Goal: Task Accomplishment & Management: Complete application form

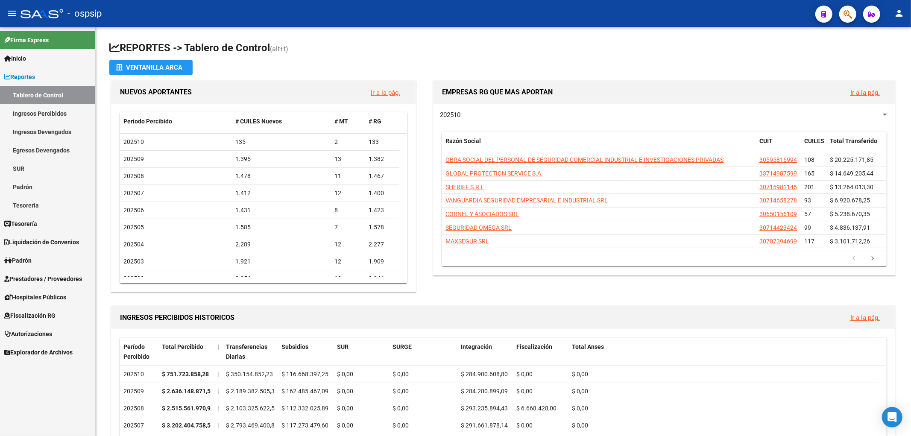
click at [21, 312] on span "Fiscalización RG" at bounding box center [29, 315] width 51 height 9
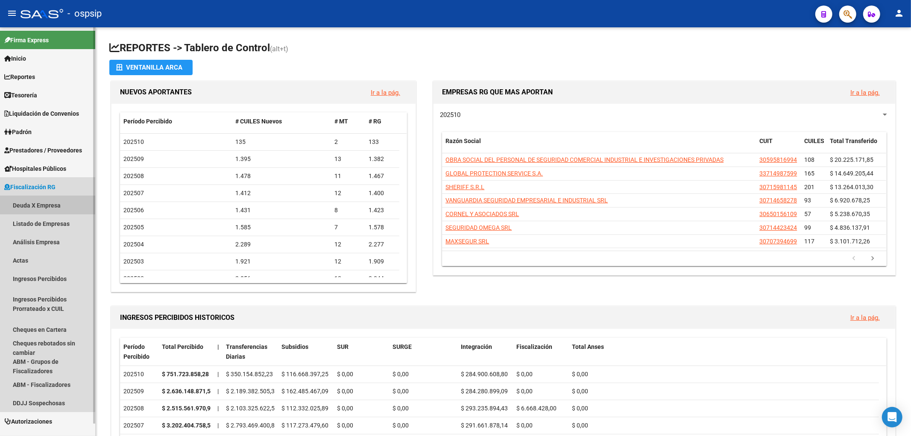
click at [24, 202] on link "Deuda X Empresa" at bounding box center [47, 205] width 95 height 18
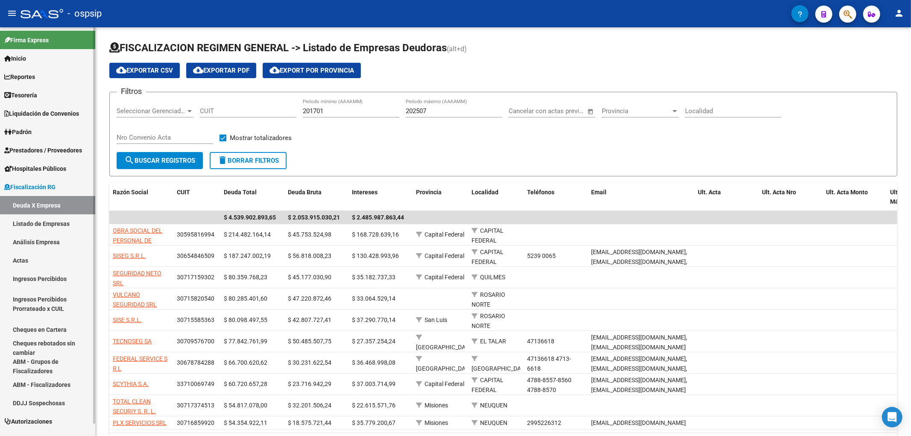
click at [24, 259] on link "Actas" at bounding box center [47, 260] width 95 height 18
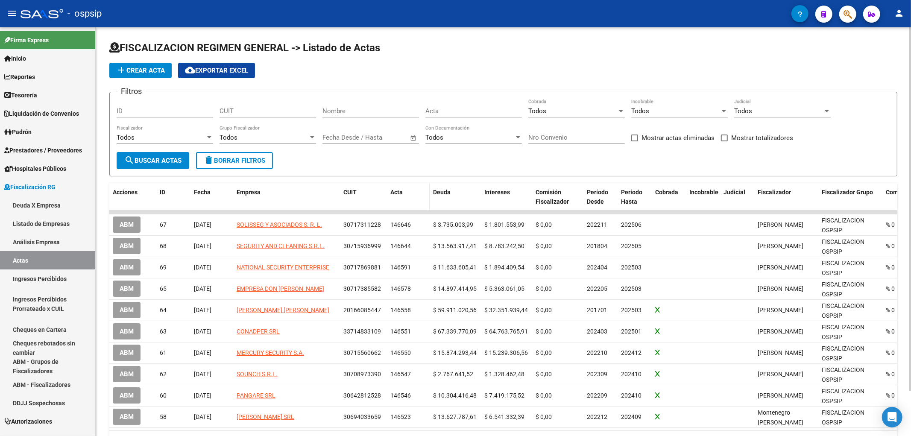
click at [391, 193] on span "Acta" at bounding box center [396, 192] width 12 height 7
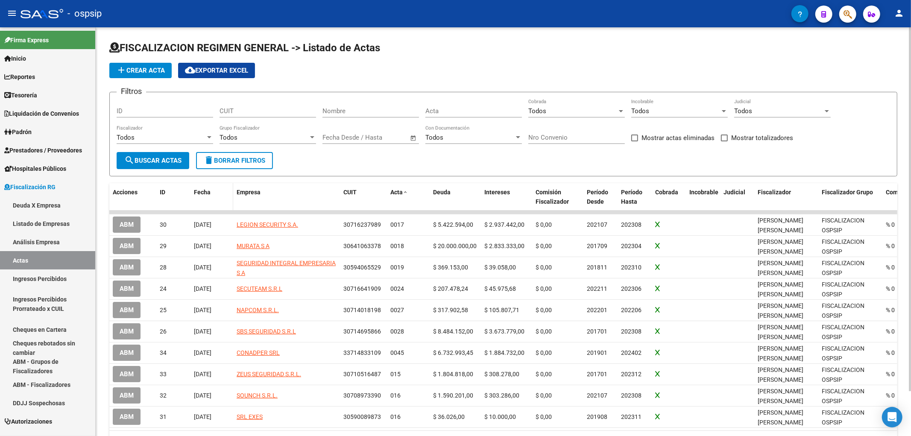
click at [204, 191] on span "Fecha" at bounding box center [202, 192] width 17 height 7
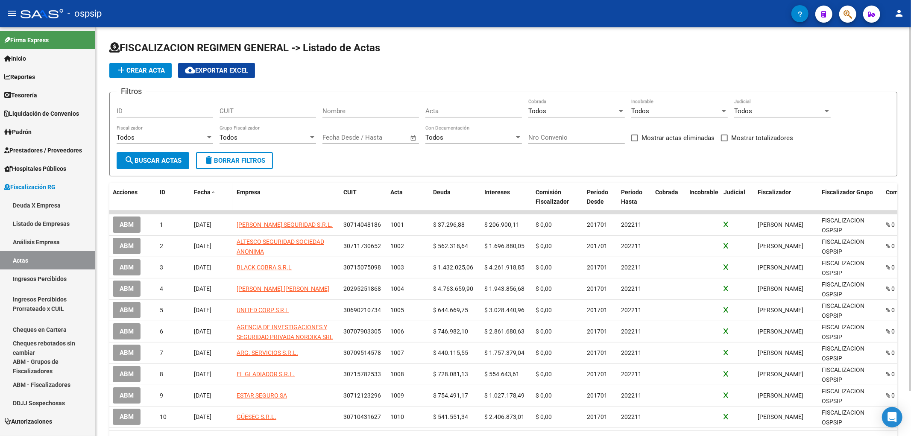
click at [204, 191] on span "Fecha" at bounding box center [202, 192] width 17 height 7
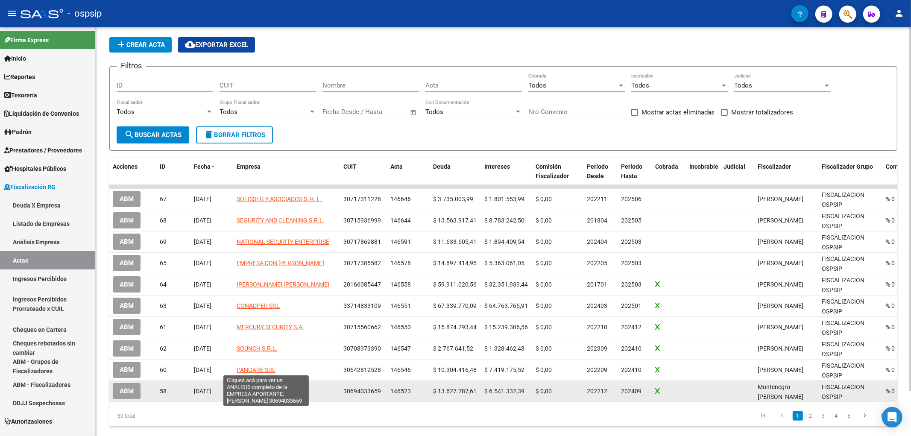
scroll to position [50, 0]
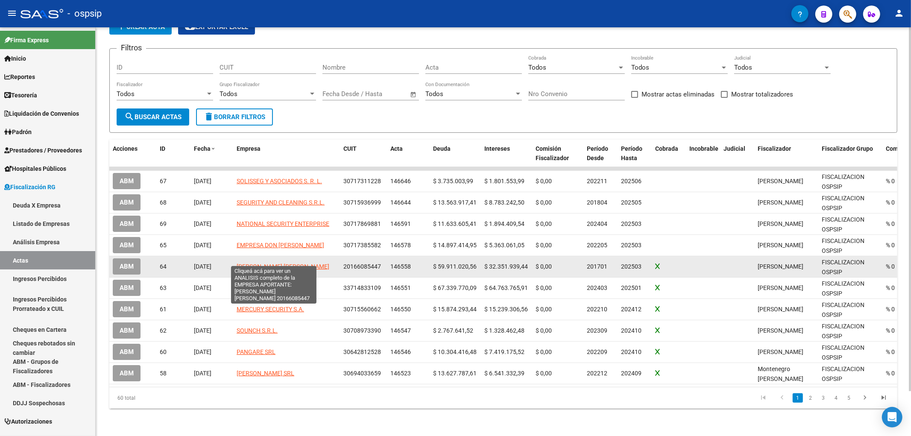
click at [247, 263] on span "[PERSON_NAME] [PERSON_NAME]" at bounding box center [283, 266] width 93 height 7
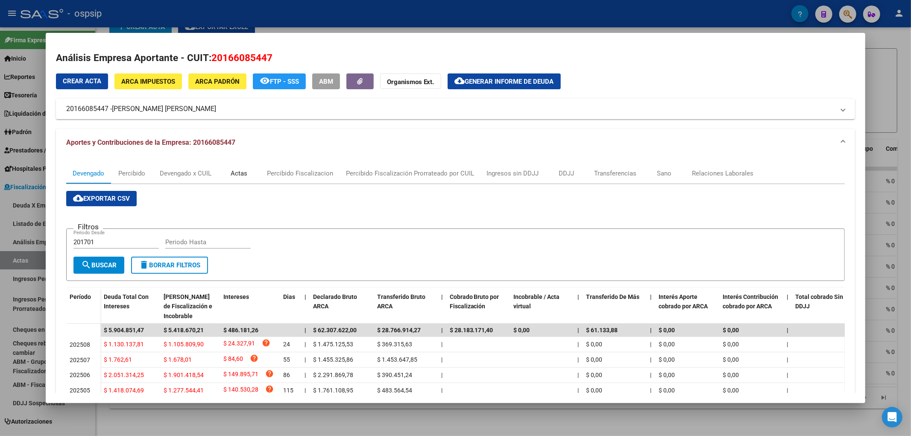
click at [234, 173] on div "Actas" at bounding box center [239, 173] width 17 height 9
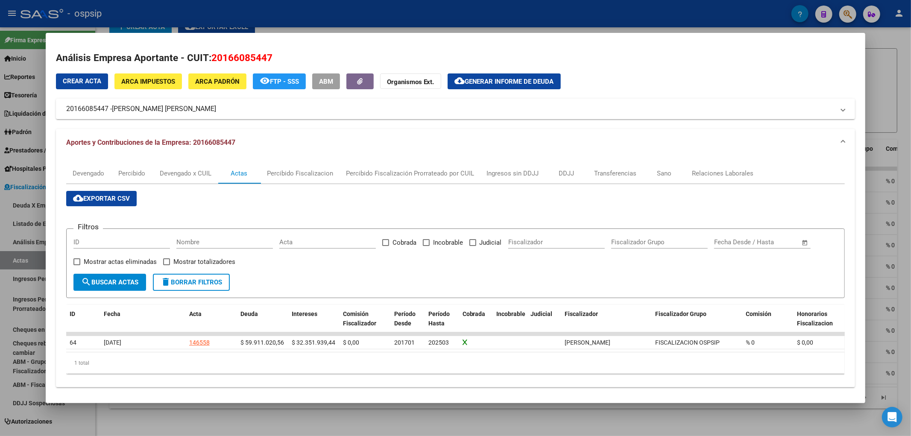
scroll to position [3, 0]
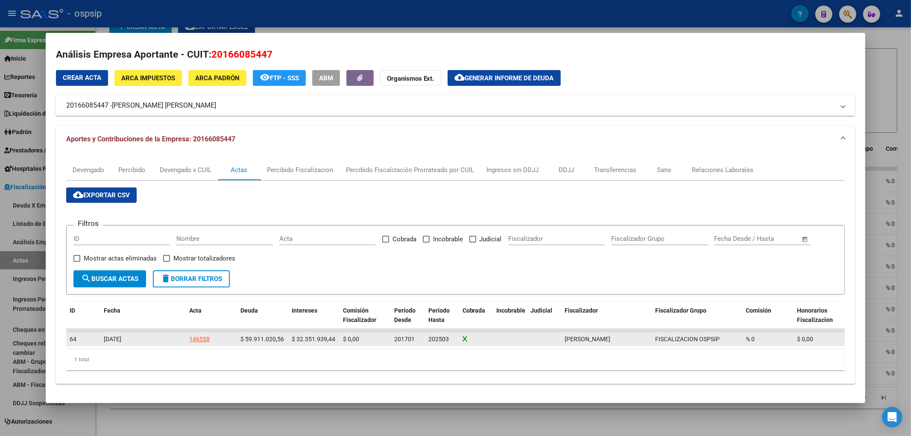
click at [203, 336] on div "146558" at bounding box center [199, 339] width 21 height 10
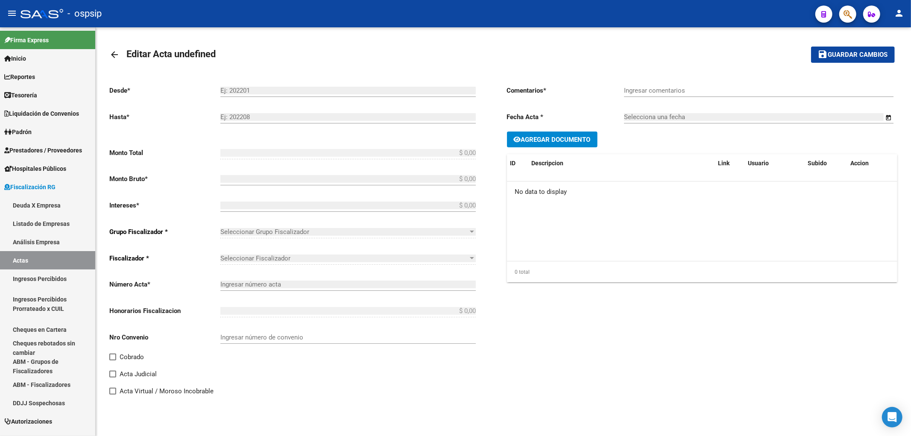
type input "201701"
type input "202503"
type input "$ 92.262.960,00"
type input "$ 59.911.020,56"
type input "$ 32.351.939,44"
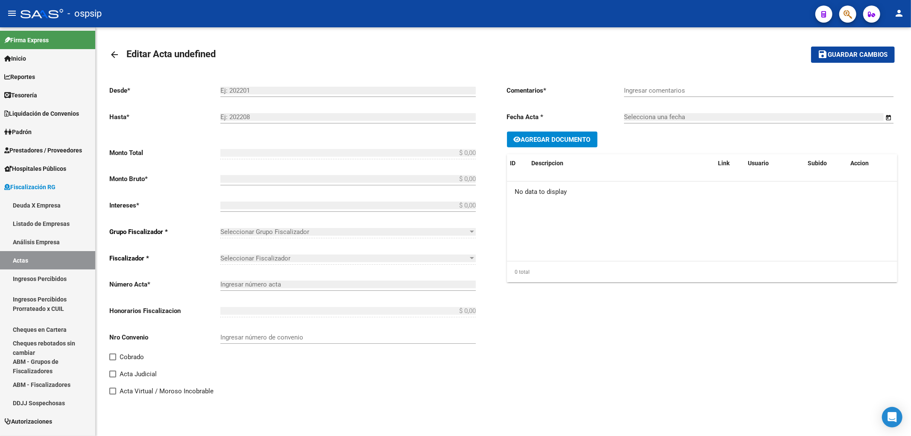
type input "146558"
type input "5015O"
checkbox input "true"
type input "Conv 5015 O en 18 ctas de 5125720.00 c/u 1er vto [DATE]"
type input "[DATE]"
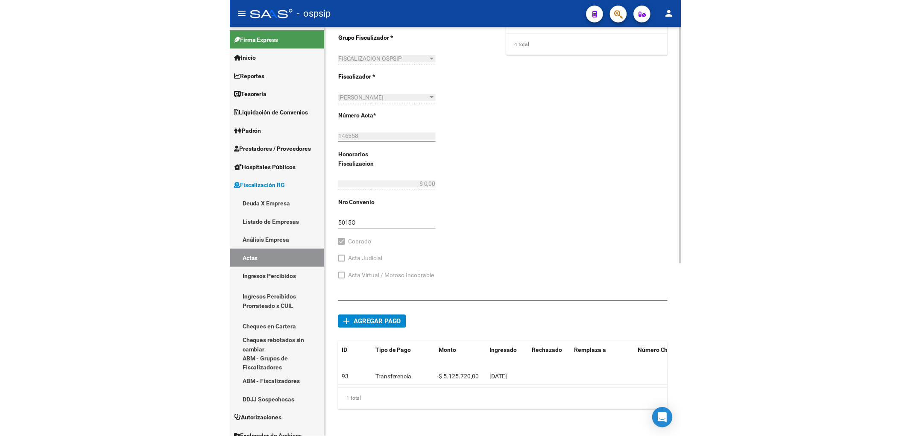
scroll to position [301, 0]
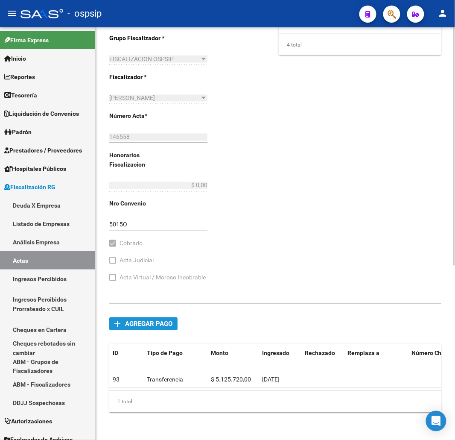
click at [130, 320] on span "Agregar pago" at bounding box center [148, 324] width 47 height 8
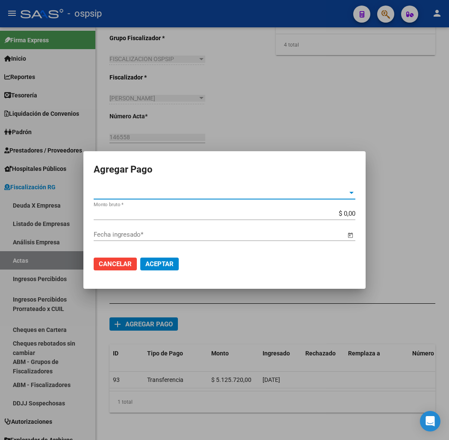
click at [347, 191] on div at bounding box center [351, 192] width 8 height 7
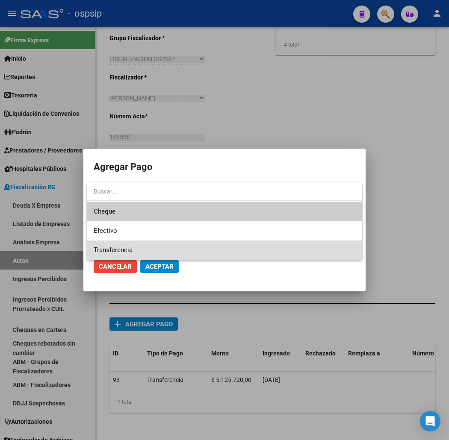
click at [159, 247] on span "Transferencia" at bounding box center [224, 250] width 261 height 19
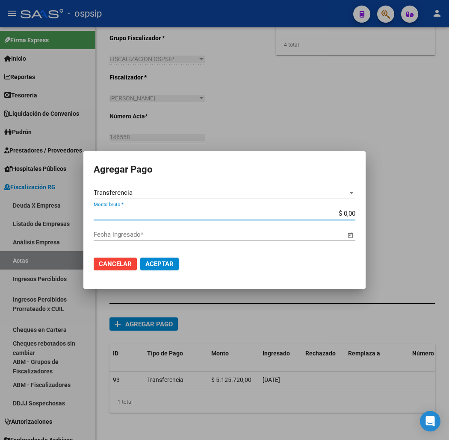
click at [346, 214] on input "$ 0,00" at bounding box center [224, 214] width 261 height 8
type input "$ 5.125.720,00"
click at [348, 237] on span "Open calendar" at bounding box center [350, 235] width 21 height 21
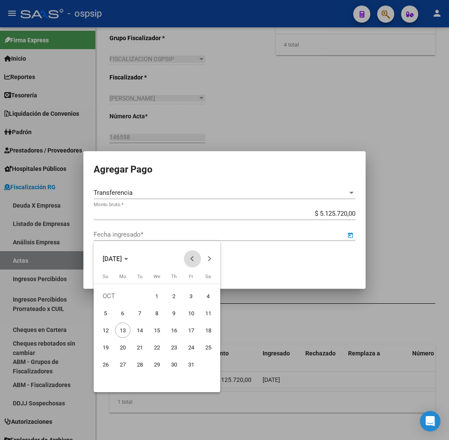
click at [188, 258] on span "Previous month" at bounding box center [192, 258] width 17 height 17
click at [188, 361] on span "26" at bounding box center [190, 364] width 15 height 15
type input "[DATE]"
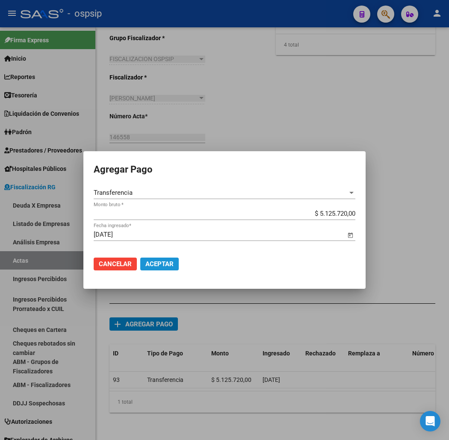
click at [163, 265] on span "Aceptar" at bounding box center [159, 264] width 28 height 8
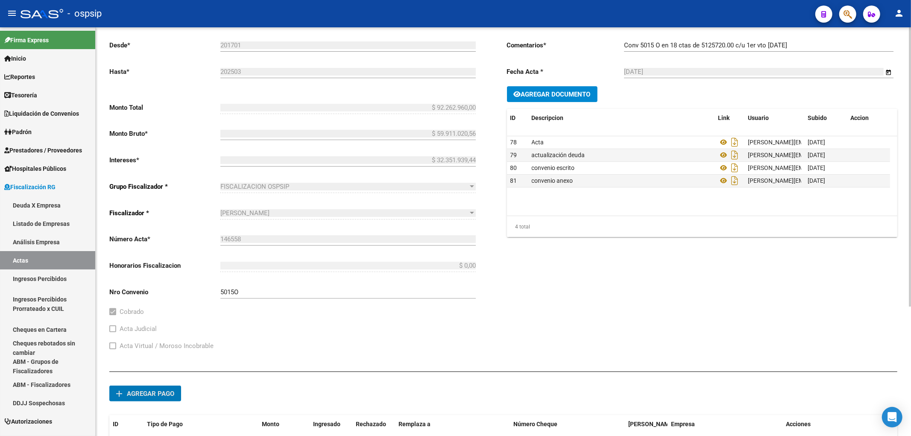
scroll to position [0, 0]
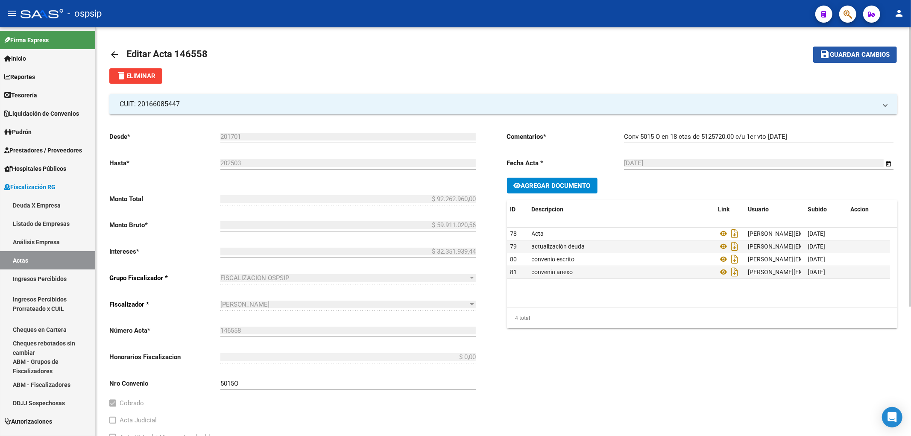
click at [849, 51] on span "Guardar cambios" at bounding box center [860, 55] width 60 height 8
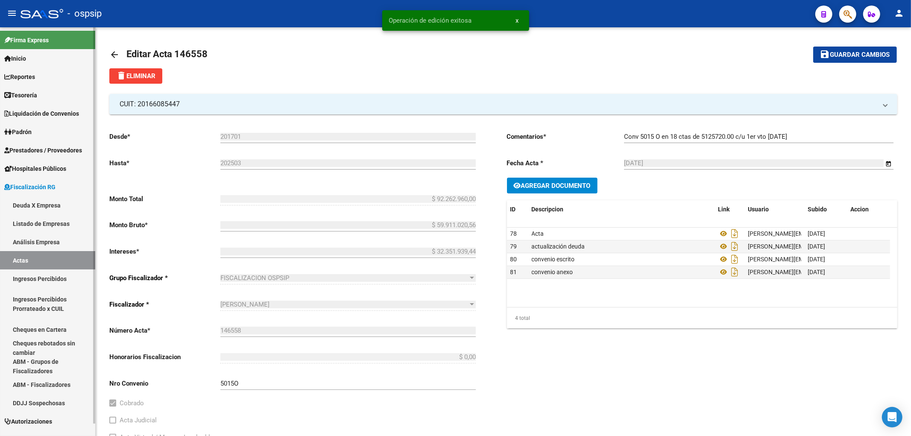
click at [26, 262] on link "Actas" at bounding box center [47, 260] width 95 height 18
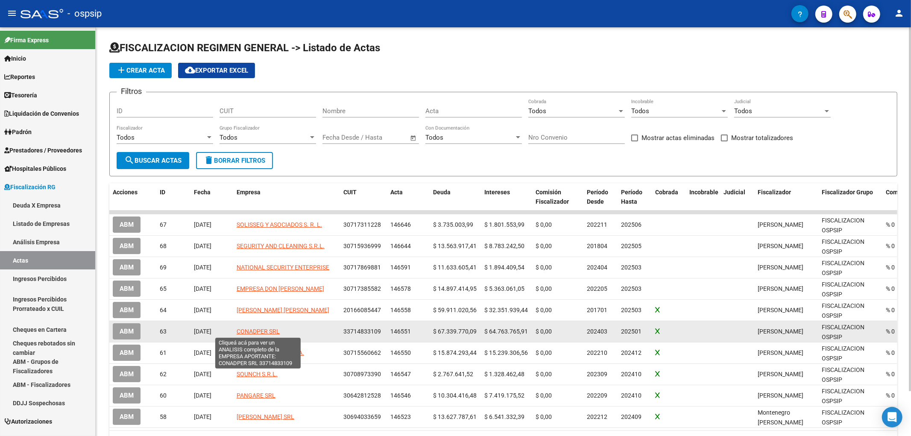
click at [253, 331] on span "CONADPER SRL" at bounding box center [258, 331] width 43 height 7
type textarea "33714833109"
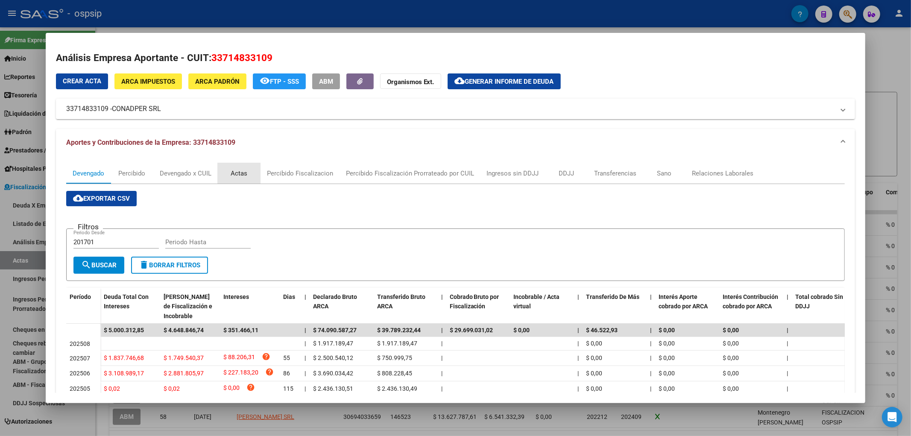
click at [237, 176] on div "Actas" at bounding box center [239, 173] width 17 height 9
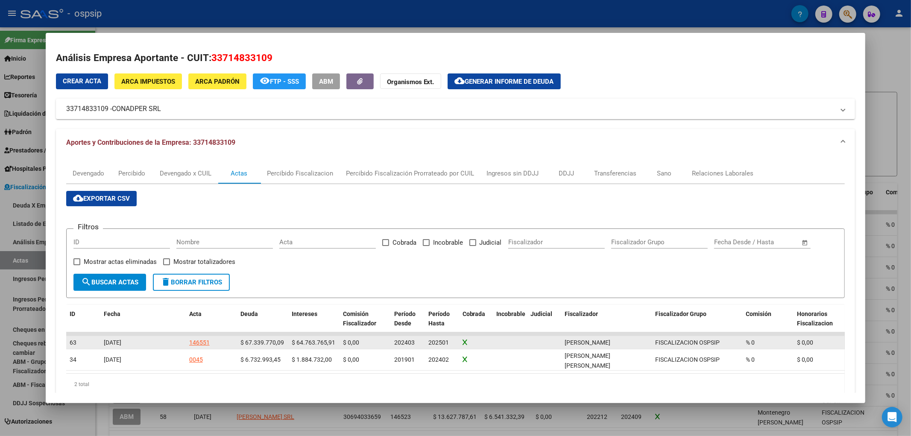
scroll to position [17, 0]
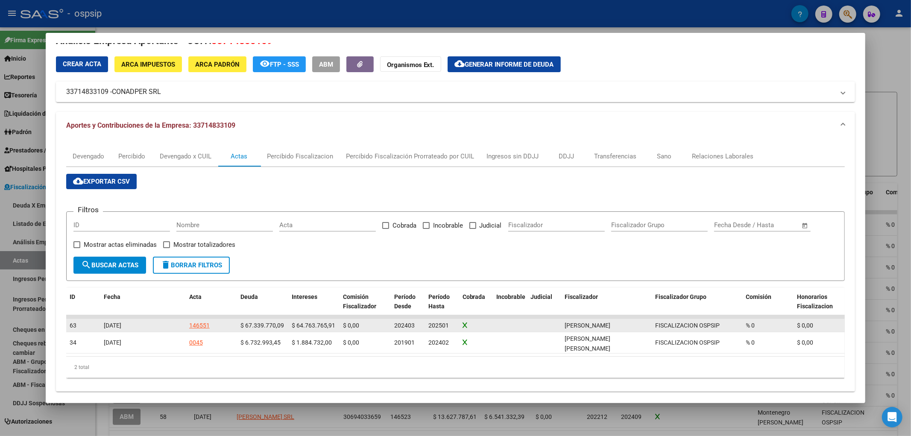
click at [199, 323] on div "146551" at bounding box center [199, 326] width 21 height 10
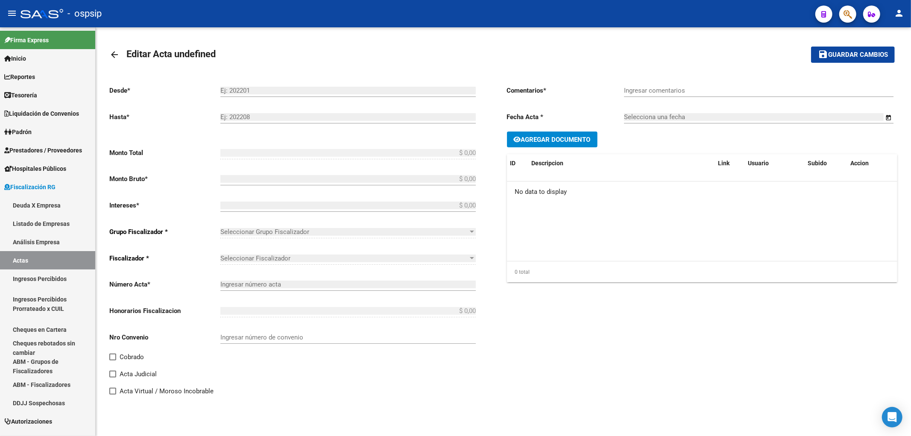
type input "202403"
type input "202501"
type input "$ 132.103.536,00"
type input "$ 67.339.770,09"
type input "$ 64.763.765,91"
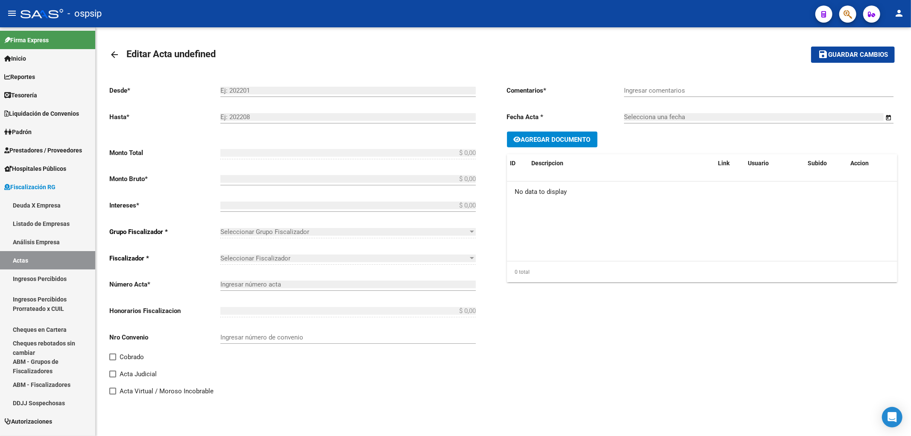
type input "146551"
type input "5014O"
checkbox input "true"
type input "Período REAL: 01/2023 a 01/2025 (el sistema no me deja cargarlo porque existe u…"
type input "[DATE]"
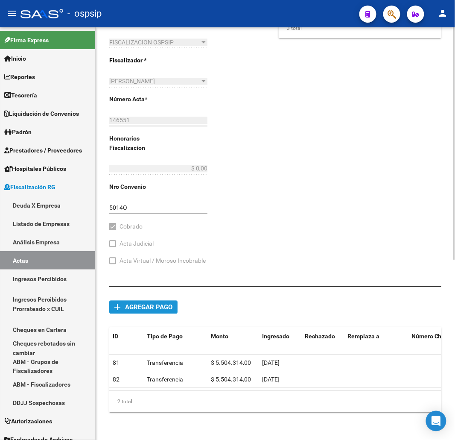
click at [138, 304] on span "Agregar pago" at bounding box center [148, 308] width 47 height 8
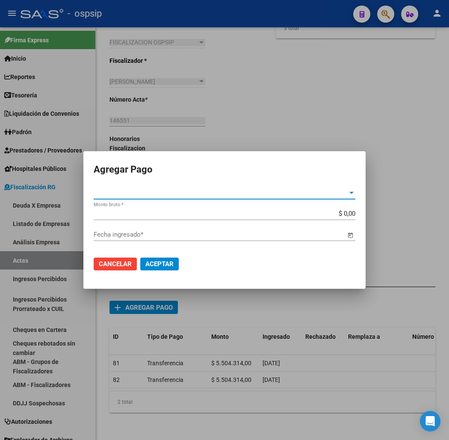
click at [353, 190] on div at bounding box center [351, 192] width 8 height 7
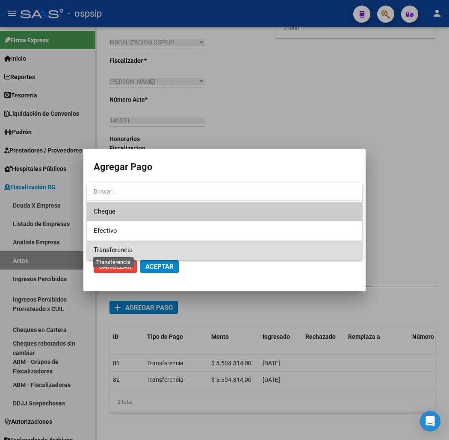
click at [132, 248] on span "Transferencia" at bounding box center [113, 250] width 39 height 8
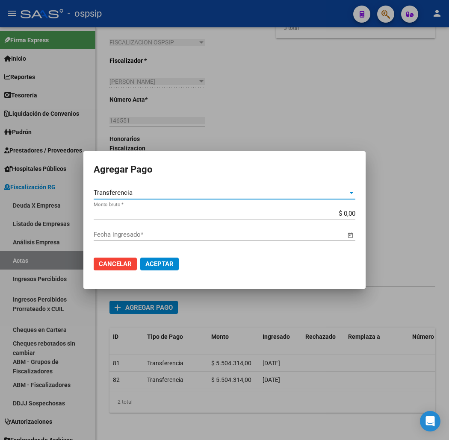
click at [340, 215] on input "$ 0,00" at bounding box center [224, 214] width 261 height 8
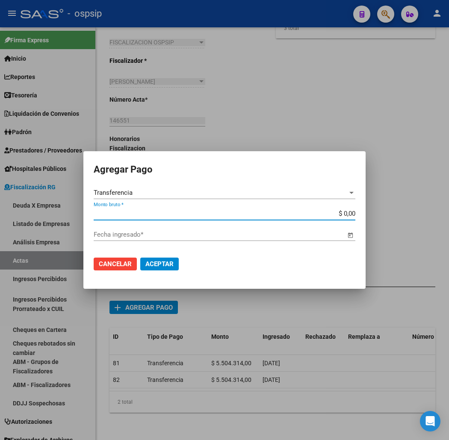
click at [352, 212] on input "$ 0,00" at bounding box center [224, 214] width 261 height 8
type input "$ 5.504.314,00"
click at [351, 234] on span "Open calendar" at bounding box center [350, 235] width 21 height 21
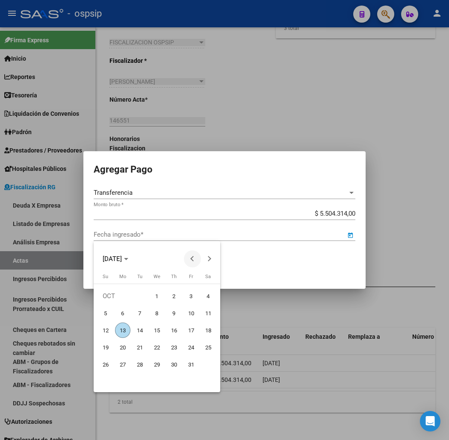
click at [190, 261] on span "Previous month" at bounding box center [192, 258] width 17 height 17
click at [189, 365] on span "25" at bounding box center [190, 364] width 15 height 15
type input "[DATE]"
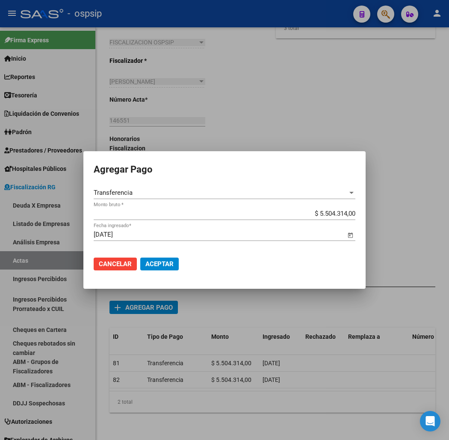
click at [154, 264] on span "Aceptar" at bounding box center [159, 264] width 28 height 8
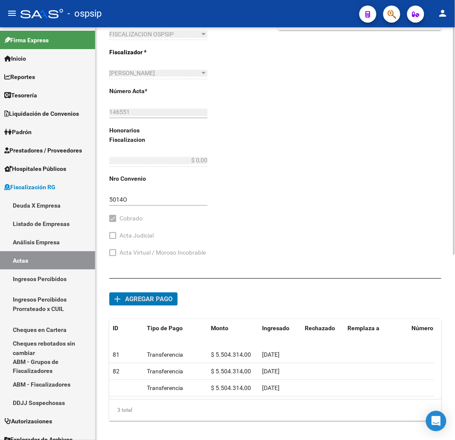
click at [138, 302] on span "Agregar pago" at bounding box center [148, 300] width 47 height 8
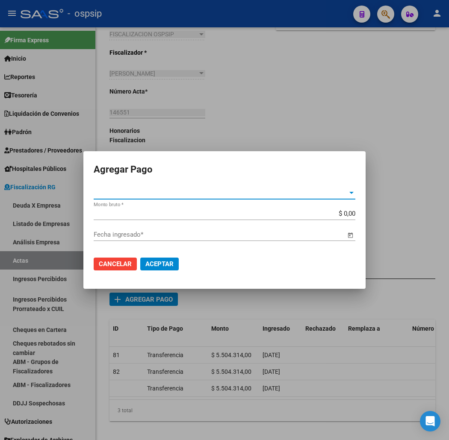
click at [352, 192] on div at bounding box center [351, 193] width 4 height 2
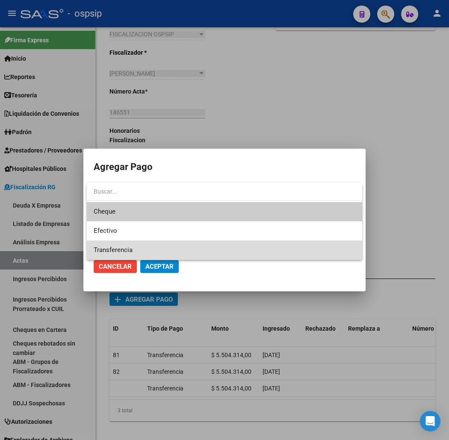
click at [156, 248] on span "Transferencia" at bounding box center [224, 250] width 261 height 19
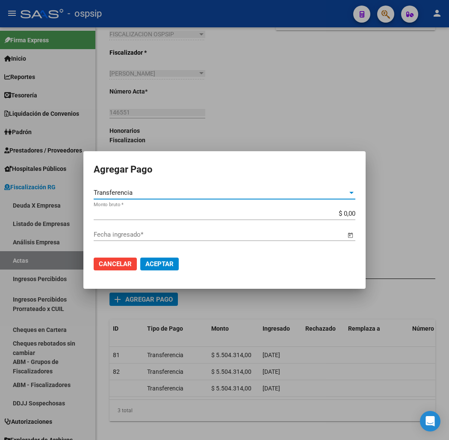
click at [348, 215] on input "$ 0,00" at bounding box center [224, 214] width 261 height 8
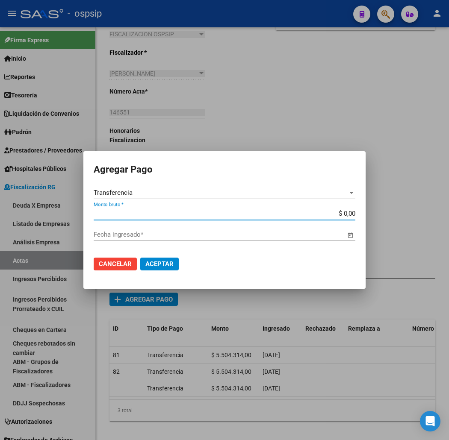
click at [348, 215] on input "$ 0,00" at bounding box center [224, 214] width 261 height 8
type input "$ 5.504.314,00"
click at [349, 236] on span "Open calendar" at bounding box center [350, 235] width 21 height 21
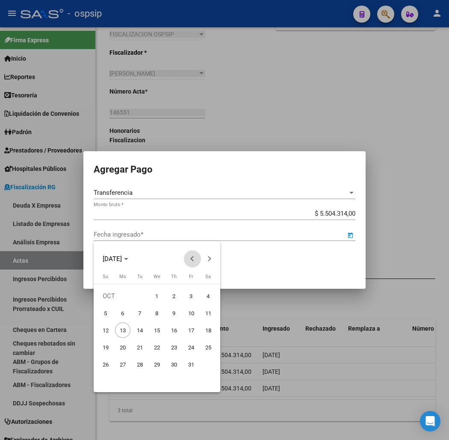
click at [193, 257] on button "Previous month" at bounding box center [192, 258] width 17 height 17
click at [157, 348] on span "20" at bounding box center [156, 347] width 15 height 15
type input "[DATE]"
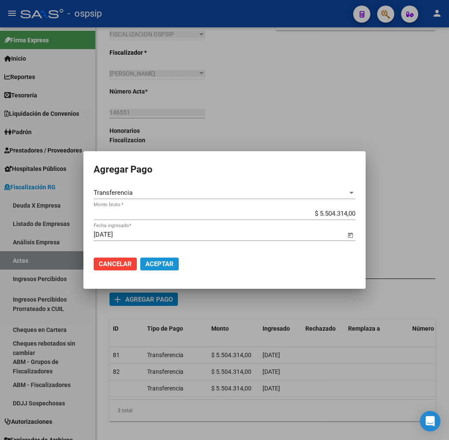
click at [160, 260] on span "Aceptar" at bounding box center [159, 264] width 28 height 8
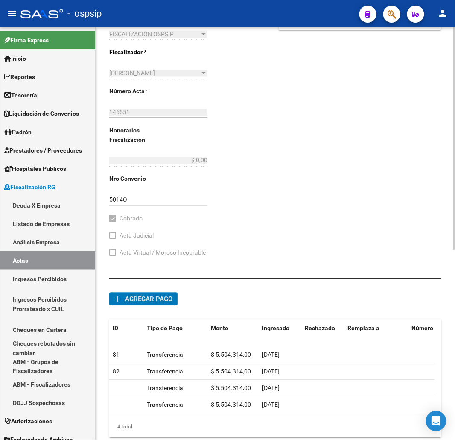
click at [125, 302] on span "Agregar pago" at bounding box center [148, 300] width 47 height 8
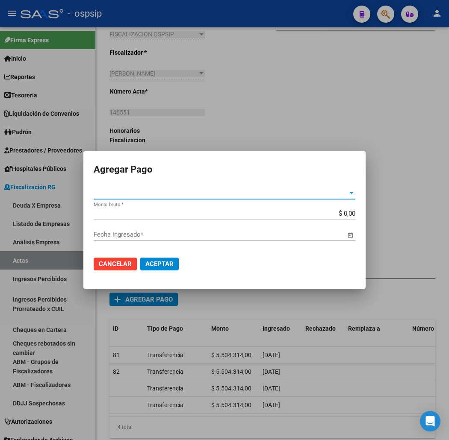
click at [352, 193] on div at bounding box center [351, 193] width 4 height 2
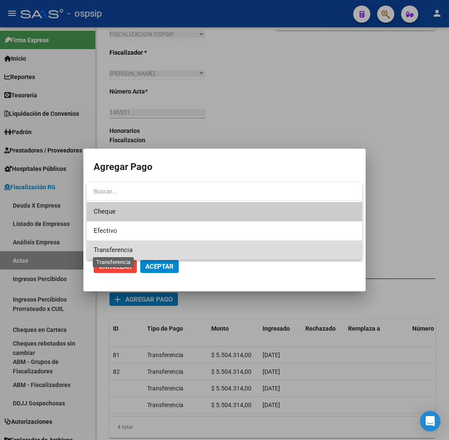
click at [126, 250] on span "Transferencia" at bounding box center [113, 250] width 39 height 8
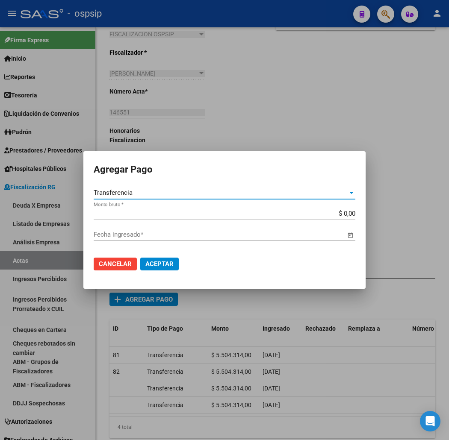
click at [347, 211] on input "$ 0,00" at bounding box center [224, 214] width 261 height 8
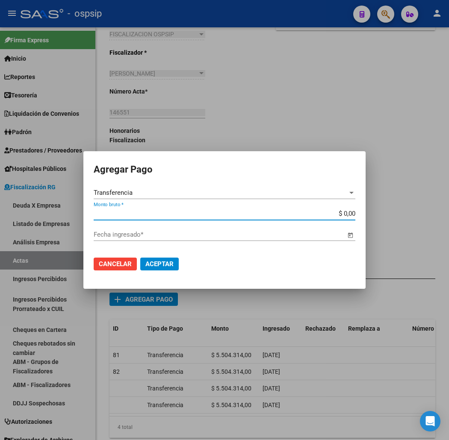
click at [347, 211] on input "$ 0,00" at bounding box center [224, 214] width 261 height 8
type input "$ 3.504.314,00"
click at [351, 237] on span "Open calendar" at bounding box center [350, 235] width 21 height 21
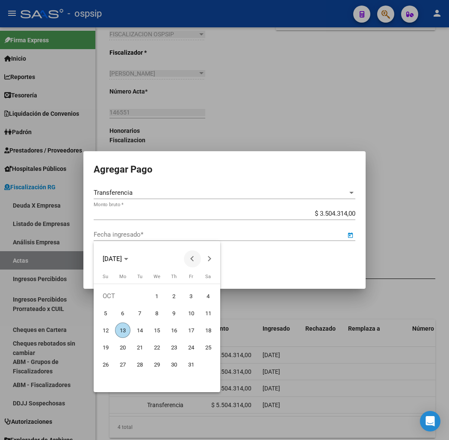
click at [188, 259] on span "Previous month" at bounding box center [192, 258] width 17 height 17
click at [175, 365] on span "25" at bounding box center [173, 364] width 15 height 15
type input "[DATE]"
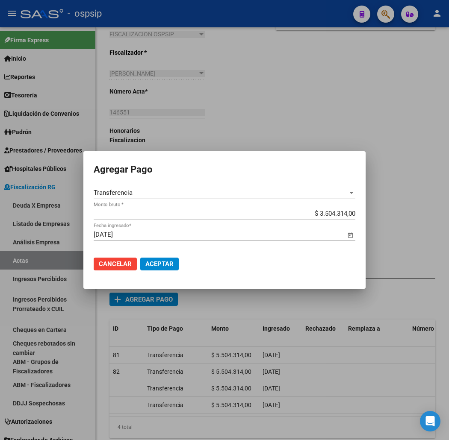
click at [152, 265] on span "Aceptar" at bounding box center [159, 264] width 28 height 8
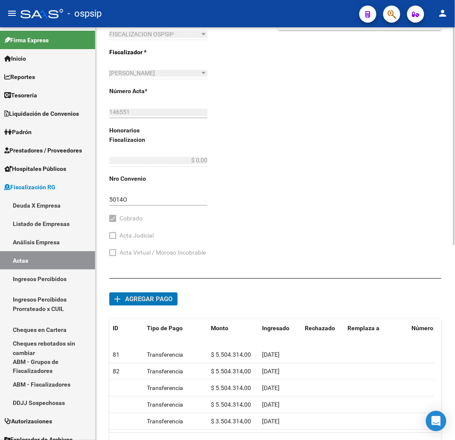
click at [134, 301] on span "Agregar pago" at bounding box center [148, 300] width 47 height 8
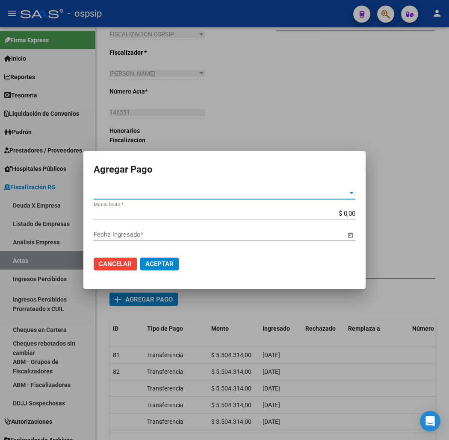
click at [350, 191] on div at bounding box center [351, 192] width 8 height 7
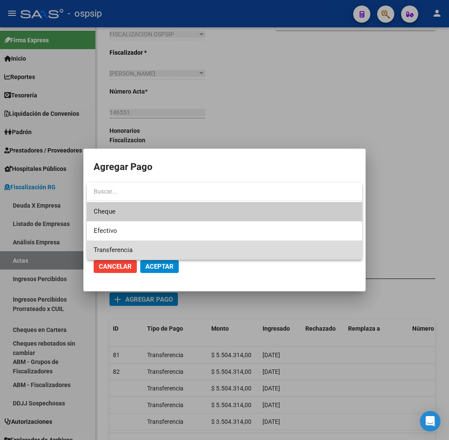
click at [135, 246] on span "Transferencia" at bounding box center [224, 250] width 261 height 19
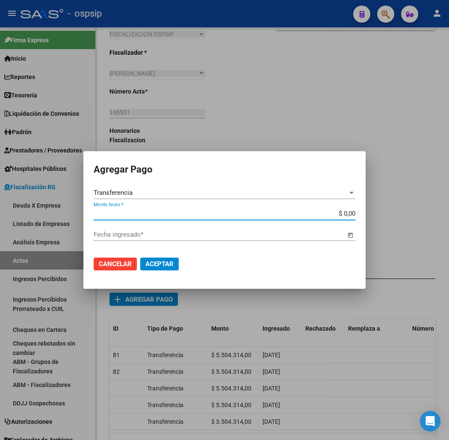
click at [344, 215] on input "$ 0,00" at bounding box center [224, 214] width 261 height 8
type input "$ 2.000.000,00"
click at [349, 233] on span "Open calendar" at bounding box center [350, 235] width 21 height 21
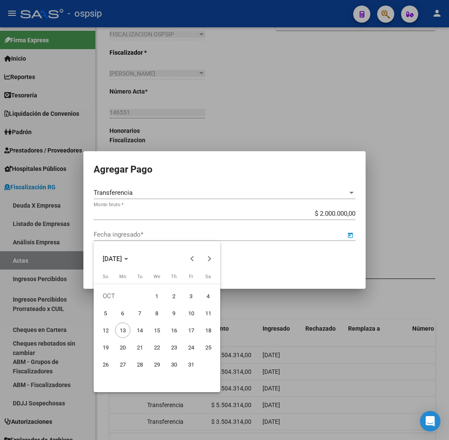
click at [153, 296] on span "1" at bounding box center [156, 295] width 15 height 15
type input "[DATE]"
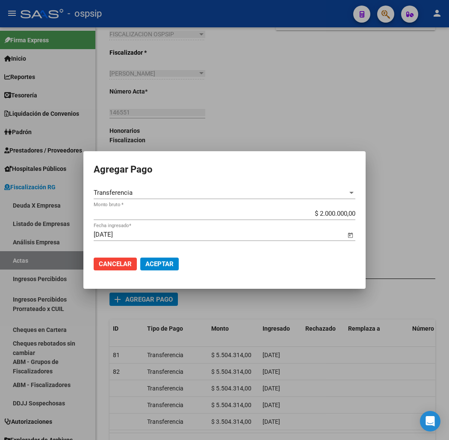
click at [157, 263] on span "Aceptar" at bounding box center [159, 264] width 28 height 8
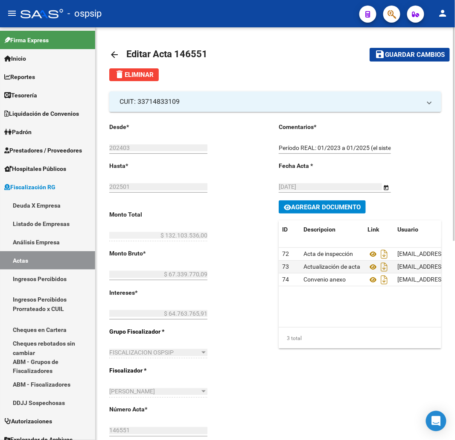
click at [397, 57] on span "Guardar cambios" at bounding box center [415, 55] width 60 height 8
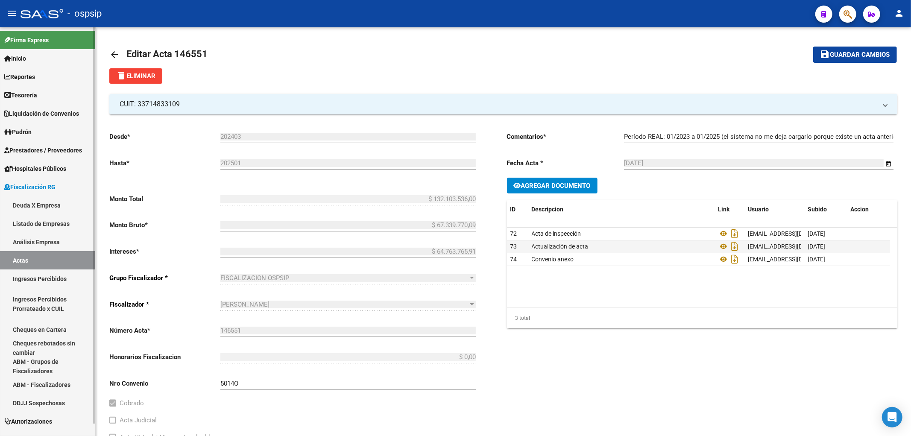
click at [15, 261] on link "Actas" at bounding box center [47, 260] width 95 height 18
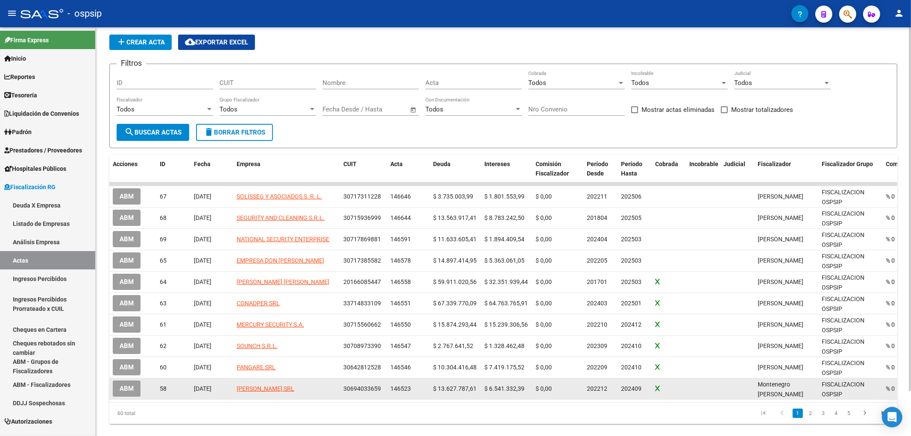
scroll to position [50, 0]
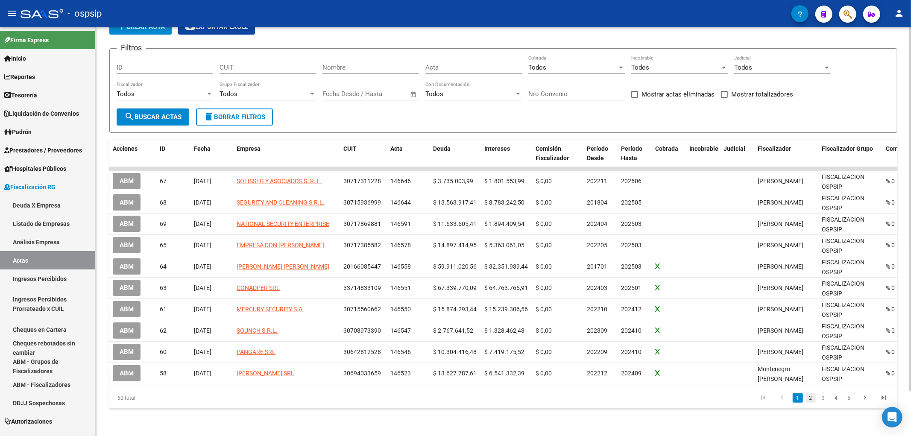
click at [812, 399] on link "2" at bounding box center [811, 397] width 10 height 9
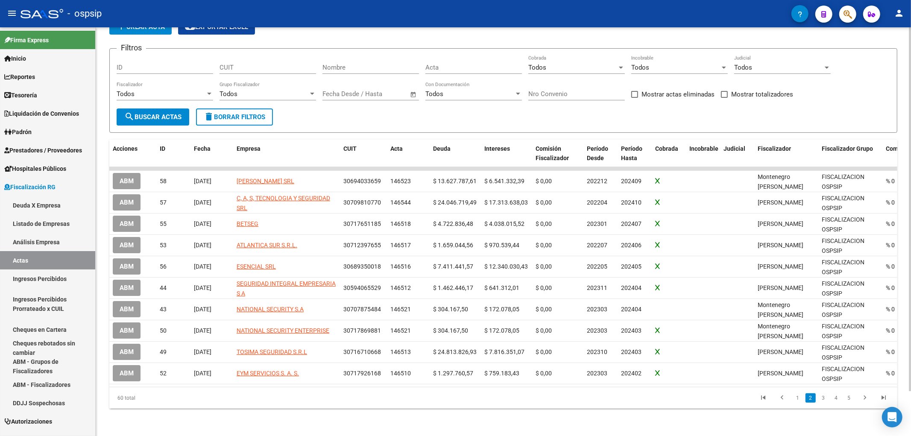
click at [230, 64] on input "CUIT" at bounding box center [268, 68] width 97 height 8
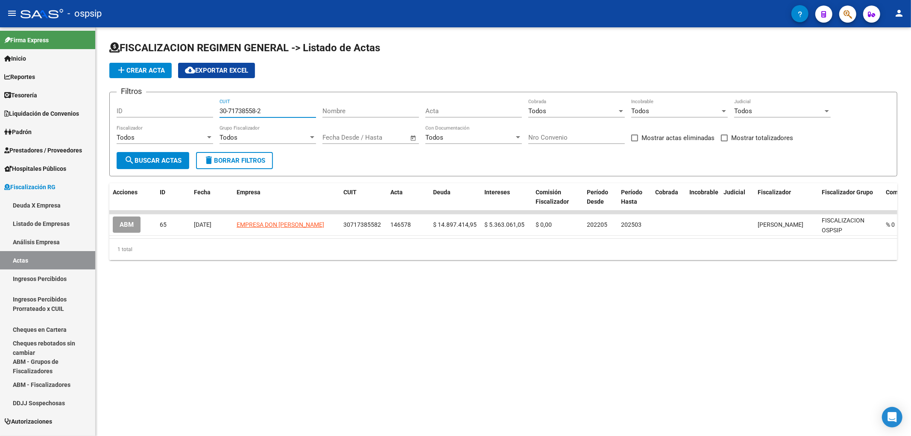
scroll to position [0, 0]
type input "30-71738558-2"
click at [392, 193] on span "Acta" at bounding box center [396, 192] width 12 height 7
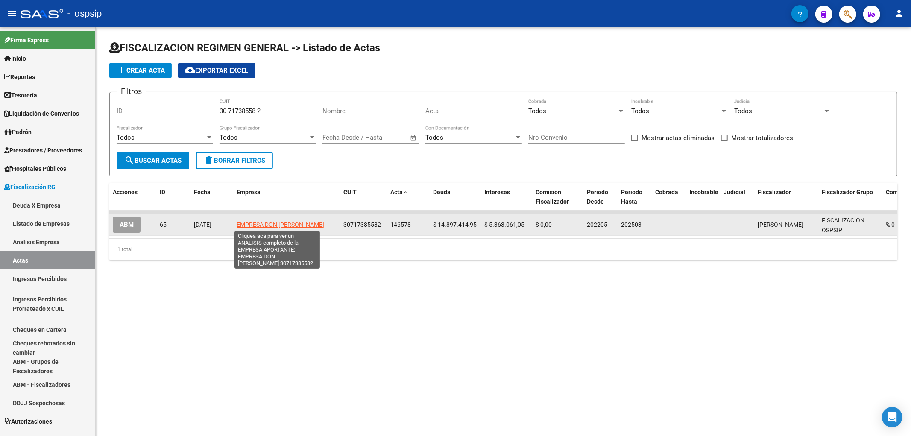
click at [272, 223] on span "EMPRESA DON [PERSON_NAME]" at bounding box center [281, 224] width 88 height 7
type textarea "30717385582"
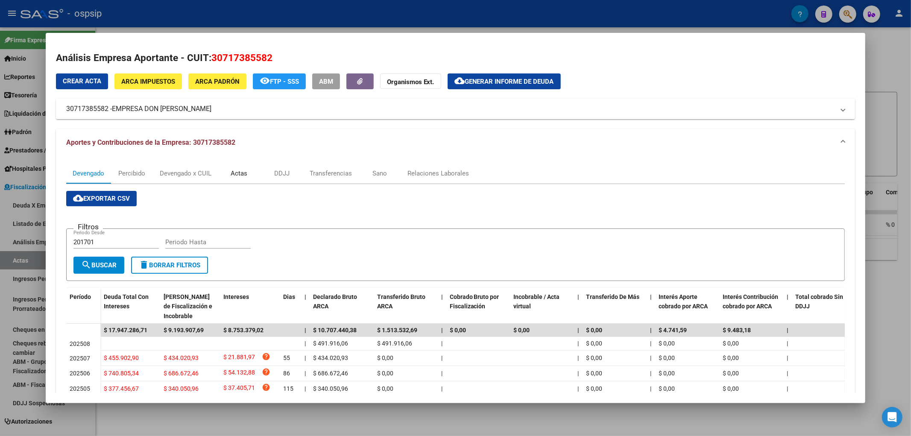
click at [241, 173] on div "Actas" at bounding box center [239, 173] width 17 height 9
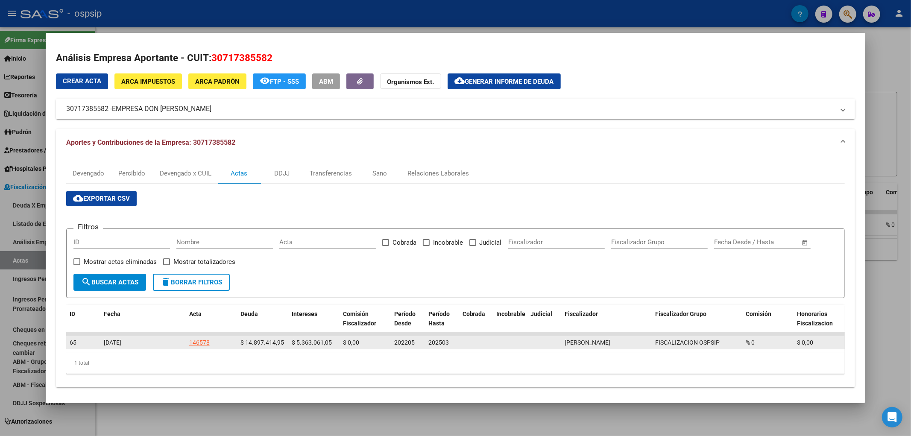
click at [197, 341] on div "146578" at bounding box center [199, 343] width 21 height 10
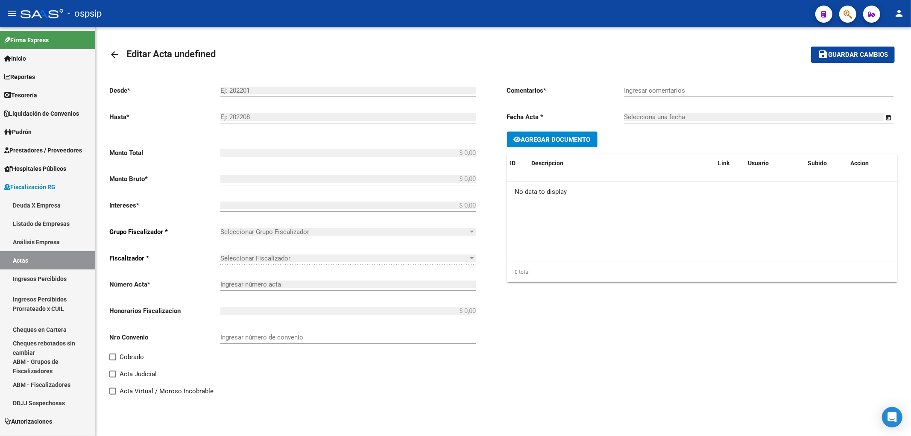
type input "202205"
type input "202503"
type input "$ 20.260.476,00"
type input "$ 14.897.414,95"
type input "$ 5.363.061,05"
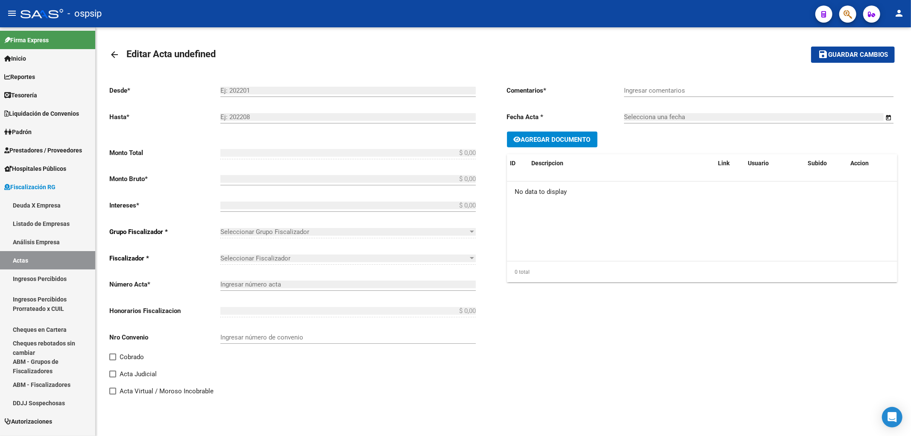
type input "146578"
type input "5016O"
type input "CONVENIO FIRMADO, ABONÓ CTA 1"
type input "[DATE]"
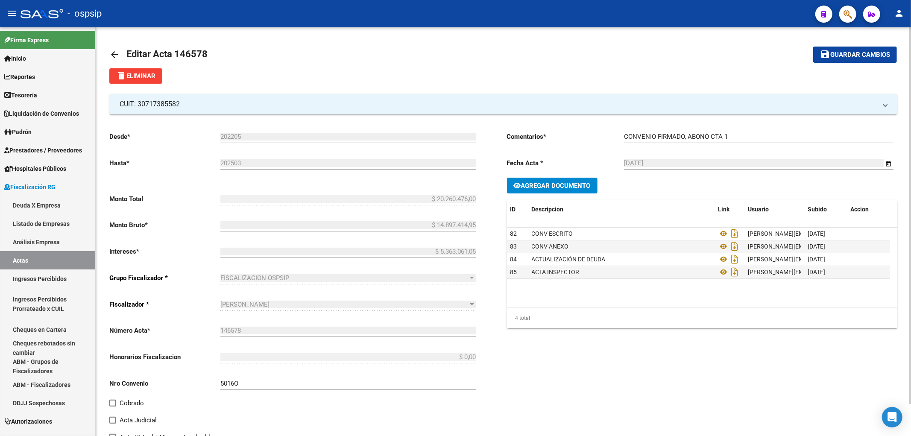
scroll to position [35, 0]
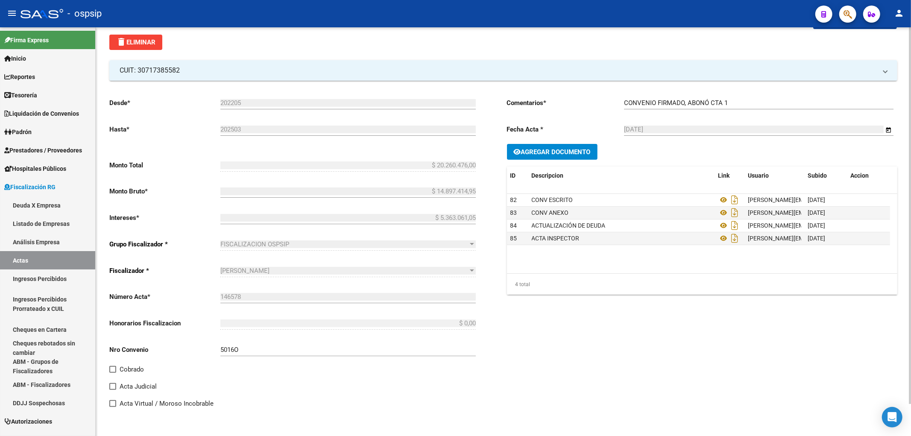
click at [110, 370] on span at bounding box center [112, 369] width 7 height 7
click at [112, 373] on input "Cobrado" at bounding box center [112, 373] width 0 height 0
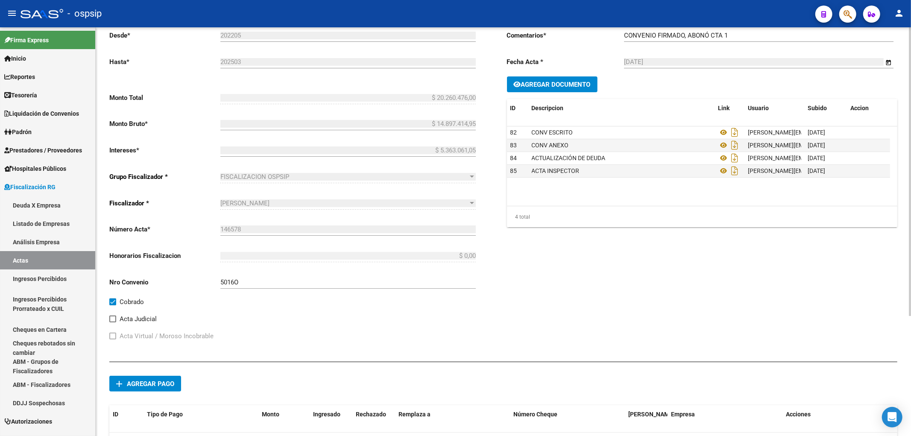
scroll to position [169, 0]
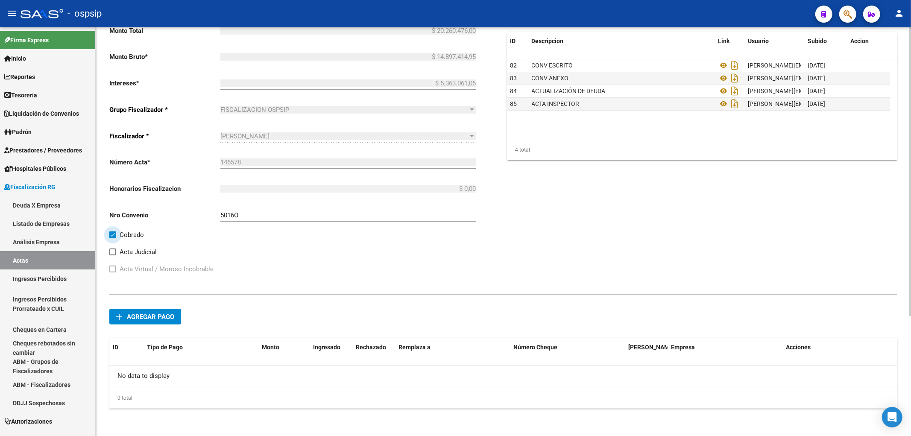
click at [110, 234] on span at bounding box center [112, 235] width 7 height 7
click at [112, 238] on input "Cobrado" at bounding box center [112, 238] width 0 height 0
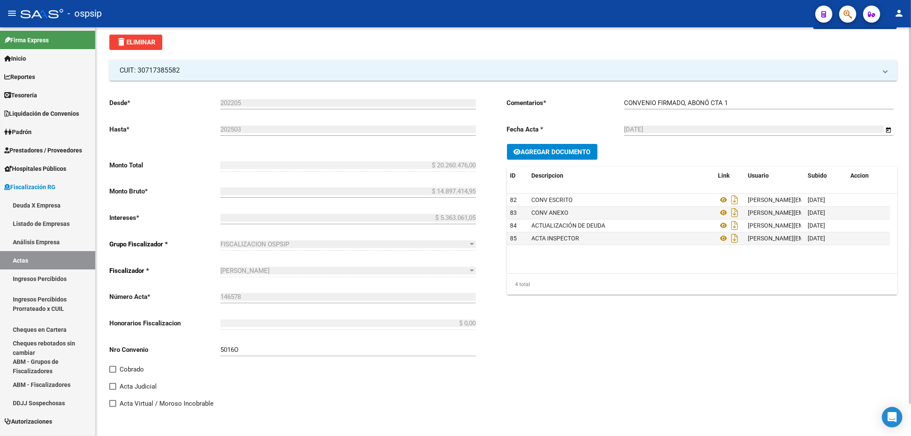
scroll to position [35, 0]
click at [111, 368] on span at bounding box center [112, 369] width 7 height 7
click at [112, 373] on input "Cobrado" at bounding box center [112, 373] width 0 height 0
checkbox input "true"
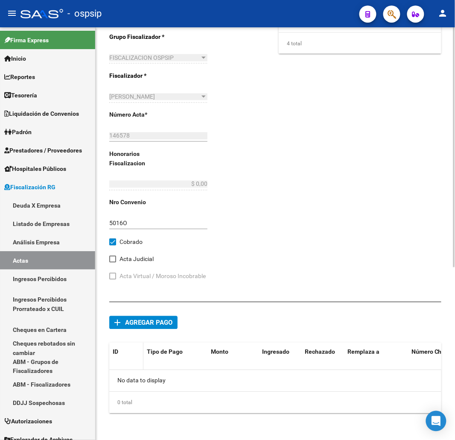
scroll to position [296, 0]
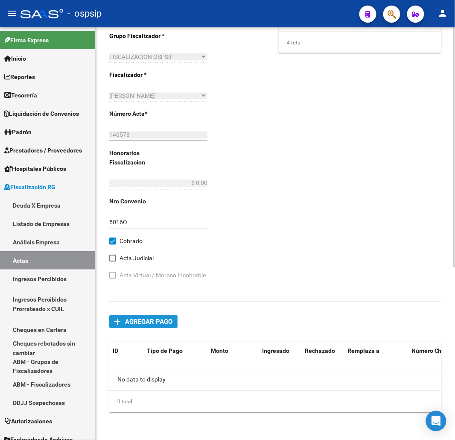
click at [140, 324] on span "Agregar pago" at bounding box center [148, 322] width 47 height 8
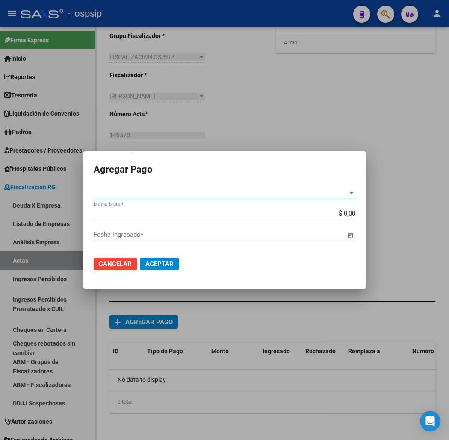
click at [349, 195] on div at bounding box center [351, 192] width 8 height 7
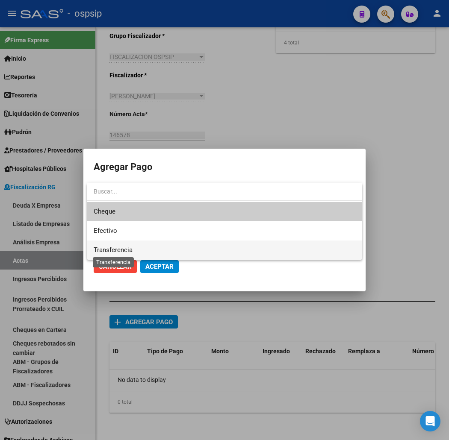
click at [122, 252] on span "Transferencia" at bounding box center [113, 250] width 39 height 8
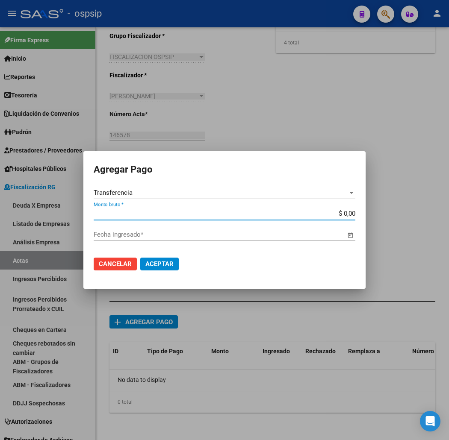
click at [348, 212] on input "$ 0,00" at bounding box center [224, 214] width 261 height 8
type input "$ 1.688.373,00"
click at [348, 233] on span "Open calendar" at bounding box center [350, 235] width 21 height 21
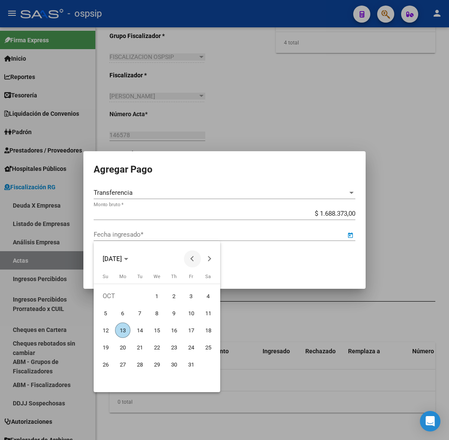
click at [193, 256] on button "Previous month" at bounding box center [192, 258] width 17 height 17
click at [120, 365] on span "23" at bounding box center [122, 364] width 15 height 15
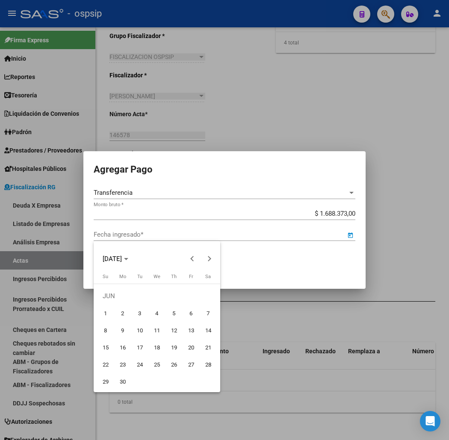
type input "[DATE]"
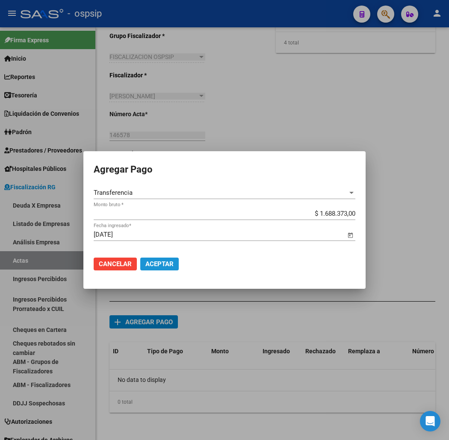
click at [151, 261] on span "Aceptar" at bounding box center [159, 264] width 28 height 8
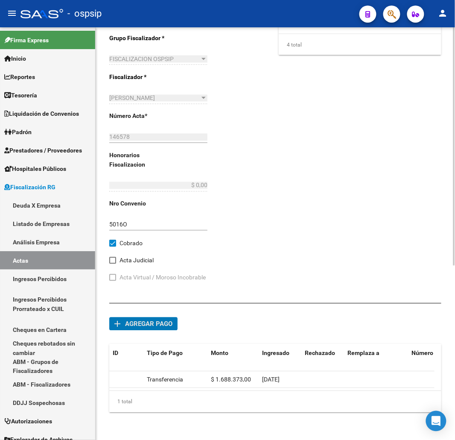
click at [147, 321] on span "Agregar pago" at bounding box center [148, 324] width 47 height 8
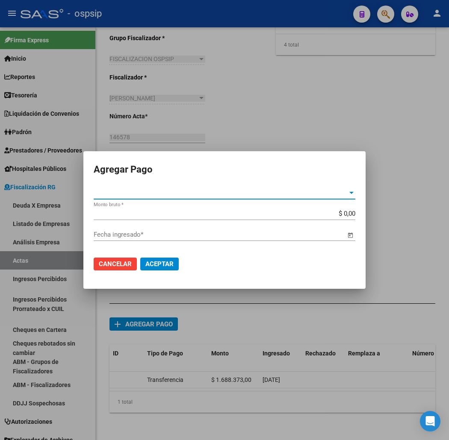
click at [349, 194] on div at bounding box center [351, 193] width 4 height 2
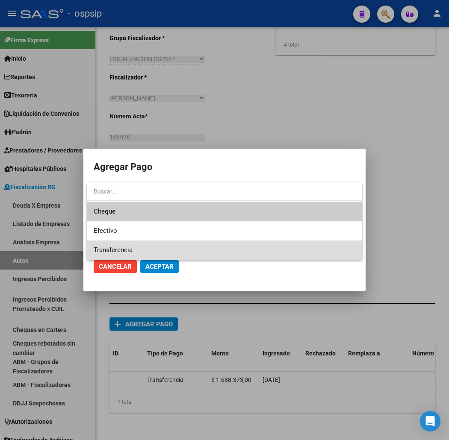
click at [153, 250] on span "Transferencia" at bounding box center [224, 250] width 261 height 19
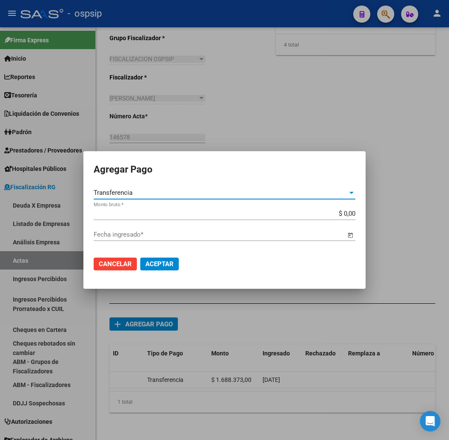
click at [349, 215] on input "$ 0,00" at bounding box center [224, 214] width 261 height 8
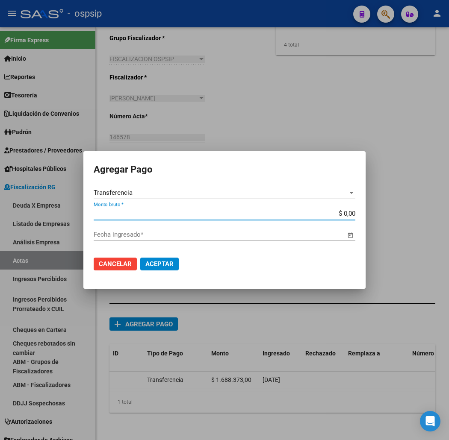
click at [349, 215] on input "$ 0,00" at bounding box center [224, 214] width 261 height 8
type input "$ 1.688.373,00"
click at [349, 233] on span "Open calendar" at bounding box center [350, 235] width 21 height 21
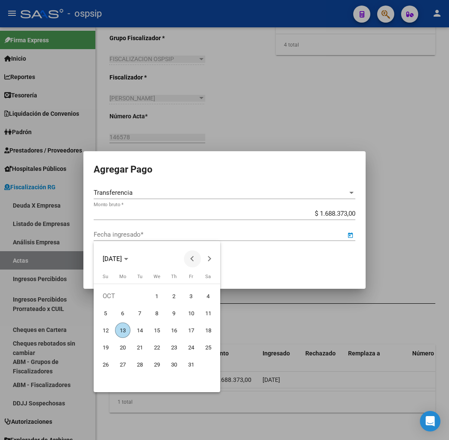
click at [193, 258] on button "Previous month" at bounding box center [192, 258] width 17 height 17
click at [154, 361] on span "23" at bounding box center [156, 364] width 15 height 15
type input "[DATE]"
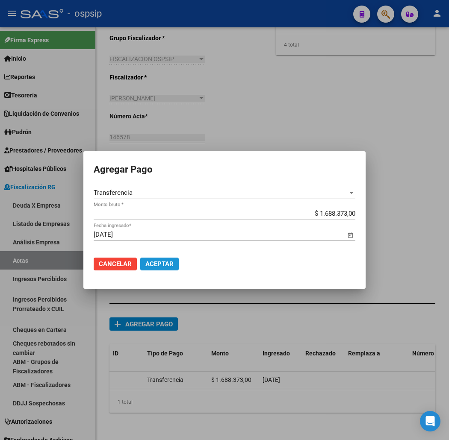
click at [155, 261] on span "Aceptar" at bounding box center [159, 264] width 28 height 8
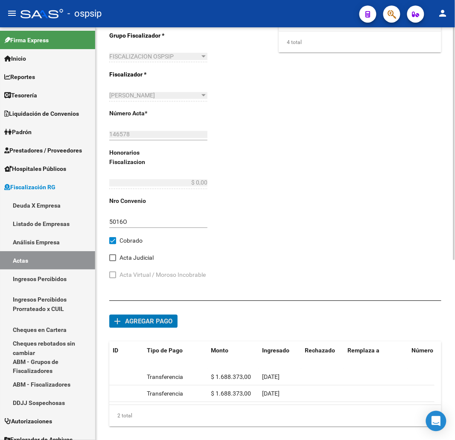
click at [140, 323] on span "Agregar pago" at bounding box center [148, 322] width 47 height 8
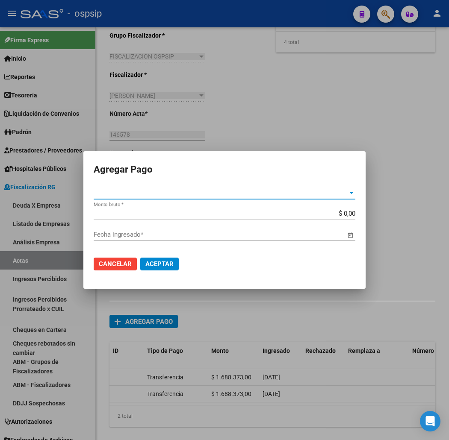
click at [349, 193] on div at bounding box center [351, 193] width 4 height 2
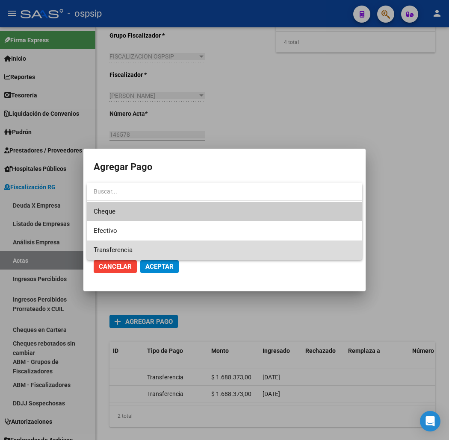
click at [155, 252] on span "Transferencia" at bounding box center [224, 250] width 261 height 19
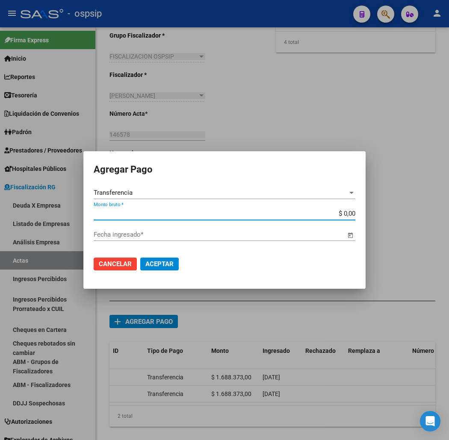
click at [346, 214] on input "$ 0,00" at bounding box center [224, 214] width 261 height 8
type input "$ 1.688.373,00"
click at [352, 236] on span "Open calendar" at bounding box center [350, 235] width 21 height 21
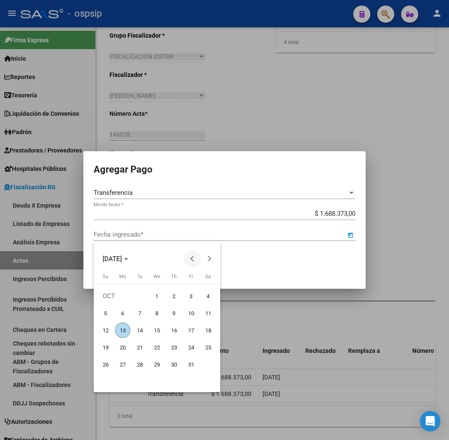
click at [188, 257] on span "Previous month" at bounding box center [192, 258] width 17 height 17
click at [120, 312] on span "1" at bounding box center [122, 312] width 15 height 15
type input "[DATE]"
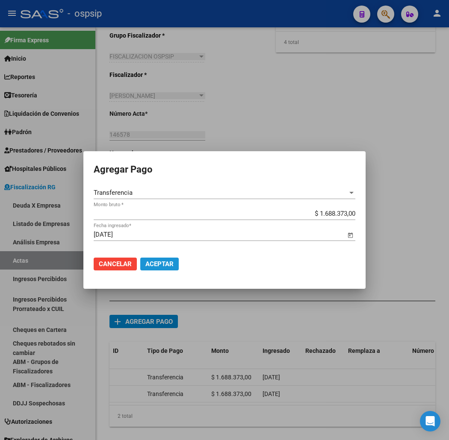
click at [152, 258] on button "Aceptar" at bounding box center [159, 264] width 38 height 13
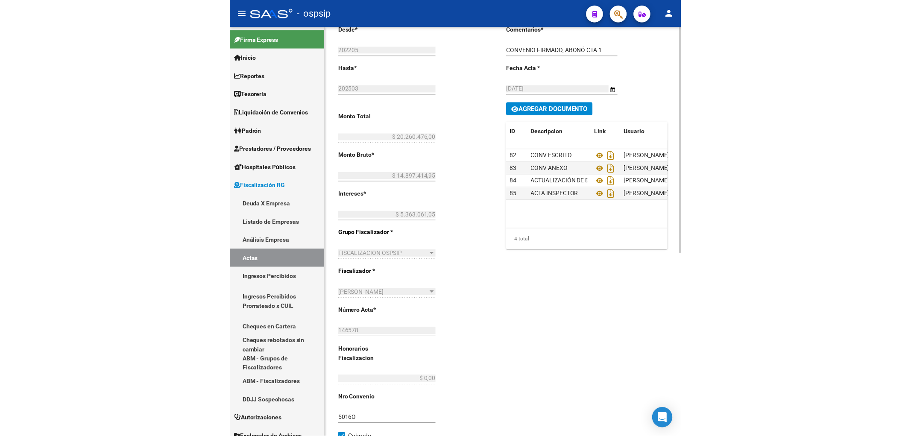
scroll to position [0, 0]
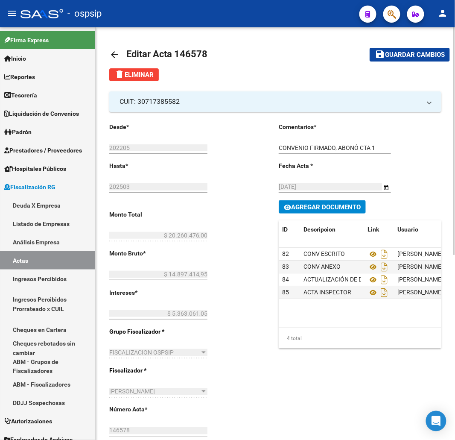
click at [396, 53] on span "Guardar cambios" at bounding box center [415, 55] width 60 height 8
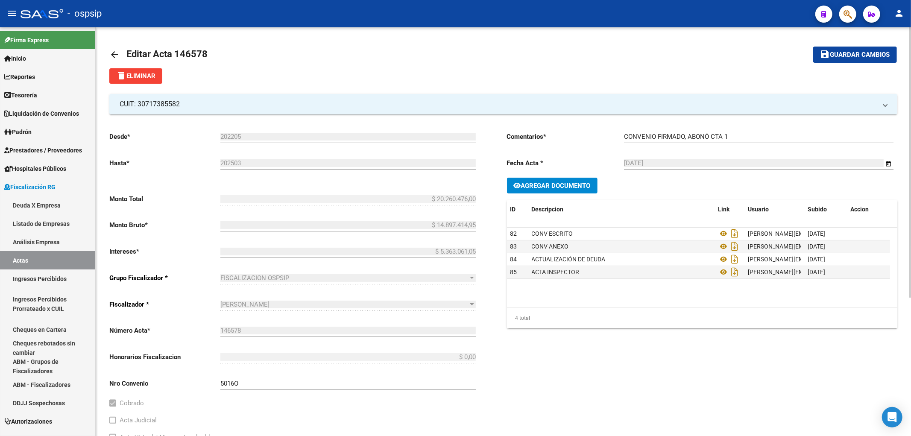
click at [113, 53] on mat-icon "arrow_back" at bounding box center [114, 55] width 10 height 10
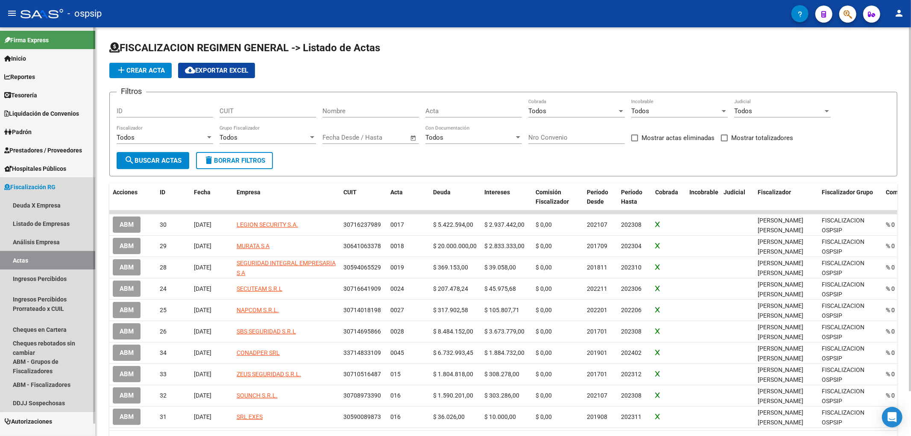
click at [26, 261] on link "Actas" at bounding box center [47, 260] width 95 height 18
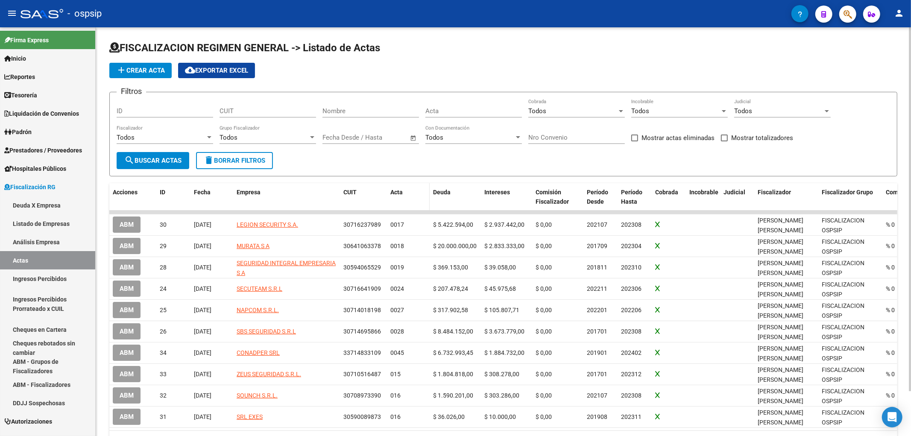
click at [396, 194] on span "Acta" at bounding box center [396, 192] width 12 height 7
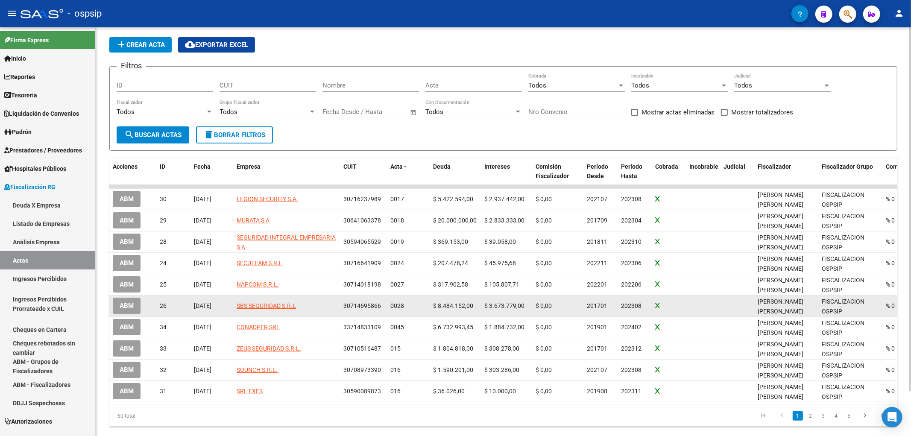
scroll to position [50, 0]
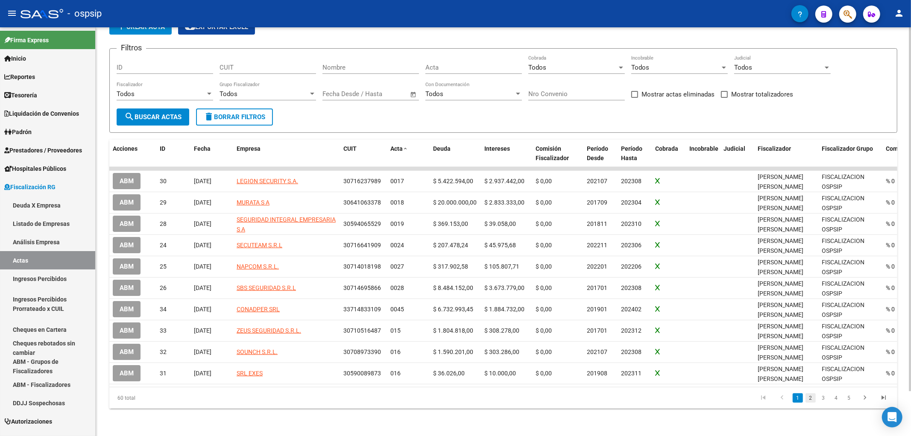
click at [812, 399] on link "2" at bounding box center [811, 397] width 10 height 9
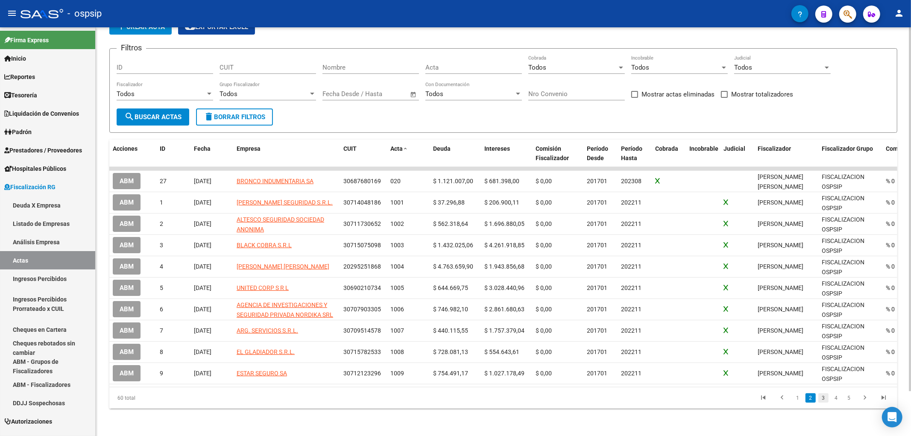
click at [822, 400] on link "3" at bounding box center [823, 397] width 10 height 9
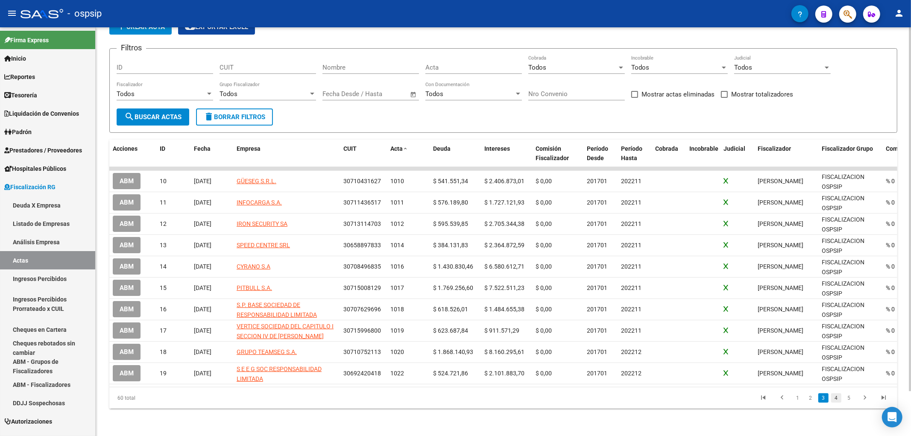
click at [839, 397] on link "4" at bounding box center [836, 397] width 10 height 9
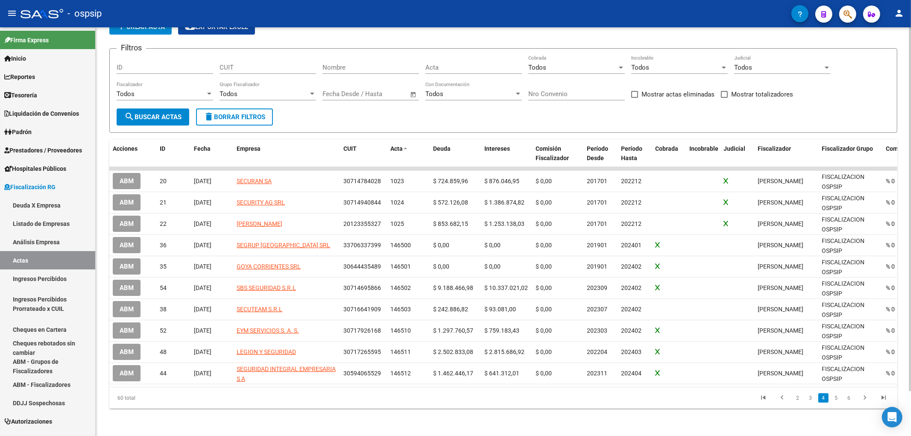
click at [236, 64] on input "CUIT" at bounding box center [268, 68] width 97 height 8
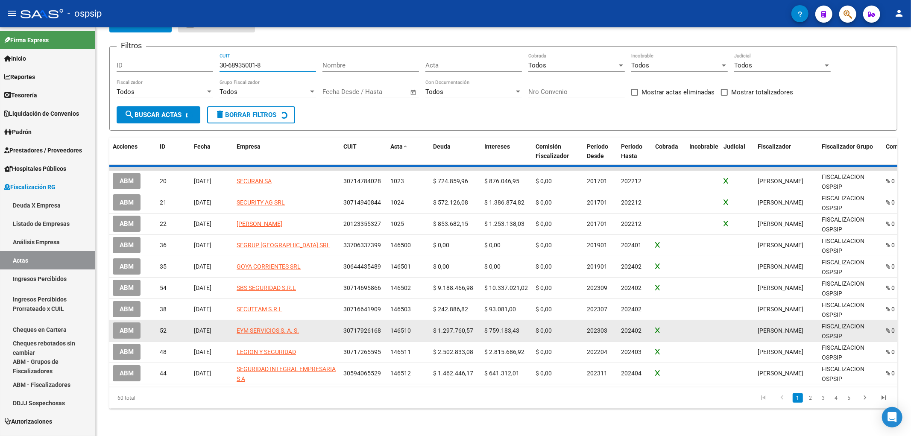
scroll to position [0, 0]
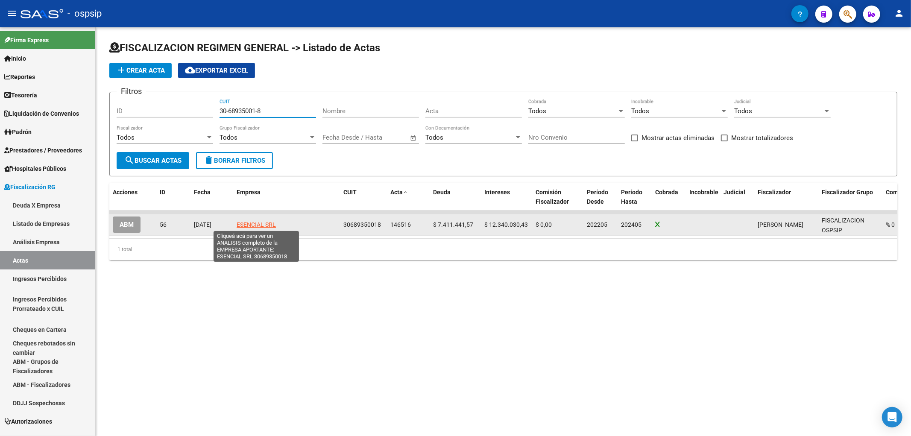
type input "30-68935001-8"
click at [255, 223] on span "ESENCIAL SRL" at bounding box center [256, 224] width 39 height 7
type textarea "30689350018"
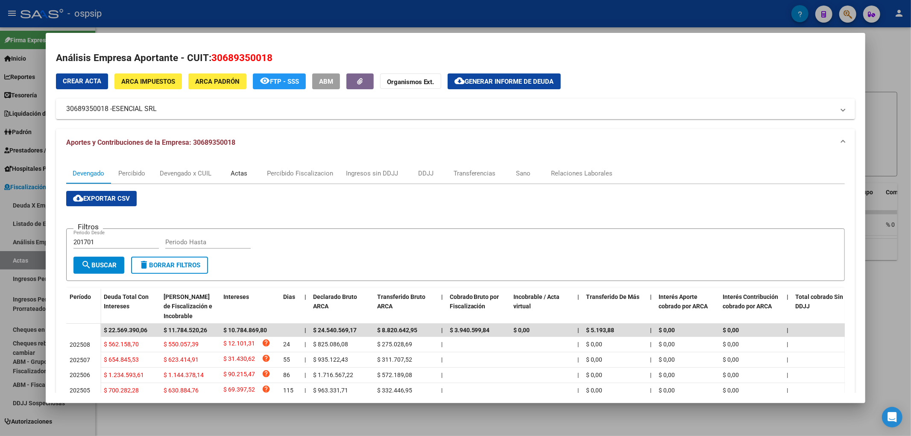
click at [241, 173] on div "Actas" at bounding box center [239, 173] width 17 height 9
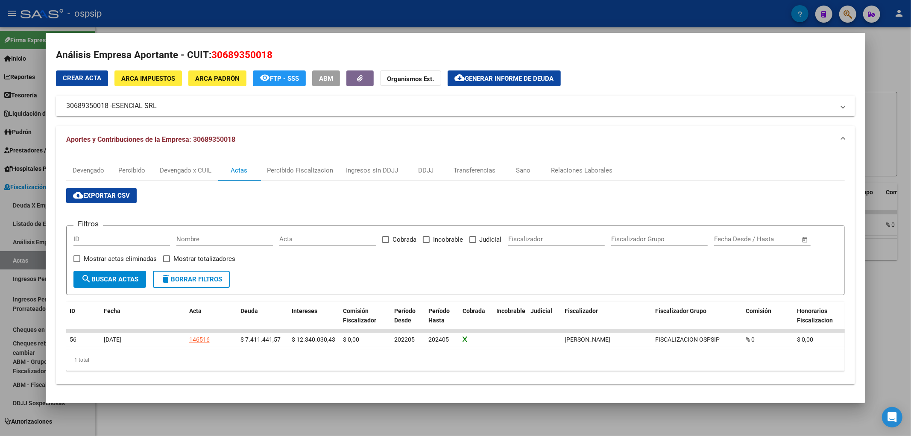
scroll to position [3, 0]
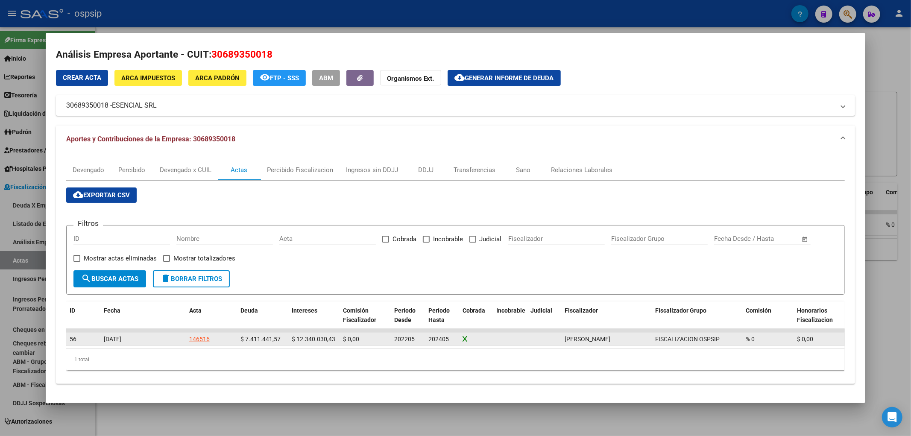
click at [199, 340] on div "146516" at bounding box center [199, 339] width 21 height 10
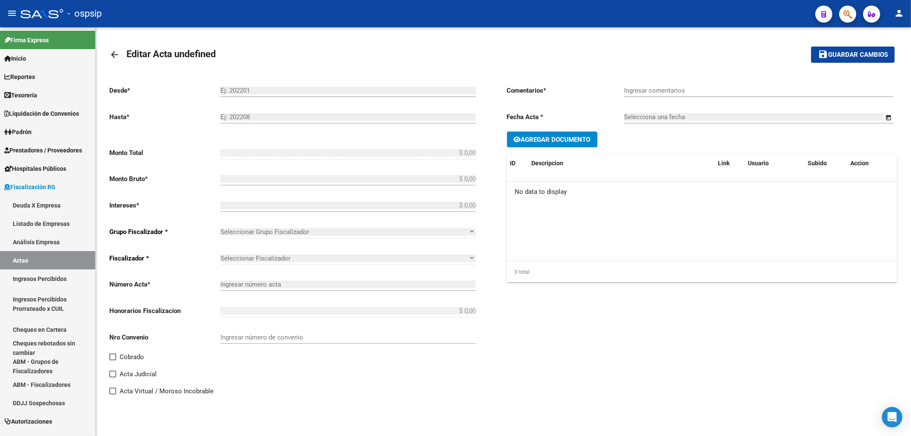
type input "202205"
type input "202405"
type input "$ 19.751.472,00"
type input "$ 7.411.441,57"
type input "$ 12.340.030,43"
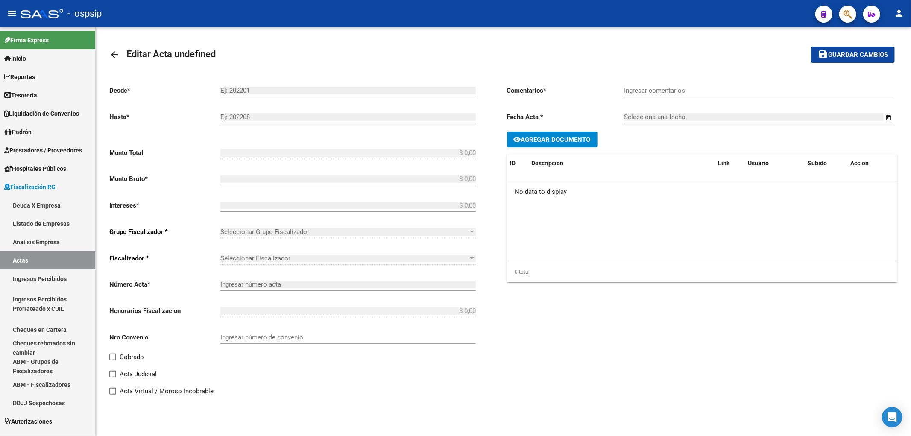
type input "146516"
type input "5007O"
checkbox input "true"
type input "Leg. 80011. Convenio en 36 cuotas de $548.652,00 cada una 1er vto [DATE]"
type input "[DATE]"
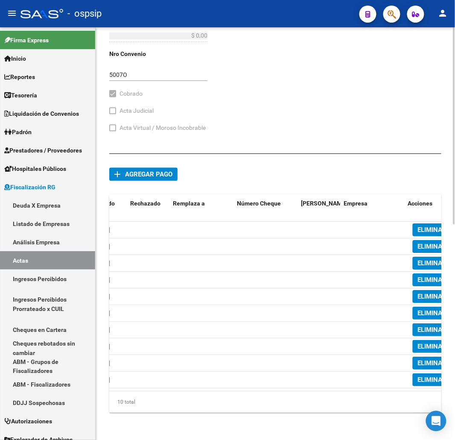
scroll to position [0, 189]
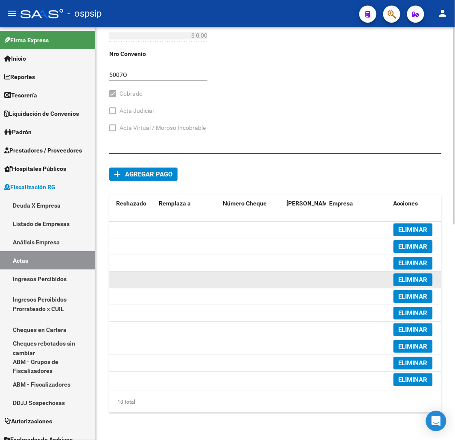
click at [417, 276] on span "ELIMINAR" at bounding box center [413, 280] width 29 height 8
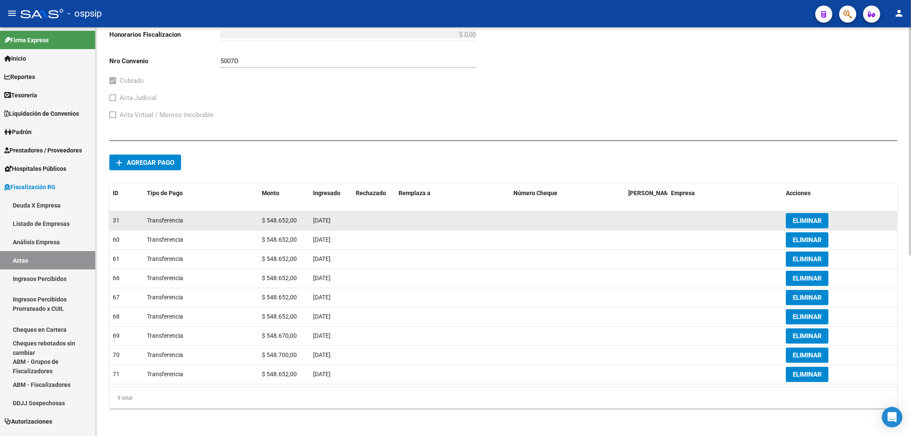
scroll to position [324, 0]
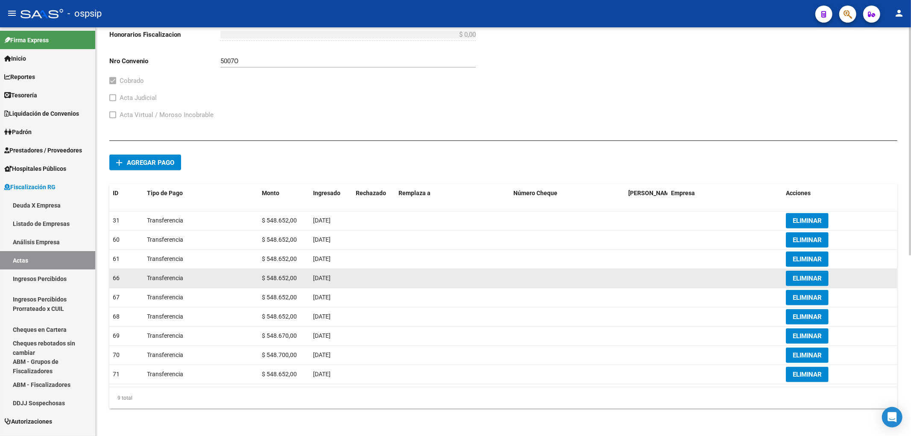
click at [801, 275] on span "ELIMINAR" at bounding box center [807, 279] width 29 height 8
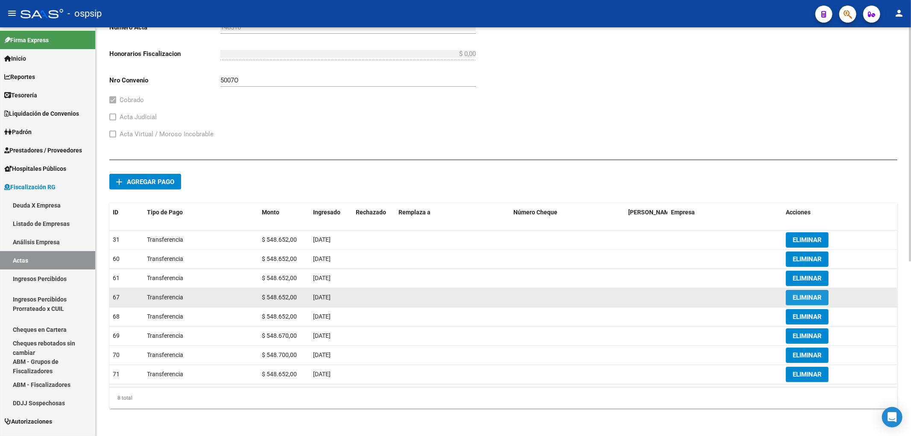
scroll to position [305, 0]
click at [804, 290] on button "ELIMINAR" at bounding box center [807, 297] width 43 height 15
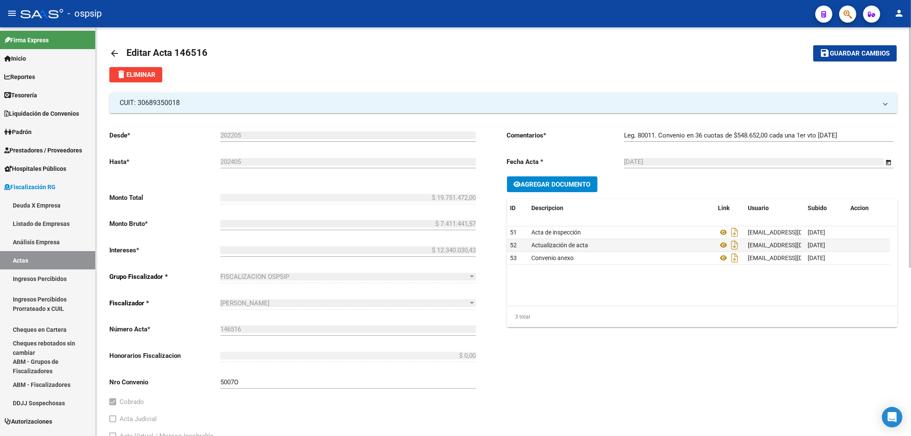
scroll to position [1, 0]
click at [835, 55] on span "Guardar cambios" at bounding box center [860, 54] width 60 height 8
click at [18, 79] on span "Reportes" at bounding box center [19, 76] width 31 height 9
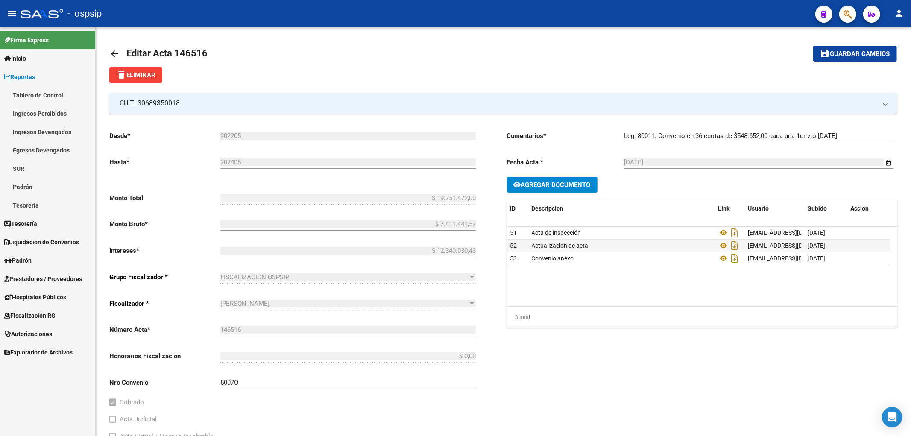
click at [20, 93] on link "Tablero de Control" at bounding box center [47, 95] width 95 height 18
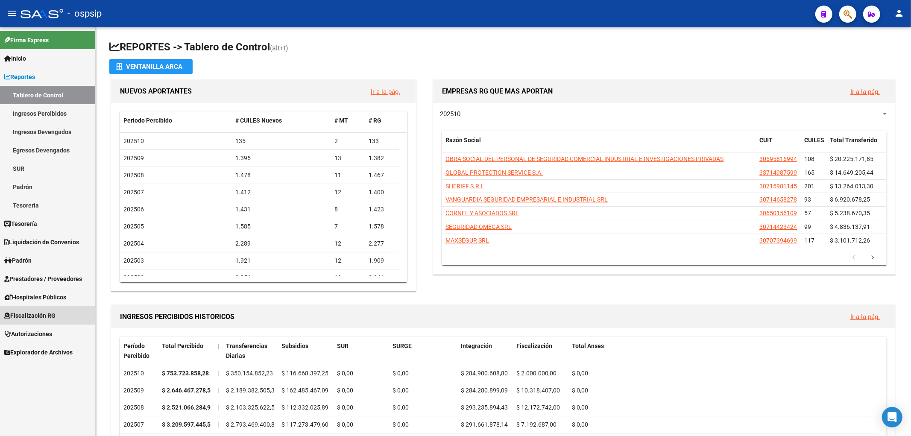
click at [36, 314] on span "Fiscalización RG" at bounding box center [29, 315] width 51 height 9
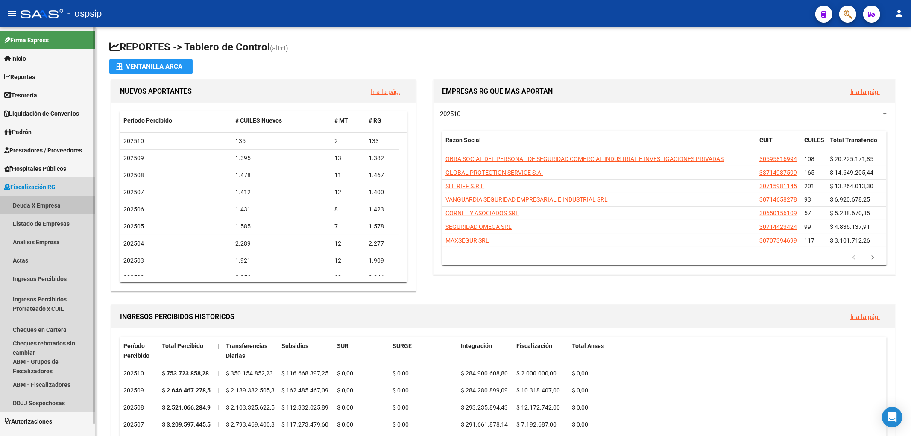
click at [18, 204] on link "Deuda X Empresa" at bounding box center [47, 205] width 95 height 18
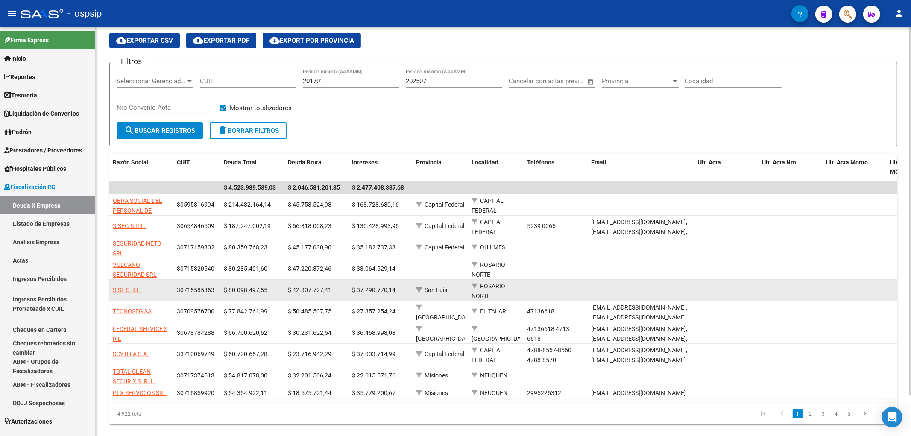
scroll to position [45, 0]
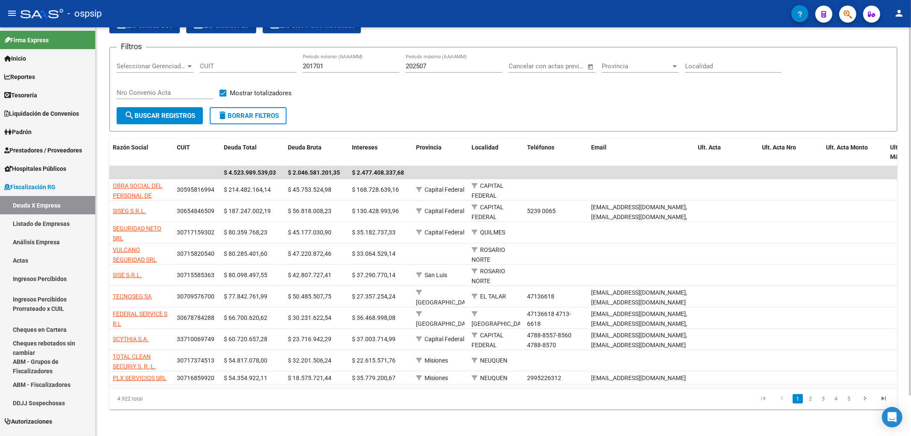
click at [214, 66] on input "CUIT" at bounding box center [248, 66] width 97 height 8
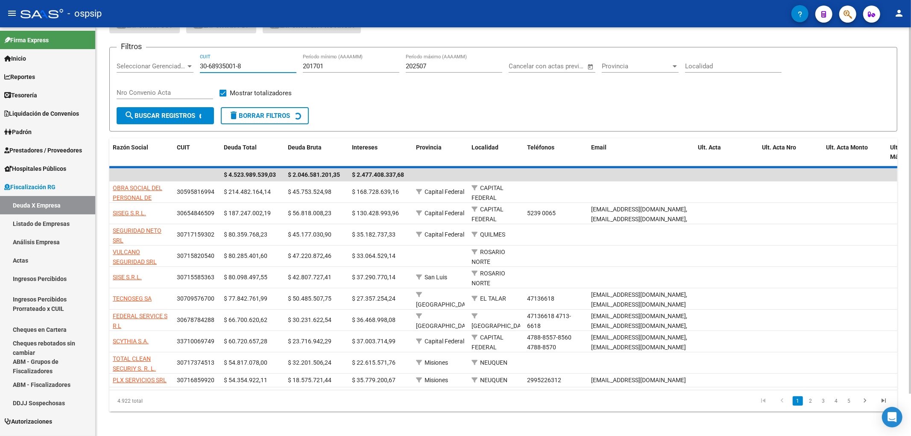
scroll to position [0, 0]
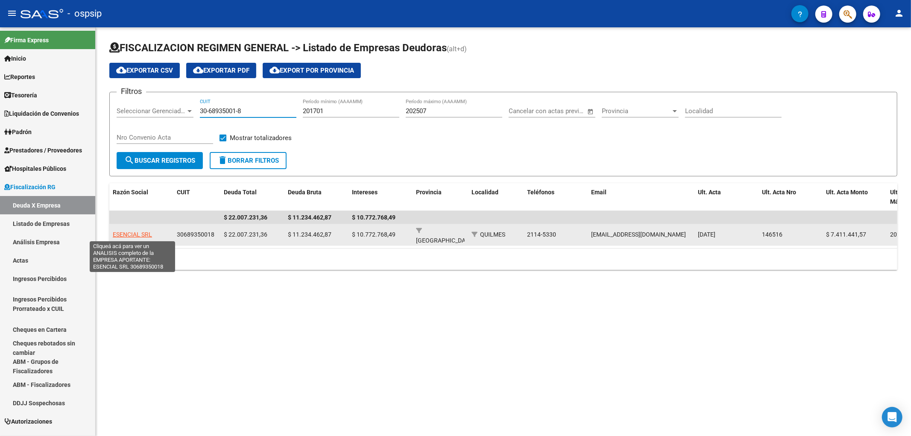
type input "30-68935001-8"
click at [119, 233] on span "ESENCIAL SRL" at bounding box center [132, 234] width 39 height 7
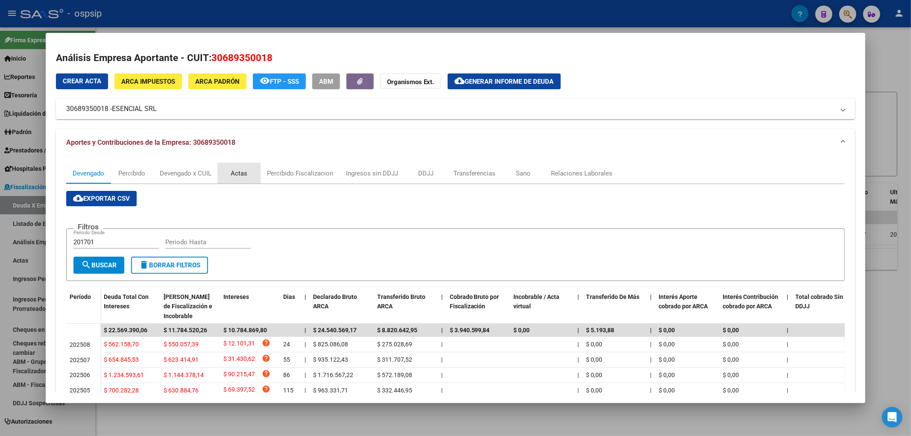
click at [234, 171] on div "Actas" at bounding box center [239, 173] width 17 height 9
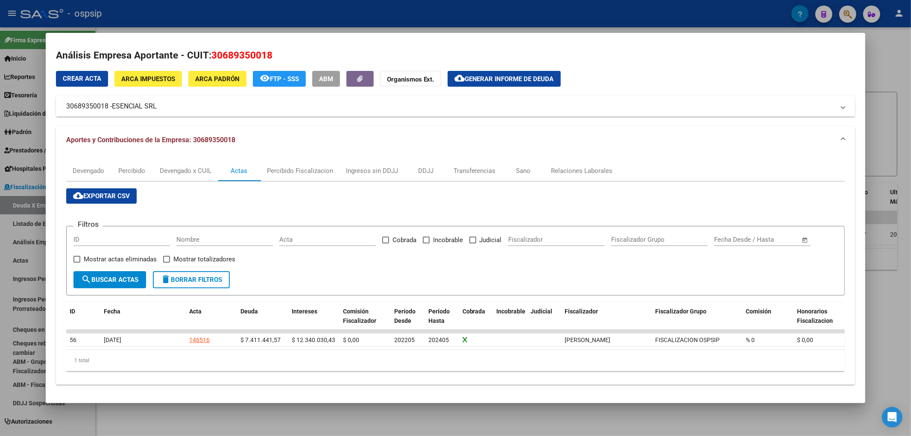
scroll to position [3, 0]
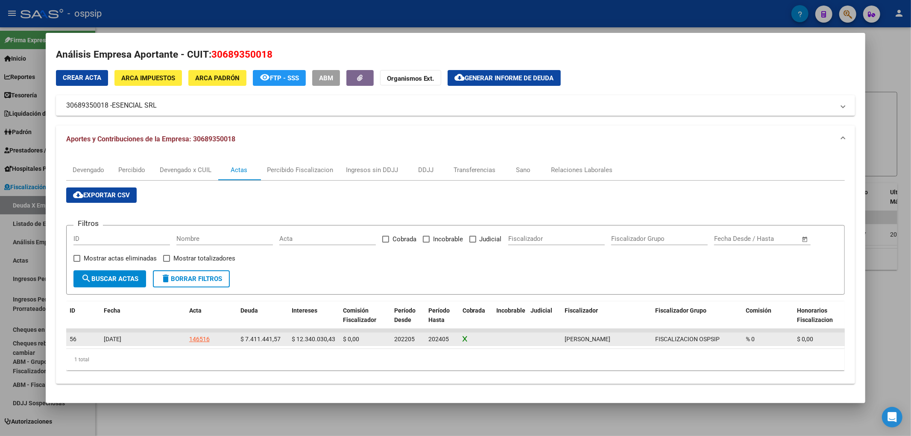
click at [199, 339] on div "146516" at bounding box center [199, 339] width 21 height 10
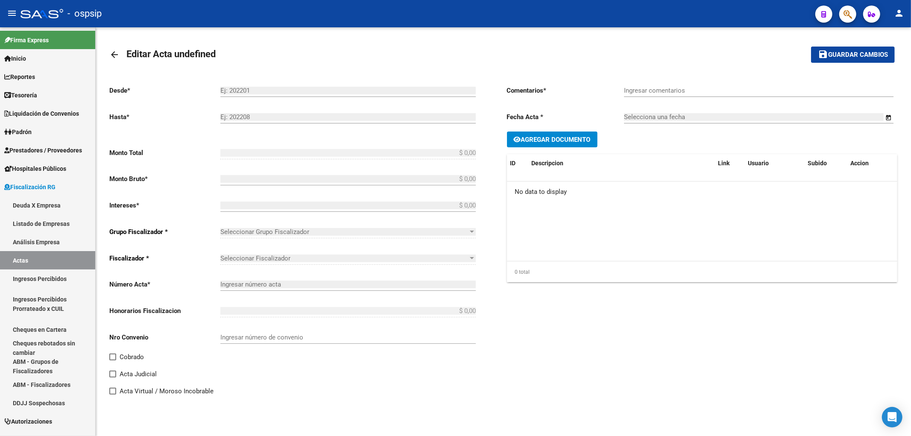
type input "202205"
type input "202405"
type input "$ 19.751.472,00"
type input "$ 7.411.441,57"
type input "$ 12.340.030,43"
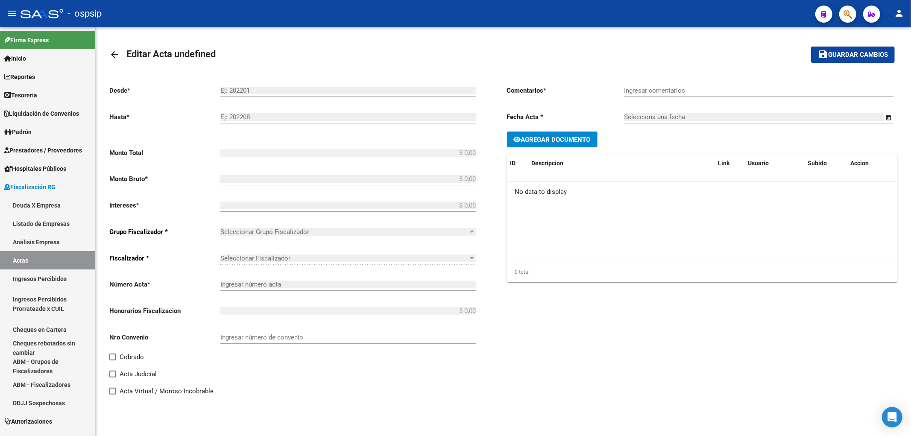
type input "146516"
type input "5007O"
checkbox input "true"
type input "Leg. 80011. Convenio en 36 cuotas de $548.652,00 cada una 1er vto [DATE]"
type input "[DATE]"
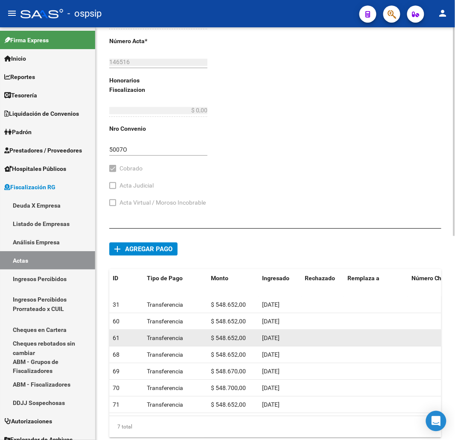
scroll to position [402, 0]
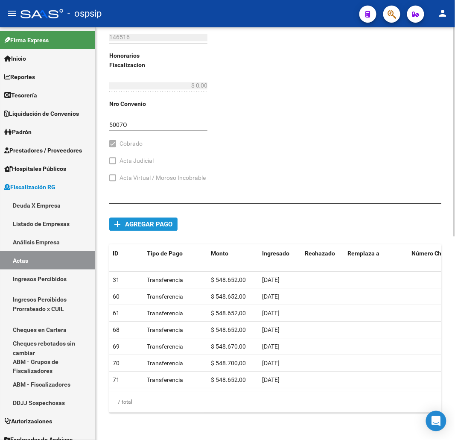
click at [154, 220] on span "Agregar pago" at bounding box center [148, 224] width 47 height 8
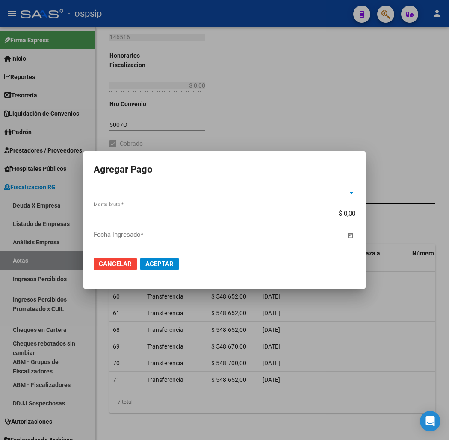
click at [353, 192] on div at bounding box center [351, 192] width 8 height 7
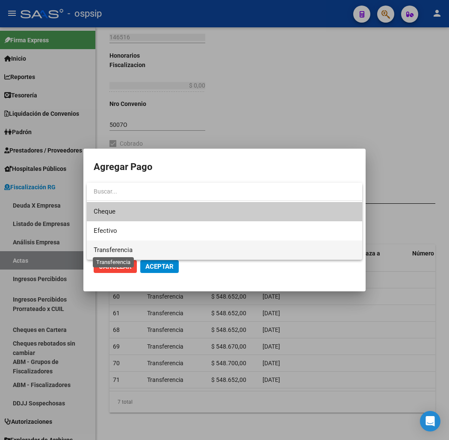
click at [110, 246] on span "Transferencia" at bounding box center [113, 250] width 39 height 8
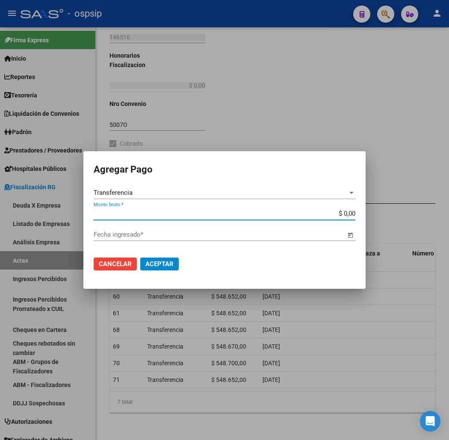
click at [348, 214] on input "$ 0,00" at bounding box center [224, 214] width 261 height 8
type input "$ 548.652,00"
click at [350, 235] on span "Open calendar" at bounding box center [350, 235] width 21 height 21
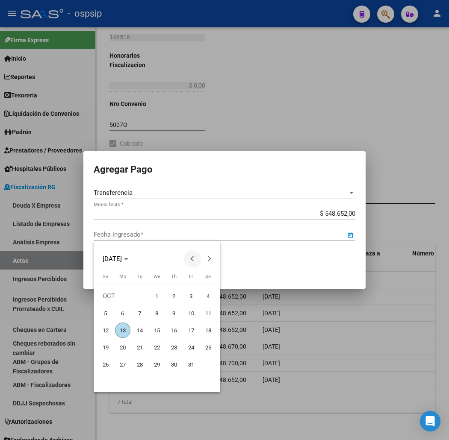
click at [191, 257] on button "Previous month" at bounding box center [192, 258] width 17 height 17
click at [158, 313] on span "2" at bounding box center [156, 312] width 15 height 15
type input "[DATE]"
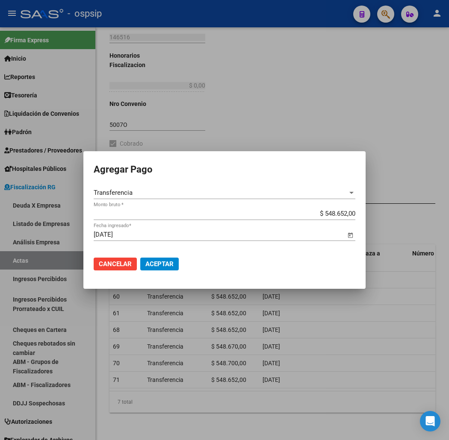
click at [152, 262] on span "Aceptar" at bounding box center [159, 264] width 28 height 8
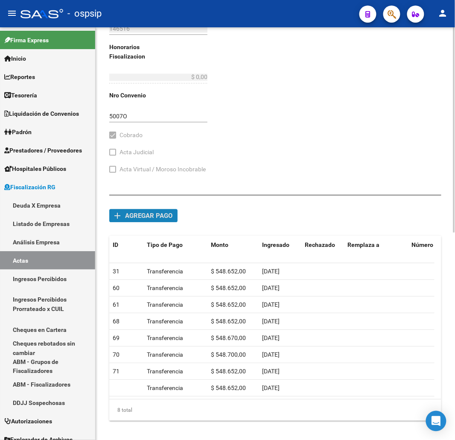
click at [132, 216] on span "Agregar pago" at bounding box center [148, 216] width 47 height 8
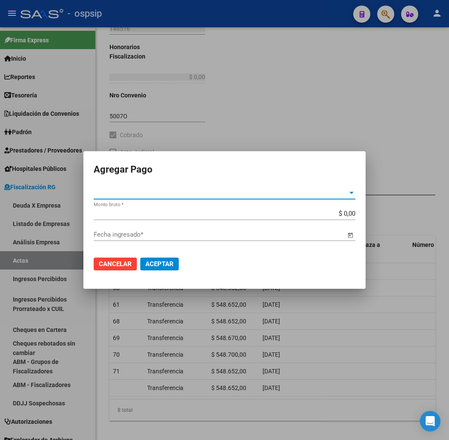
click at [352, 192] on div at bounding box center [351, 193] width 4 height 2
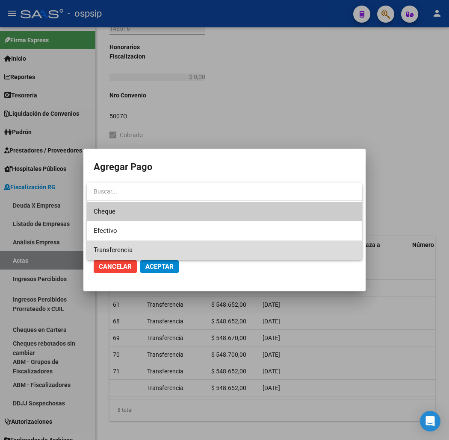
click at [157, 249] on span "Transferencia" at bounding box center [224, 250] width 261 height 19
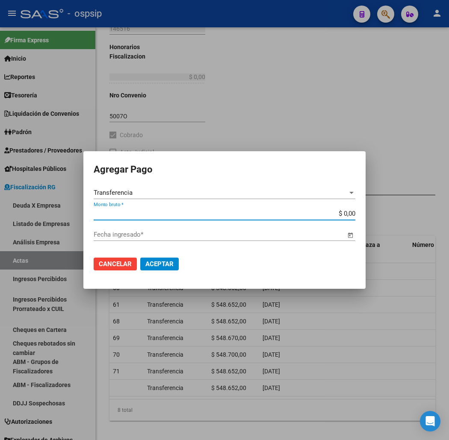
click at [350, 214] on input "$ 0,00" at bounding box center [224, 214] width 261 height 8
type input "$ 548.652,00"
click at [349, 232] on span "Open calendar" at bounding box center [350, 235] width 21 height 21
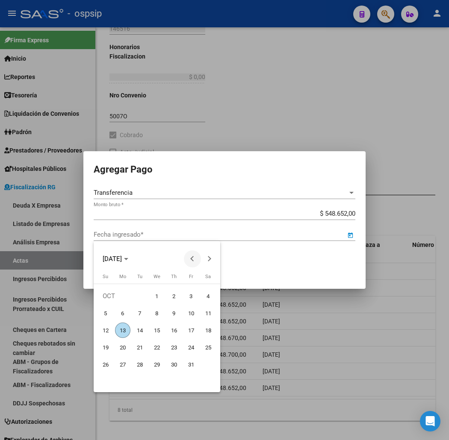
click at [188, 259] on span "Previous month" at bounding box center [192, 258] width 17 height 17
click at [155, 366] on span "23" at bounding box center [156, 364] width 15 height 15
type input "[DATE]"
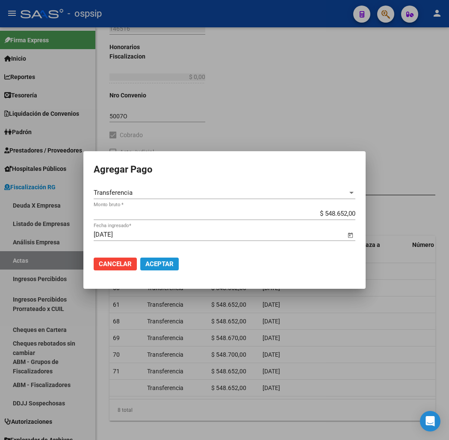
click at [163, 266] on span "Aceptar" at bounding box center [159, 264] width 28 height 8
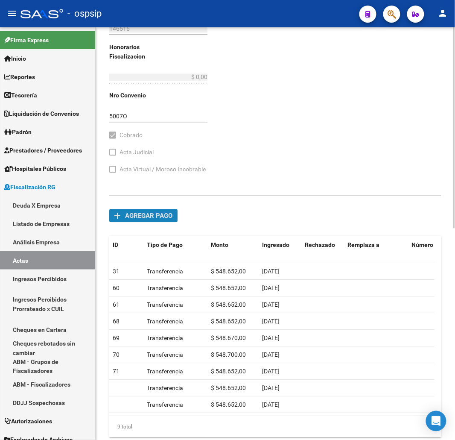
click at [131, 211] on span "add Agregar pago" at bounding box center [143, 215] width 58 height 8
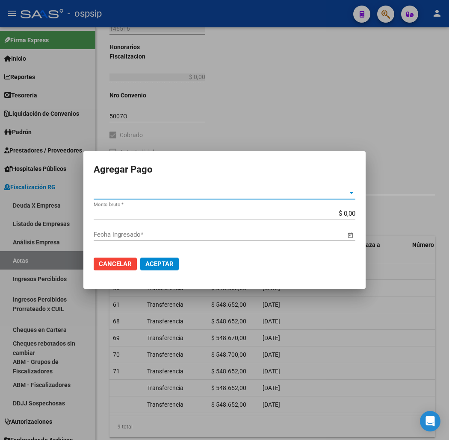
click at [348, 191] on div at bounding box center [351, 192] width 8 height 7
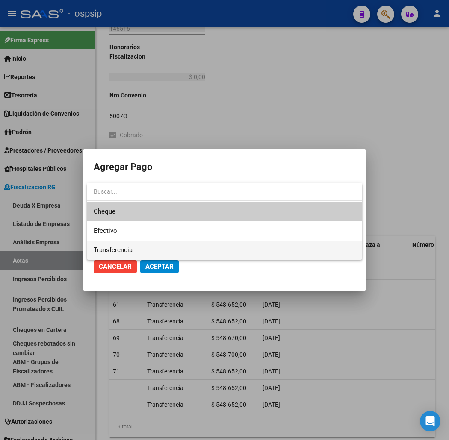
click at [135, 249] on span "Transferencia" at bounding box center [224, 250] width 261 height 19
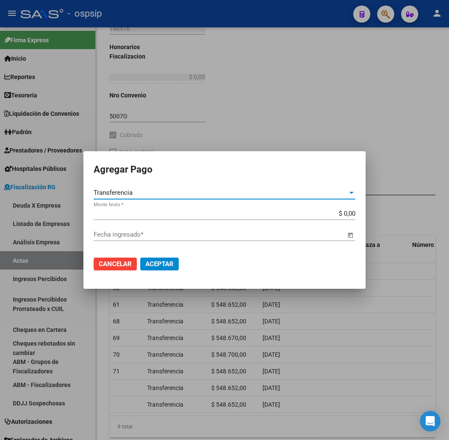
click at [348, 215] on input "$ 0,00" at bounding box center [224, 214] width 261 height 8
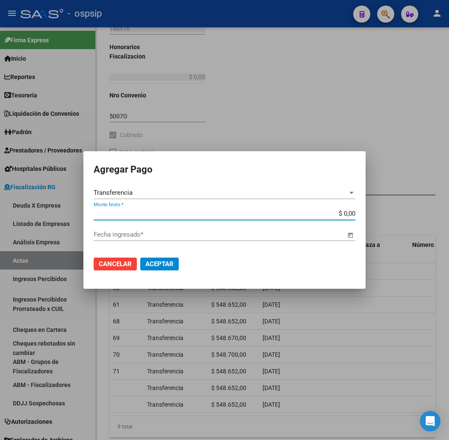
click at [348, 215] on input "$ 0,00" at bounding box center [224, 214] width 261 height 8
type input "$ 548.652,00"
click at [352, 236] on span "Open calendar" at bounding box center [350, 235] width 21 height 21
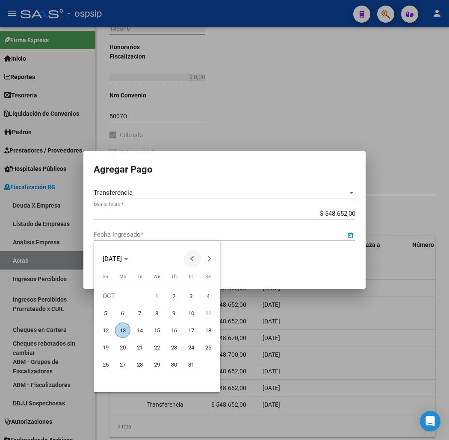
click at [189, 259] on span "Previous month" at bounding box center [192, 258] width 17 height 17
click at [140, 362] on span "26" at bounding box center [139, 364] width 15 height 15
type input "[DATE]"
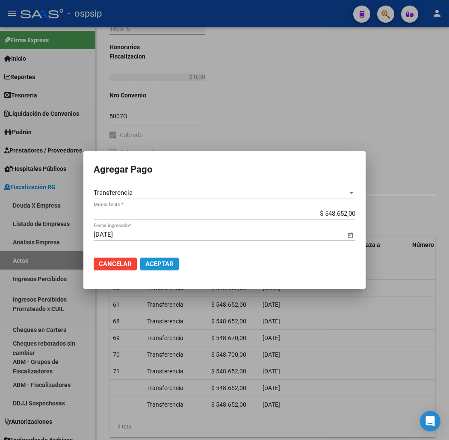
click at [154, 261] on span "Aceptar" at bounding box center [159, 264] width 28 height 8
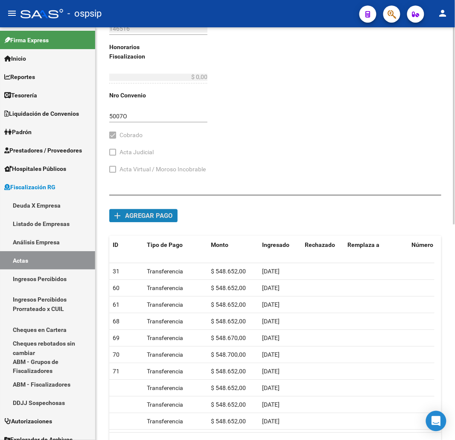
click at [143, 216] on span "Agregar pago" at bounding box center [148, 216] width 47 height 8
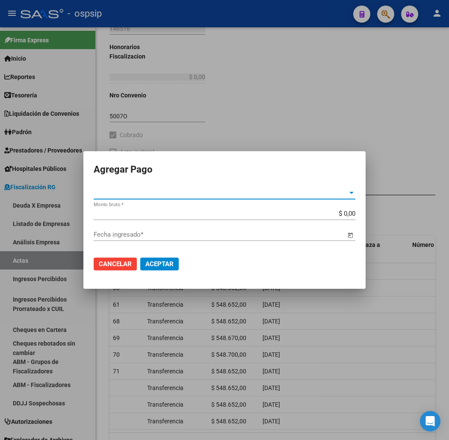
click at [349, 194] on div at bounding box center [351, 192] width 8 height 7
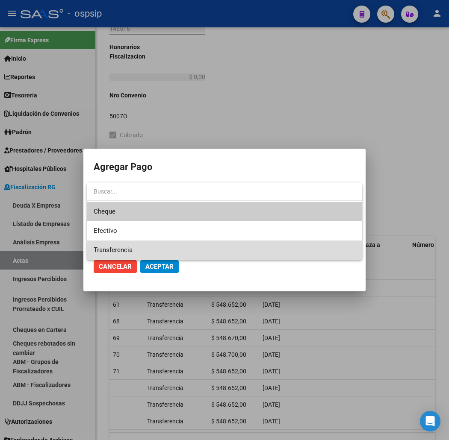
click at [151, 247] on span "Transferencia" at bounding box center [224, 250] width 261 height 19
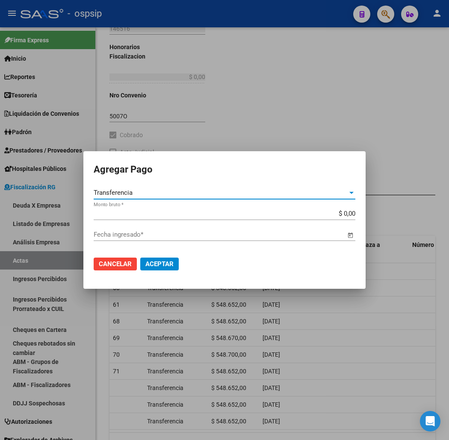
click at [347, 211] on input "$ 0,00" at bounding box center [224, 214] width 261 height 8
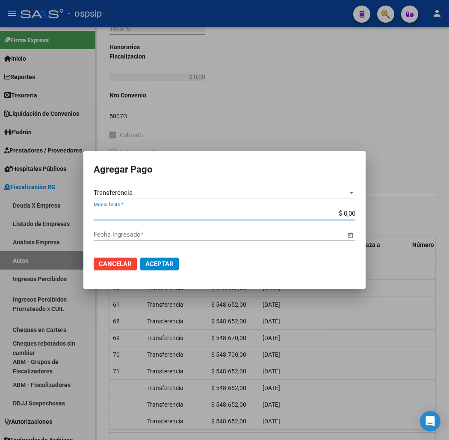
click at [347, 211] on input "$ 0,00" at bounding box center [224, 214] width 261 height 8
type input "$ 548.652,00"
click at [348, 236] on span "Open calendar" at bounding box center [350, 235] width 21 height 21
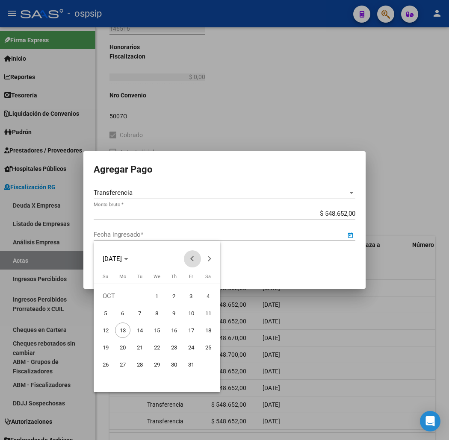
click at [191, 258] on button "Previous month" at bounding box center [192, 258] width 17 height 17
click at [138, 378] on span "30" at bounding box center [139, 381] width 15 height 15
type input "[DATE]"
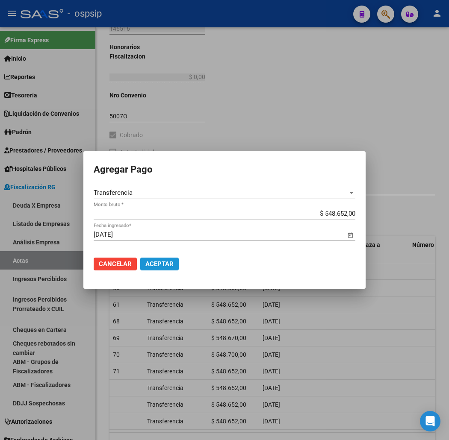
click at [161, 266] on span "Aceptar" at bounding box center [159, 264] width 28 height 8
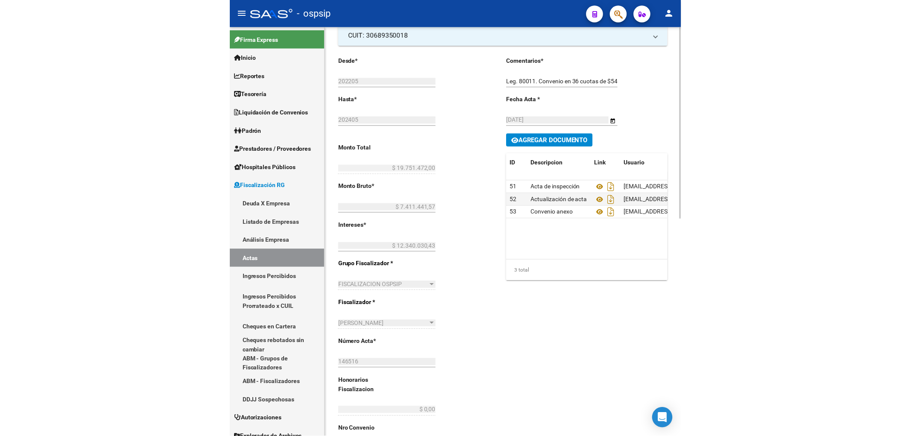
scroll to position [0, 0]
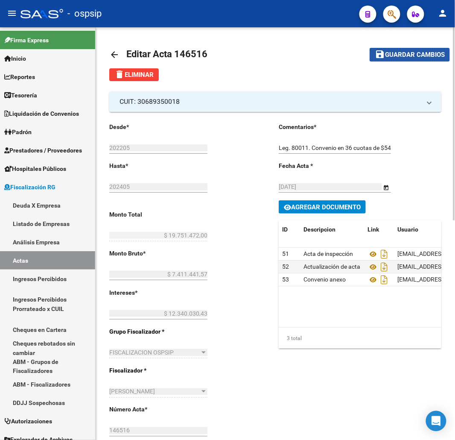
click at [387, 53] on span "Guardar cambios" at bounding box center [415, 55] width 60 height 8
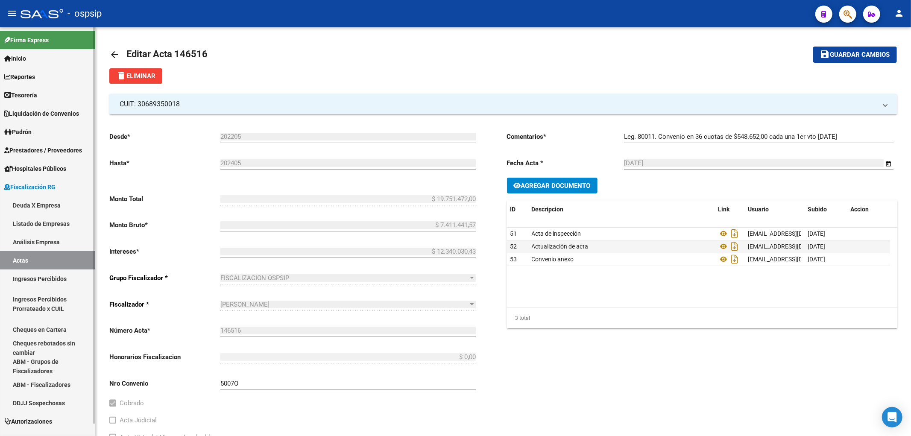
click at [26, 206] on link "Deuda X Empresa" at bounding box center [47, 205] width 95 height 18
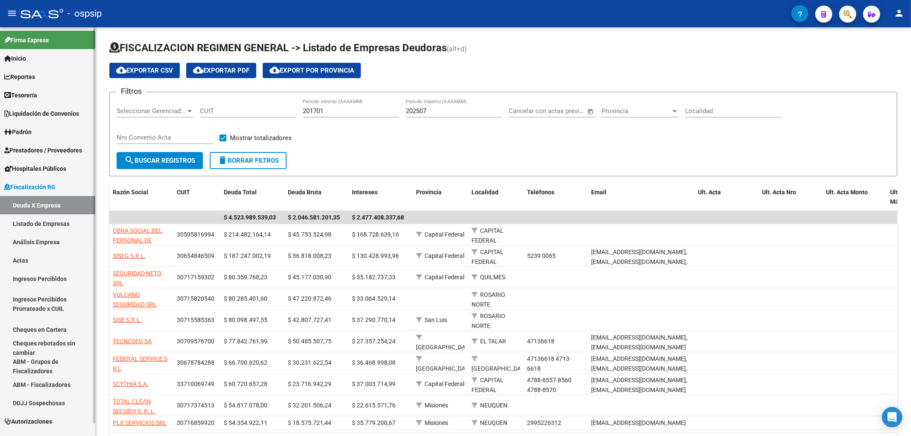
click at [18, 259] on link "Actas" at bounding box center [47, 260] width 95 height 18
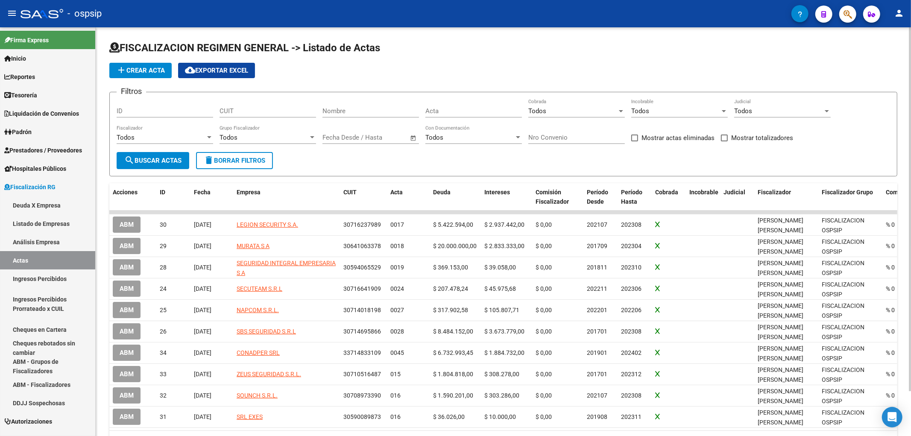
click at [223, 108] on input "CUIT" at bounding box center [268, 111] width 97 height 8
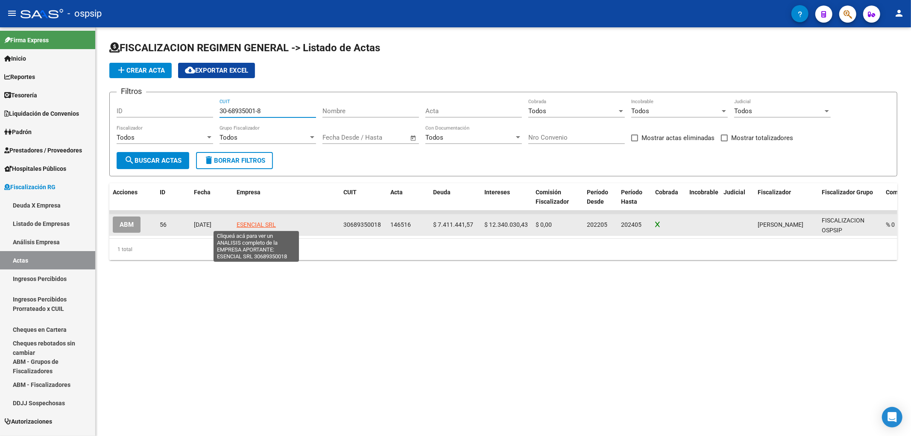
type input "30-68935001-8"
click at [238, 225] on span "ESENCIAL SRL" at bounding box center [256, 224] width 39 height 7
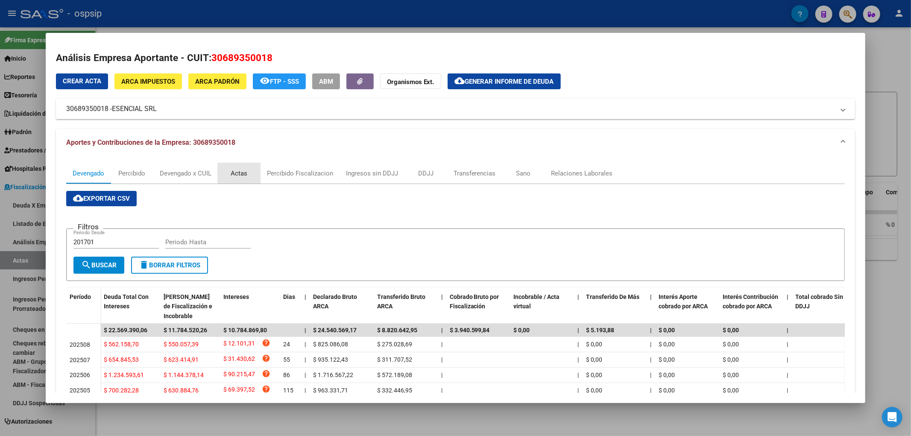
click at [241, 173] on div "Actas" at bounding box center [239, 173] width 17 height 9
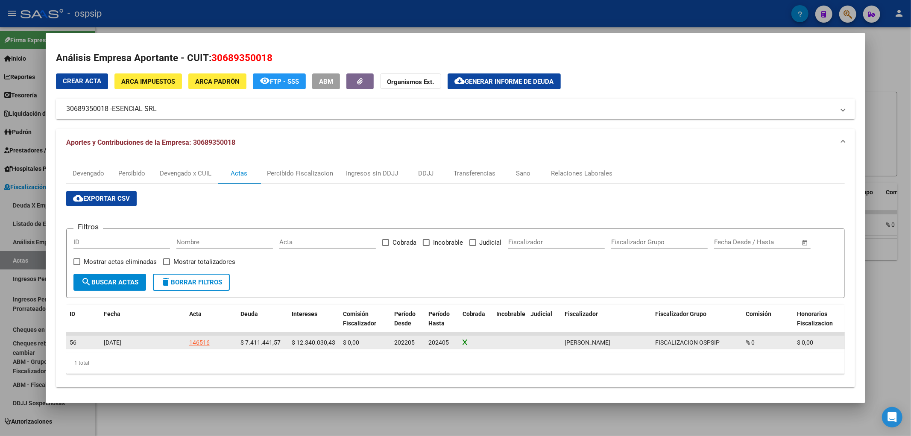
click at [200, 338] on div "146516" at bounding box center [199, 343] width 21 height 10
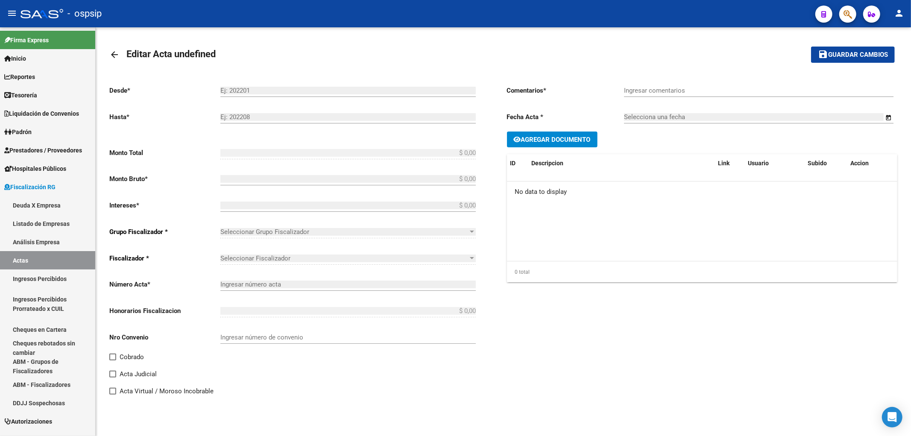
type input "202205"
type input "202405"
type input "$ 19.751.472,00"
type input "$ 7.411.441,57"
type input "$ 12.340.030,43"
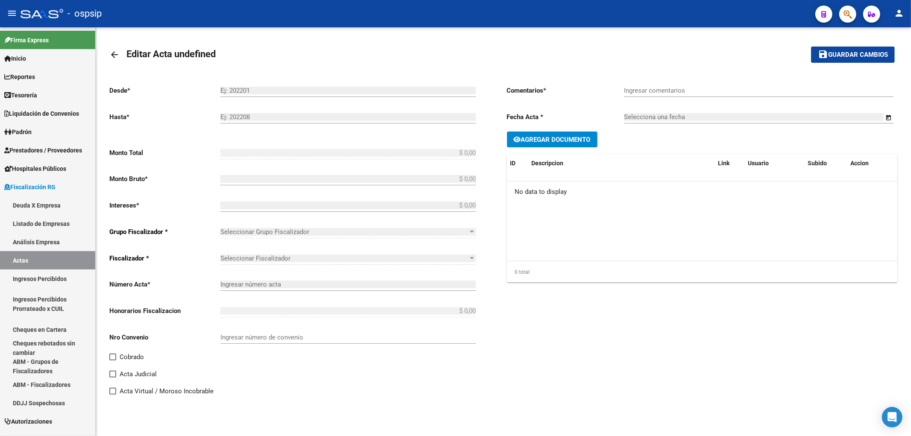
type input "146516"
type input "5007O"
checkbox input "true"
type input "Leg. 80011. Convenio en 36 cuotas de $548.652,00 cada una 1er vto [DATE]"
type input "[DATE]"
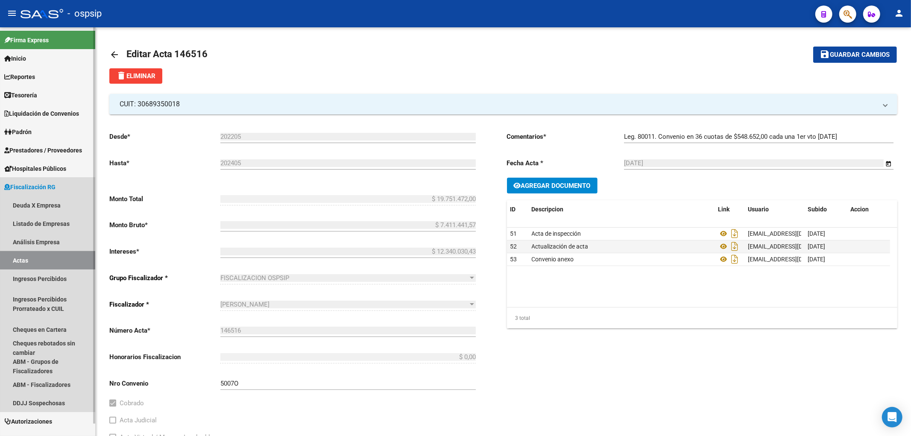
click at [16, 261] on link "Actas" at bounding box center [47, 260] width 95 height 18
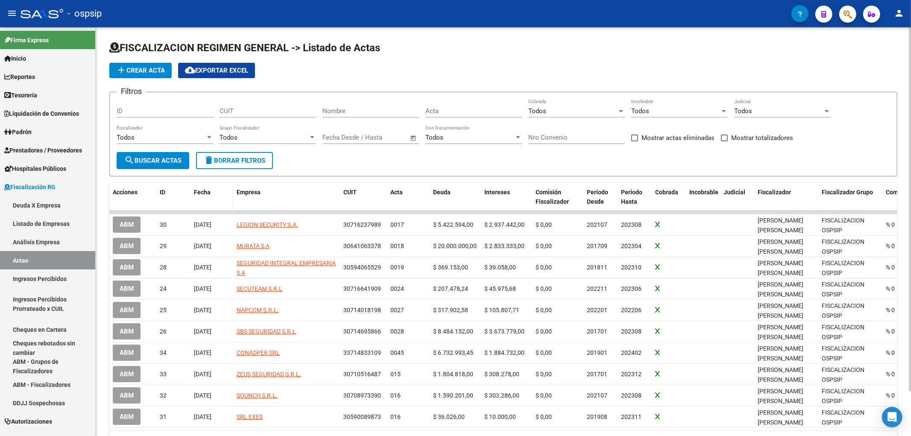
click at [197, 189] on span "Fecha" at bounding box center [202, 192] width 17 height 7
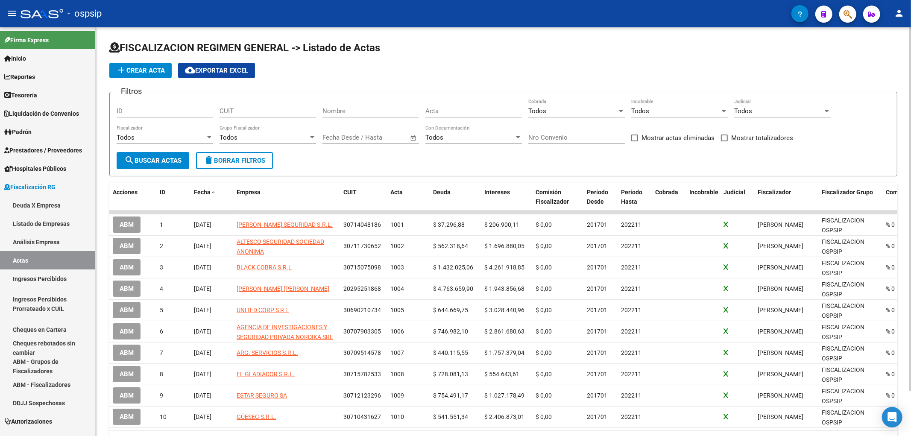
click at [197, 189] on span "Fecha" at bounding box center [202, 192] width 17 height 7
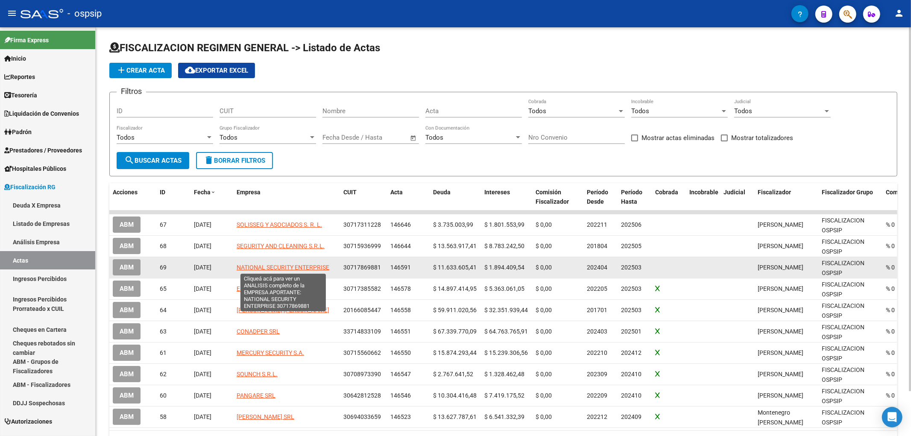
click at [265, 264] on span "NATIONAL SECURITY ENTERPRISE" at bounding box center [283, 267] width 93 height 7
type textarea "30717869881"
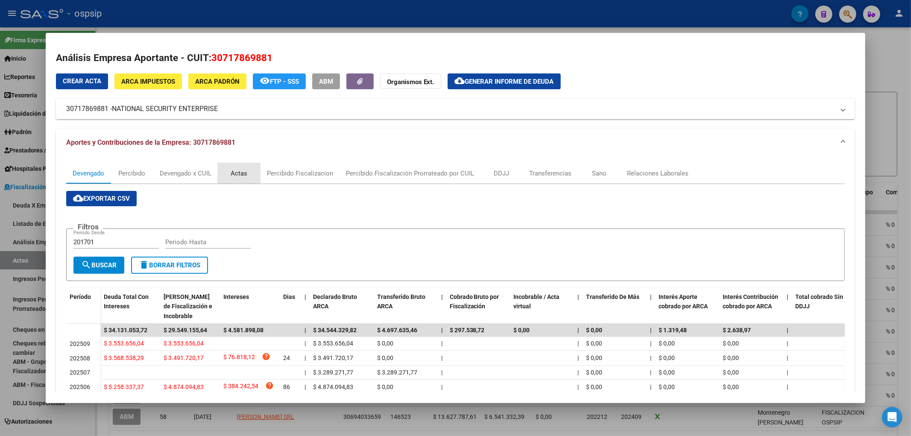
click at [238, 171] on div "Actas" at bounding box center [239, 173] width 17 height 9
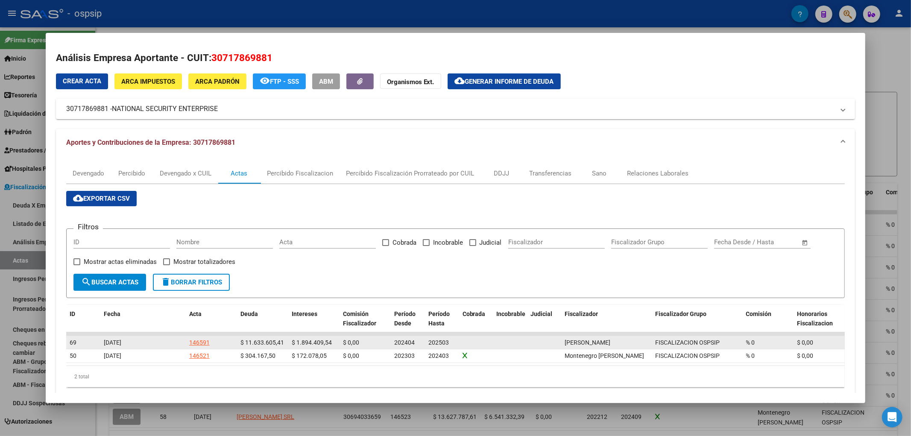
click at [192, 340] on div "146591" at bounding box center [199, 343] width 21 height 10
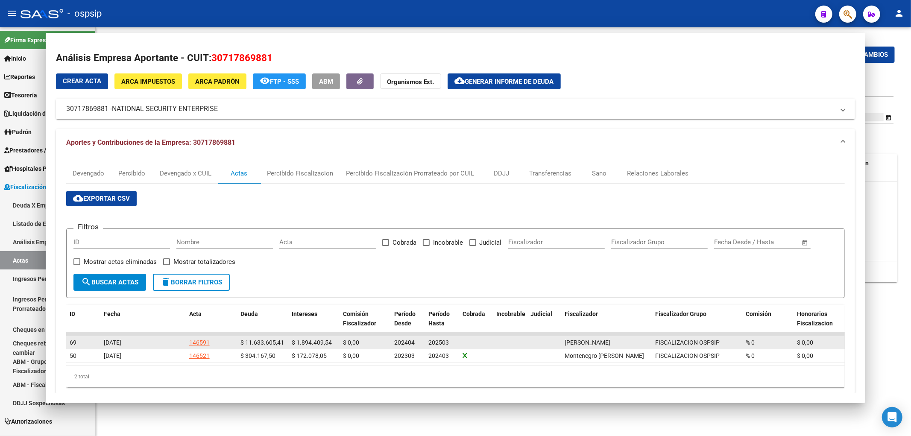
type input "202404"
type input "202503"
type input "$ 13.528.014,95"
type input "$ 11.633.605,41"
type input "$ 1.894.409,54"
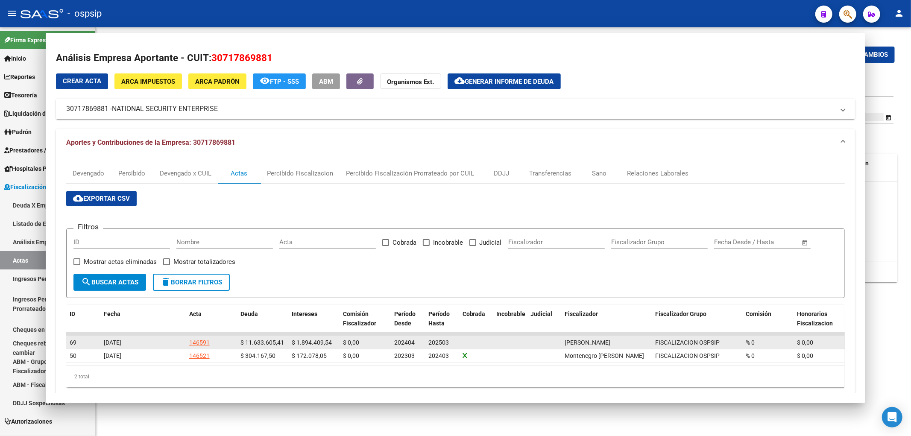
type input "146591"
type input "5017"
type input "CONV 48 CTAS"
type input "[DATE]"
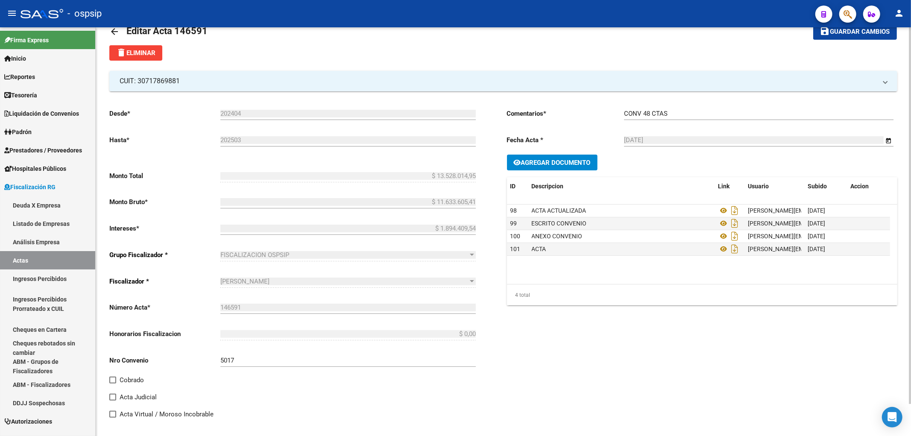
scroll to position [35, 0]
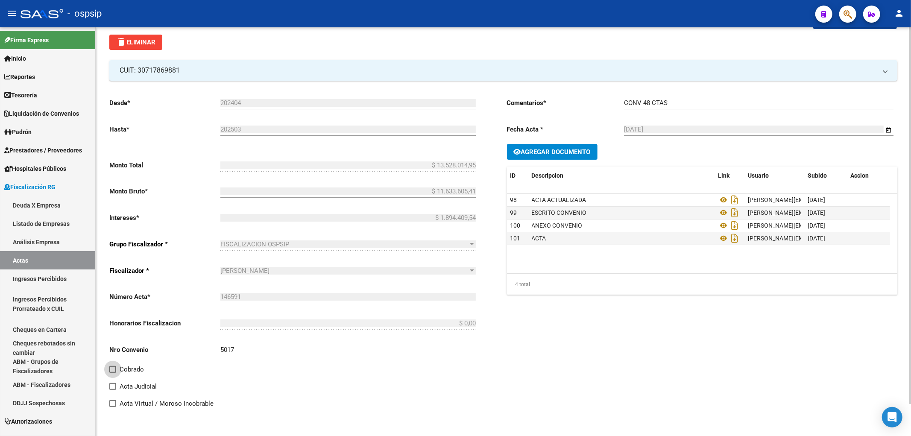
click at [109, 369] on span at bounding box center [112, 369] width 7 height 7
click at [112, 373] on input "Cobrado" at bounding box center [112, 373] width 0 height 0
checkbox input "true"
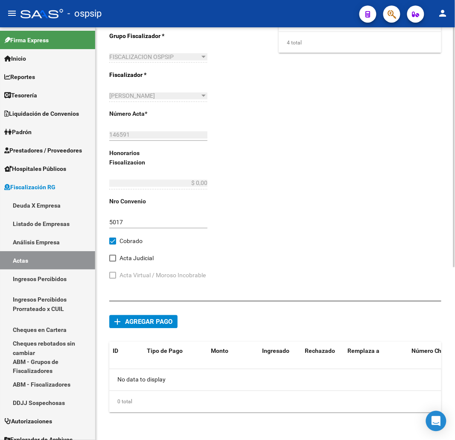
scroll to position [296, 0]
click at [130, 323] on span "Agregar pago" at bounding box center [148, 322] width 47 height 8
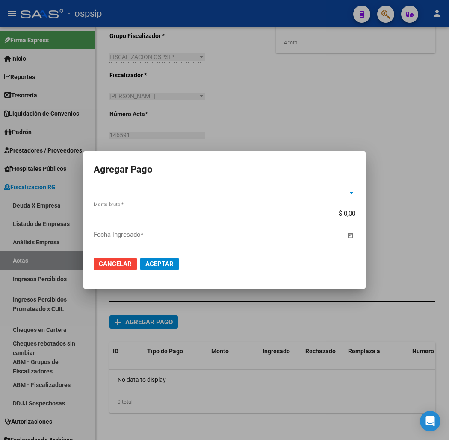
click at [352, 194] on div at bounding box center [351, 193] width 4 height 2
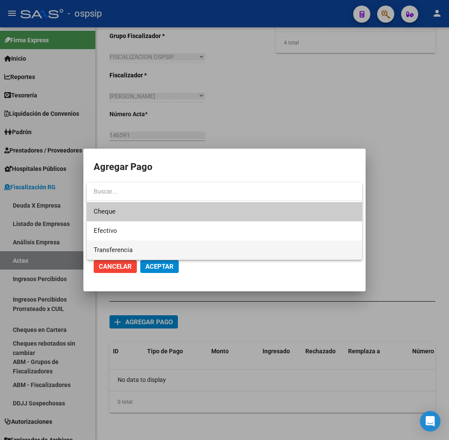
click at [259, 248] on span "Transferencia" at bounding box center [224, 250] width 261 height 19
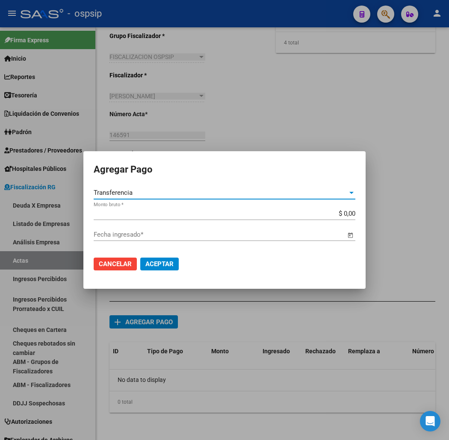
click at [348, 216] on input "$ 0,00" at bounding box center [224, 214] width 261 height 8
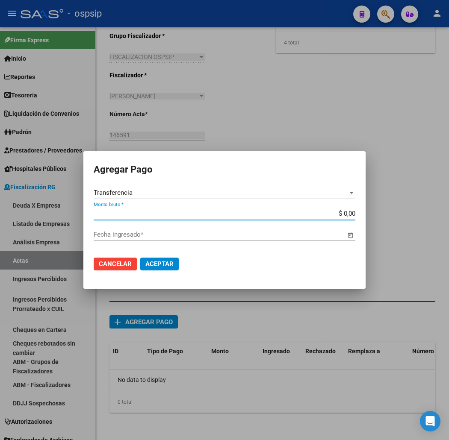
click at [348, 216] on input "$ 0,00" at bounding box center [224, 214] width 261 height 8
type input "$ 552.393,00"
click at [348, 235] on span "Open calendar" at bounding box center [350, 235] width 21 height 21
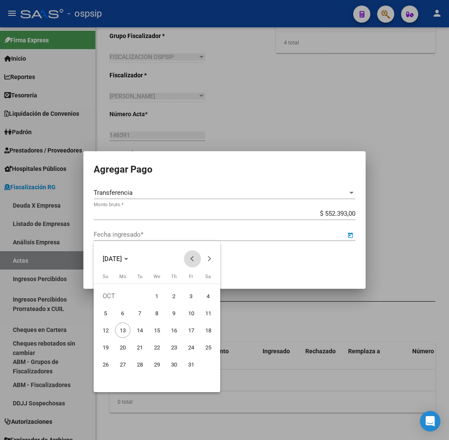
click at [190, 258] on span "Previous month" at bounding box center [192, 258] width 17 height 17
click at [177, 379] on span "31" at bounding box center [173, 381] width 15 height 15
type input "[DATE]"
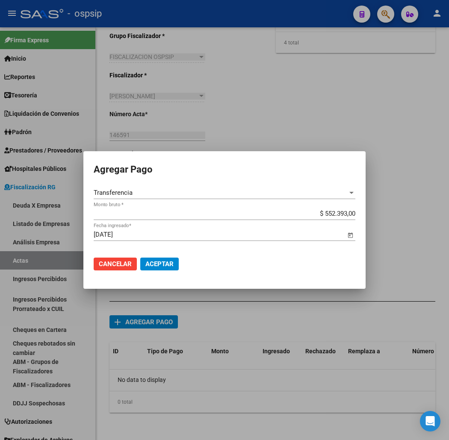
click at [155, 263] on span "Aceptar" at bounding box center [159, 264] width 28 height 8
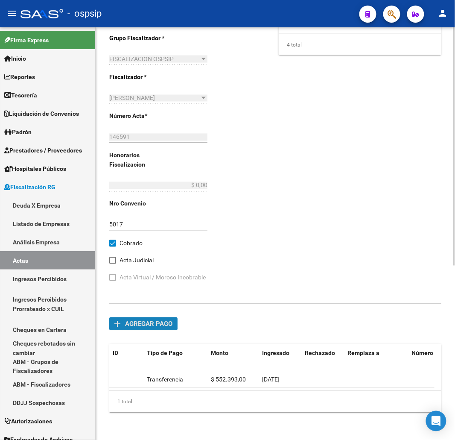
click at [134, 321] on span "Agregar pago" at bounding box center [148, 324] width 47 height 8
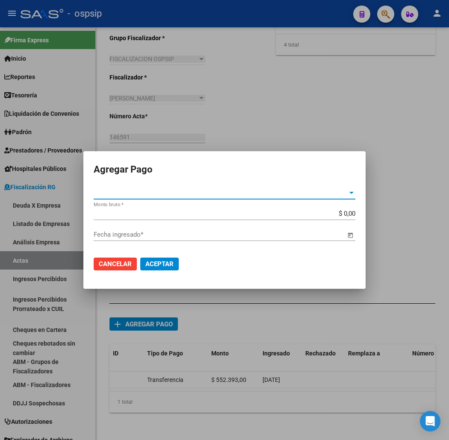
click at [348, 194] on div at bounding box center [351, 192] width 8 height 7
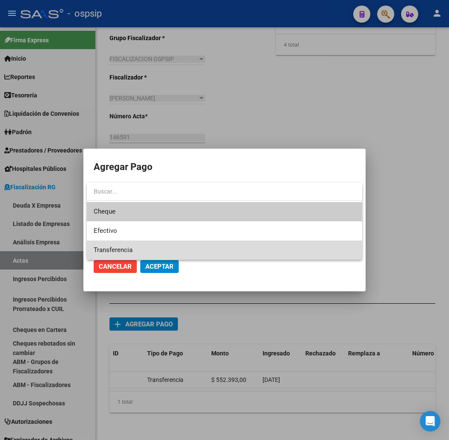
click at [173, 247] on span "Transferencia" at bounding box center [224, 250] width 261 height 19
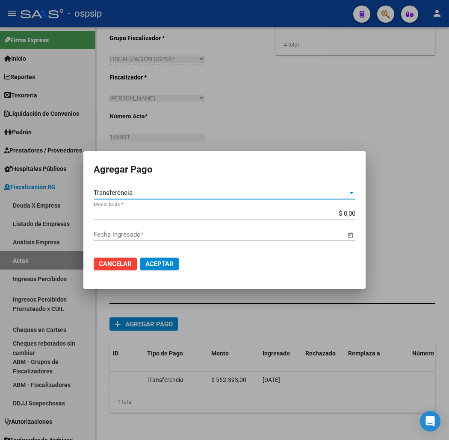
click at [347, 214] on input "$ 0,00" at bounding box center [224, 214] width 261 height 8
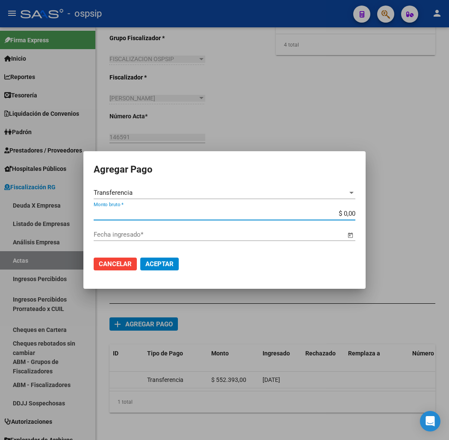
click at [347, 214] on input "$ 0,00" at bounding box center [224, 214] width 261 height 8
type input "$ 552.393,00"
click at [348, 235] on span "Open calendar" at bounding box center [350, 235] width 21 height 21
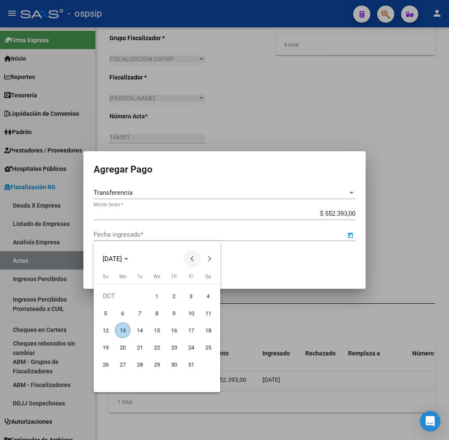
click at [190, 257] on span "Previous month" at bounding box center [192, 258] width 17 height 17
click at [156, 363] on span "27" at bounding box center [156, 364] width 15 height 15
type input "[DATE]"
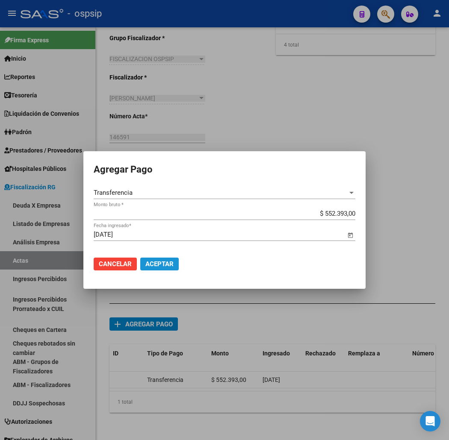
click at [148, 260] on span "Aceptar" at bounding box center [159, 264] width 28 height 8
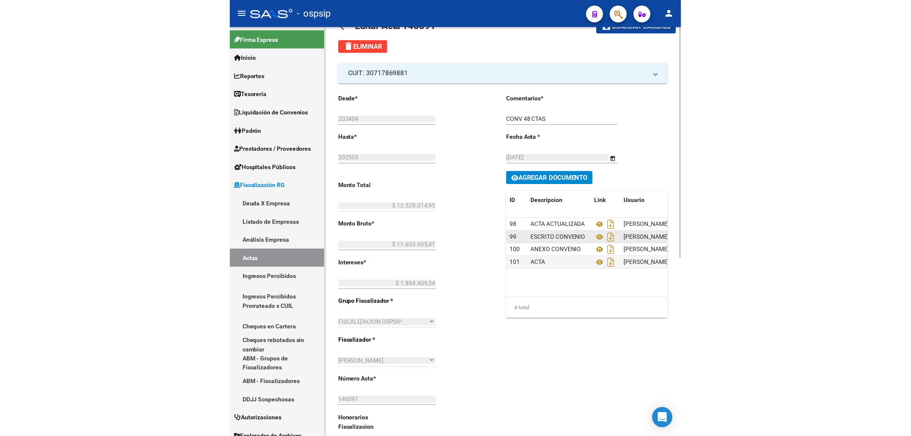
scroll to position [0, 0]
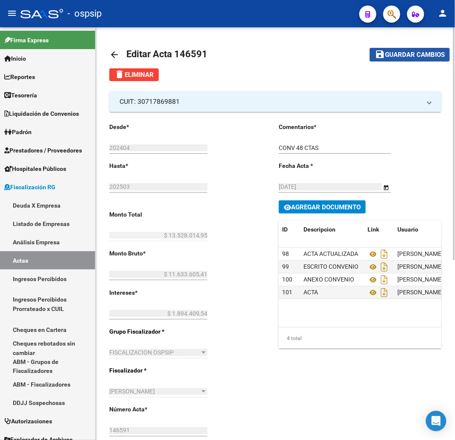
click at [399, 56] on span "Guardar cambios" at bounding box center [415, 55] width 60 height 8
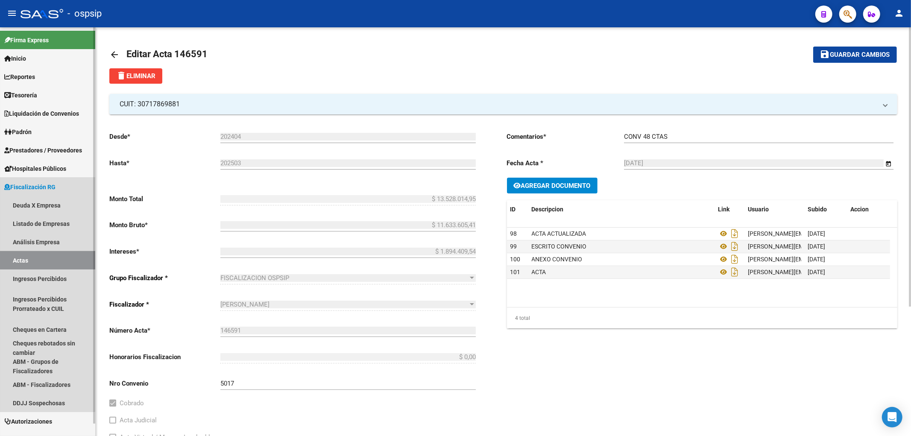
click at [35, 255] on link "Actas" at bounding box center [47, 260] width 95 height 18
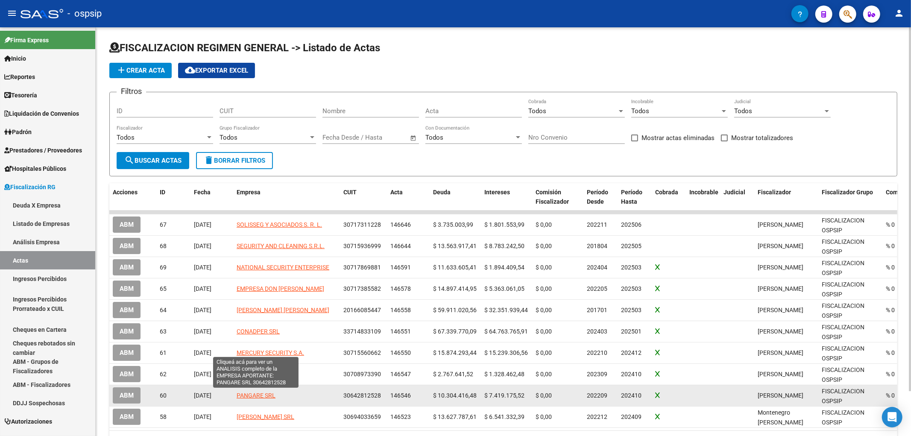
click at [249, 396] on span "PANGARE SRL" at bounding box center [256, 395] width 39 height 7
type textarea "30642812528"
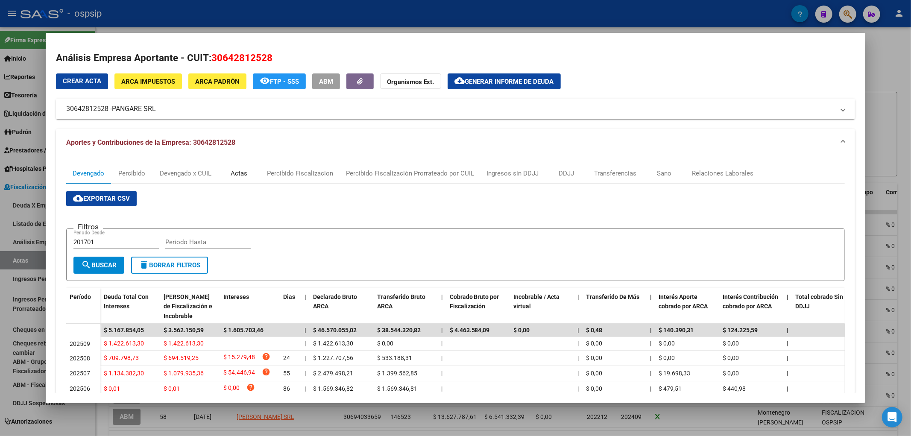
click at [240, 175] on div "Actas" at bounding box center [239, 173] width 17 height 9
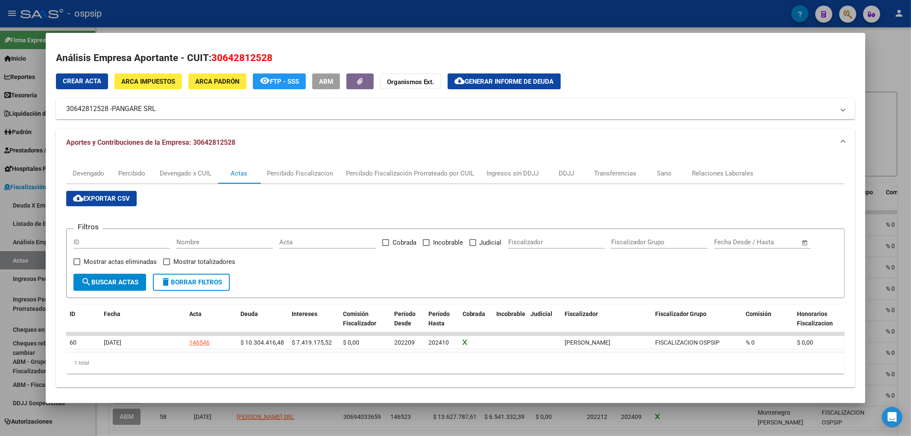
scroll to position [3, 0]
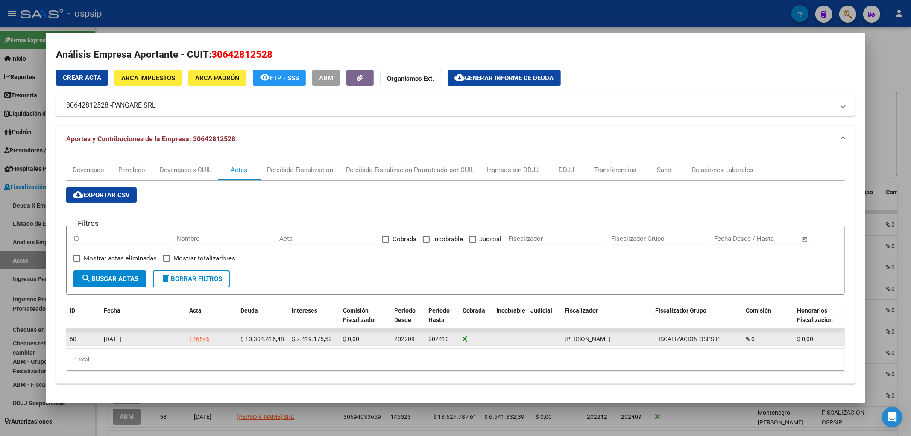
click at [198, 338] on div "146546" at bounding box center [199, 339] width 21 height 10
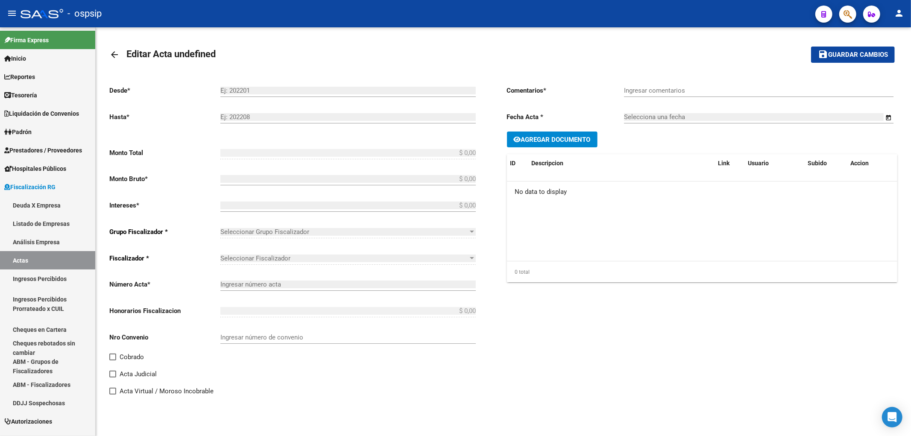
type input "202209"
type input "202410"
type input "$ 17.723.592,00"
type input "$ 10.304.416,48"
type input "$ 7.419.175,52"
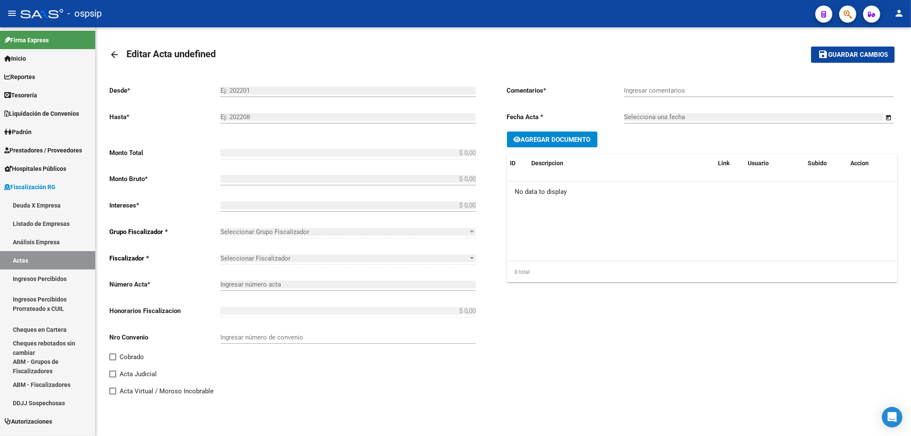
type input "146546"
type input "5012O"
checkbox input "true"
type input "Leg. 80021. Convenio 18 cuotas de $984.644,00 cada una 1er vto [DATE]."
type input "[DATE]"
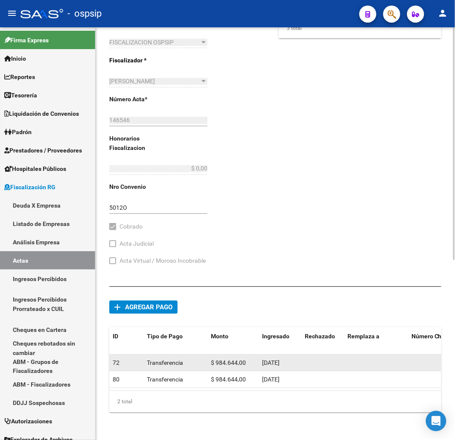
scroll to position [318, 0]
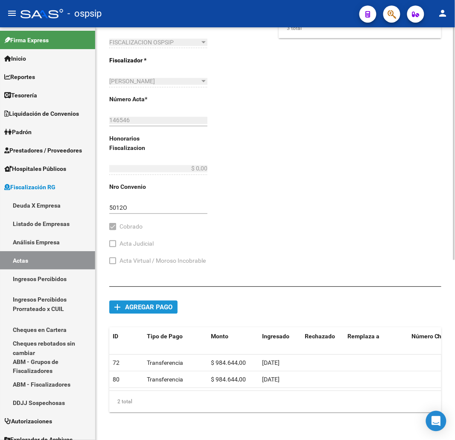
click at [138, 304] on button "add Agregar pago" at bounding box center [143, 307] width 68 height 13
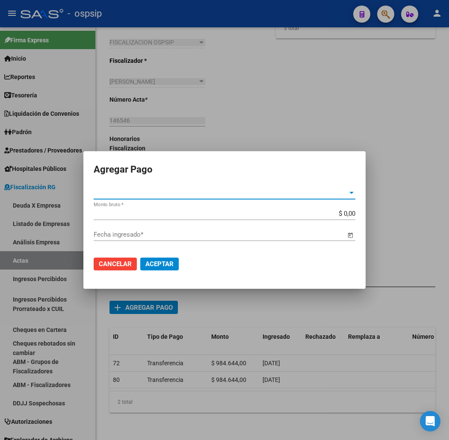
click at [347, 191] on div at bounding box center [351, 192] width 8 height 7
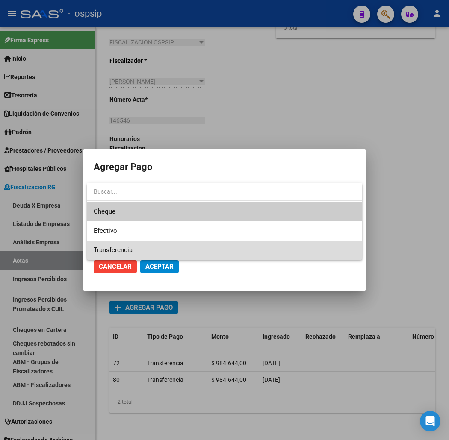
click at [189, 246] on span "Transferencia" at bounding box center [224, 250] width 261 height 19
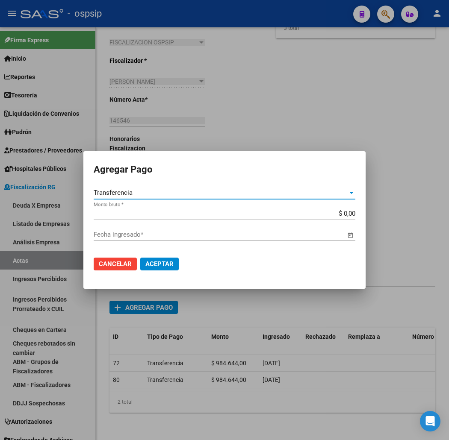
click at [349, 215] on input "$ 0,00" at bounding box center [224, 214] width 261 height 8
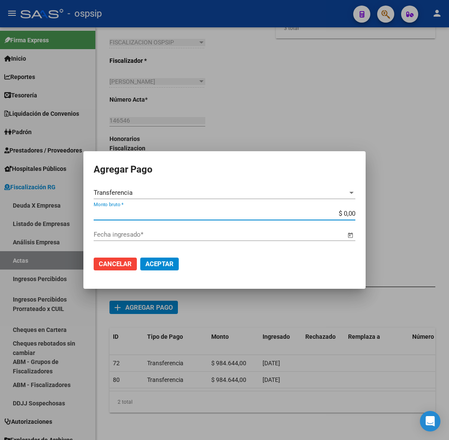
click at [349, 215] on input "$ 0,00" at bounding box center [224, 214] width 261 height 8
type input "$ 984.644,00"
click at [347, 235] on span "Open calendar" at bounding box center [350, 235] width 21 height 21
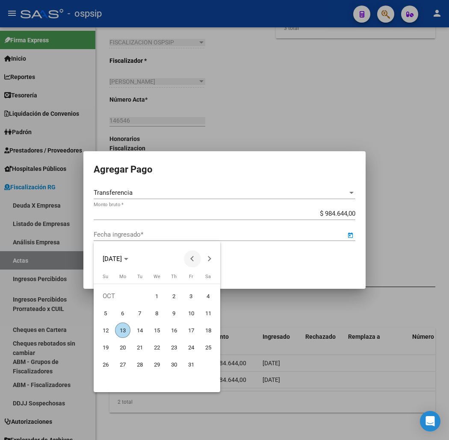
click at [193, 259] on button "Previous month" at bounding box center [192, 258] width 17 height 17
click at [124, 348] on span "14" at bounding box center [122, 347] width 15 height 15
type input "[DATE]"
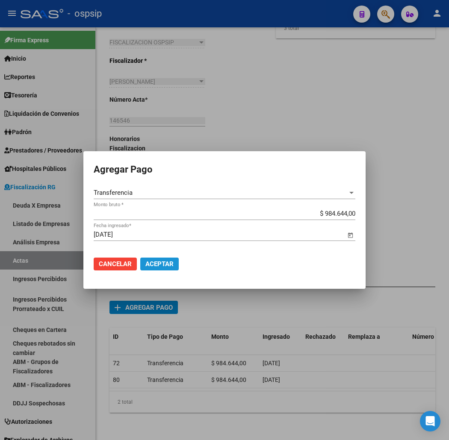
click at [155, 260] on span "Aceptar" at bounding box center [159, 264] width 28 height 8
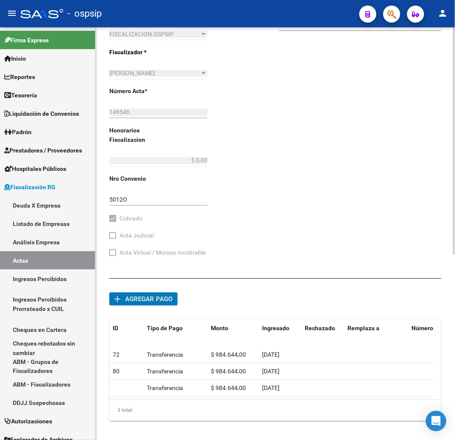
click at [131, 298] on span "Agregar pago" at bounding box center [148, 300] width 47 height 8
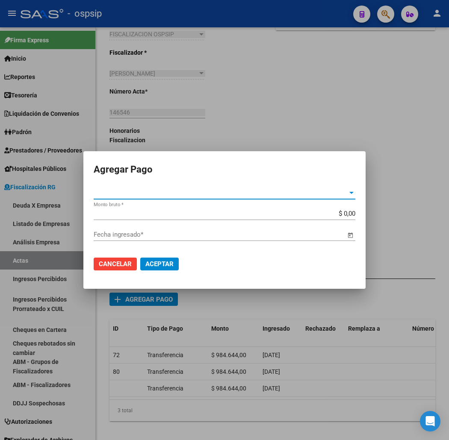
click at [349, 193] on div at bounding box center [351, 193] width 4 height 2
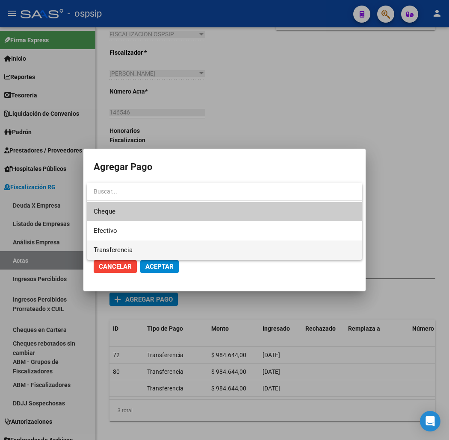
click at [211, 249] on span "Transferencia" at bounding box center [224, 250] width 261 height 19
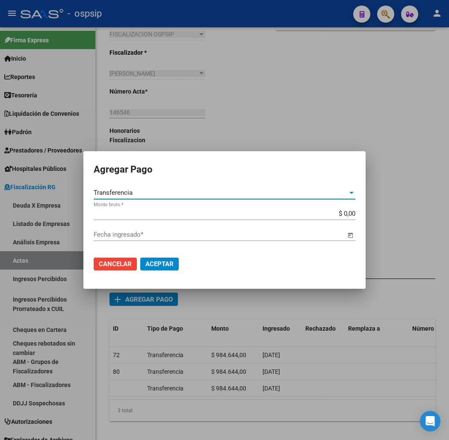
click at [346, 211] on input "$ 0,00" at bounding box center [224, 214] width 261 height 8
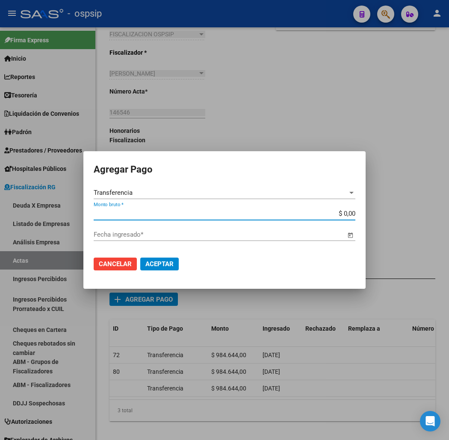
click at [346, 211] on input "$ 0,00" at bounding box center [224, 214] width 261 height 8
type input "$ 984.644,00"
click at [352, 235] on span "Open calendar" at bounding box center [350, 235] width 21 height 21
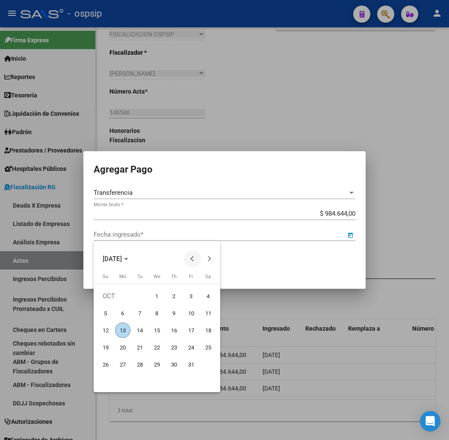
click at [189, 259] on span "Previous month" at bounding box center [192, 258] width 17 height 17
click at [173, 347] on span "18" at bounding box center [173, 347] width 15 height 15
type input "[DATE]"
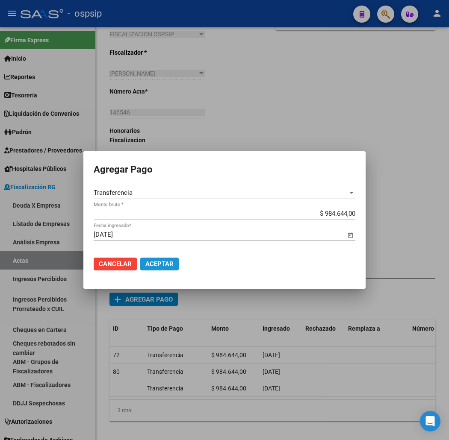
click at [155, 260] on span "Aceptar" at bounding box center [159, 264] width 28 height 8
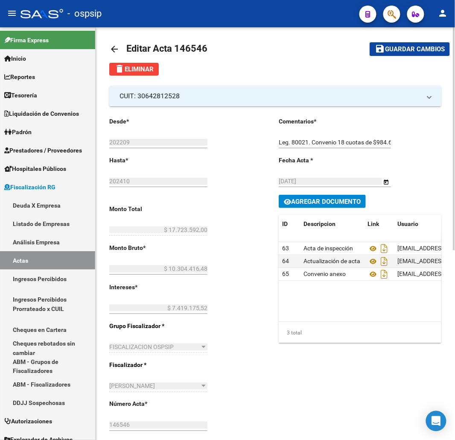
scroll to position [0, 0]
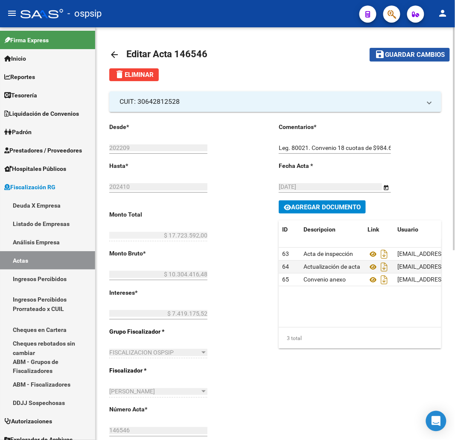
click at [395, 58] on span "Guardar cambios" at bounding box center [415, 55] width 60 height 8
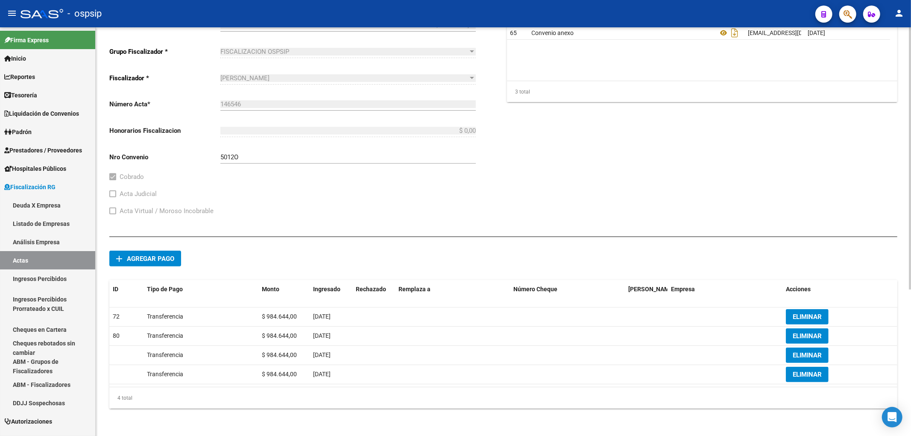
scroll to position [228, 0]
click at [18, 260] on link "Actas" at bounding box center [47, 260] width 95 height 18
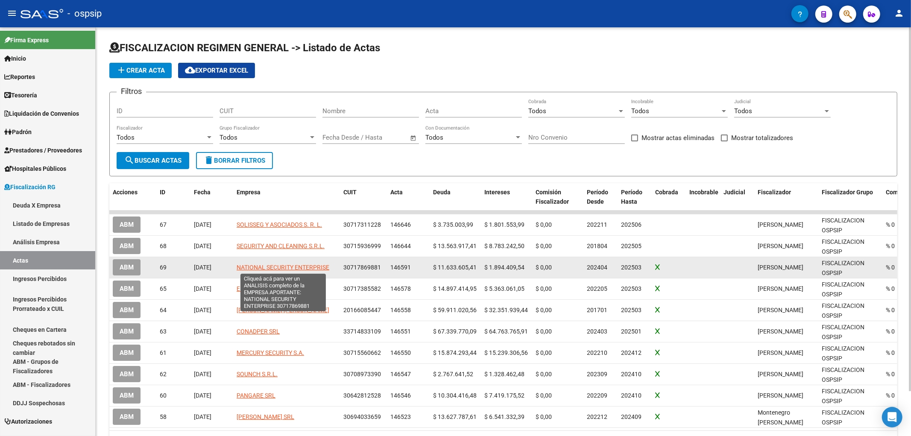
click at [271, 265] on span "NATIONAL SECURITY ENTERPRISE" at bounding box center [283, 267] width 93 height 7
type textarea "30717869881"
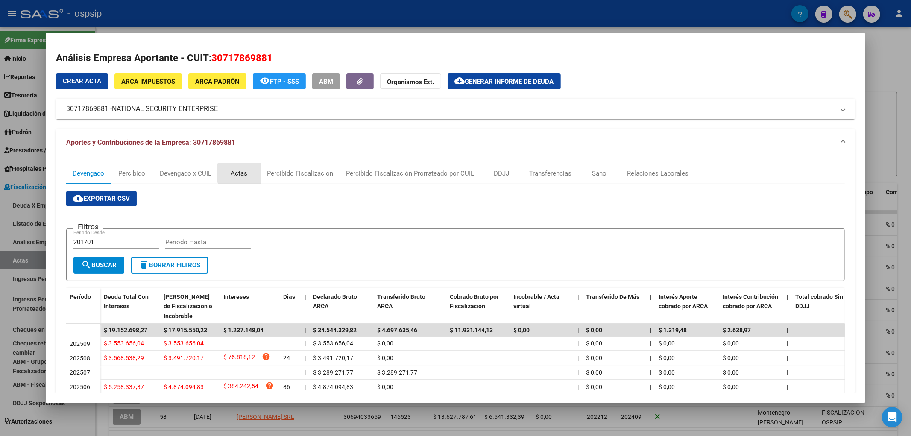
click at [241, 173] on div "Actas" at bounding box center [239, 173] width 17 height 9
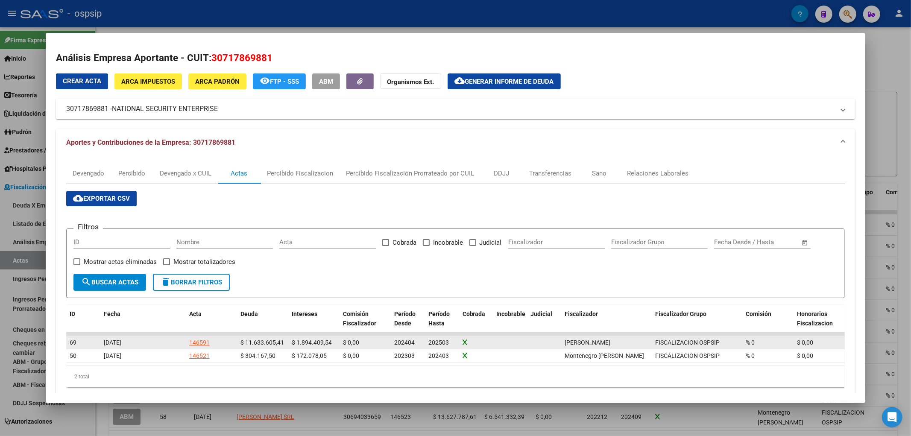
click at [200, 339] on div "146591" at bounding box center [199, 343] width 21 height 10
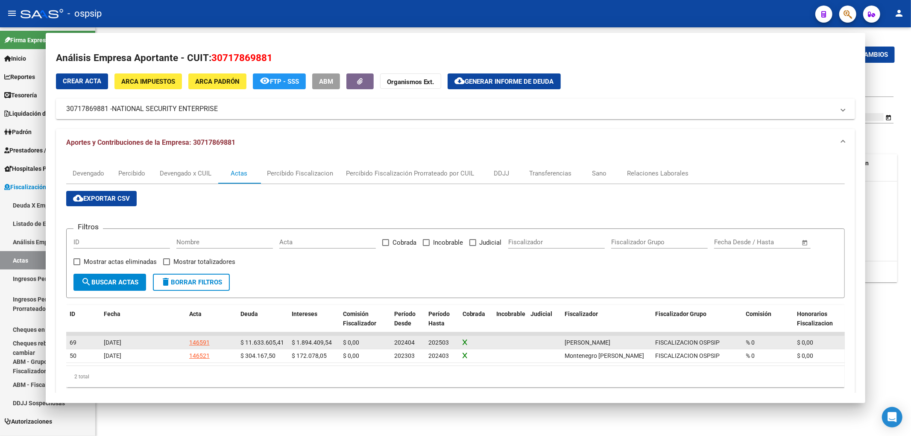
type input "202404"
type input "202503"
type input "$ 13.528.014,95"
type input "$ 11.633.605,41"
type input "$ 1.894.409,54"
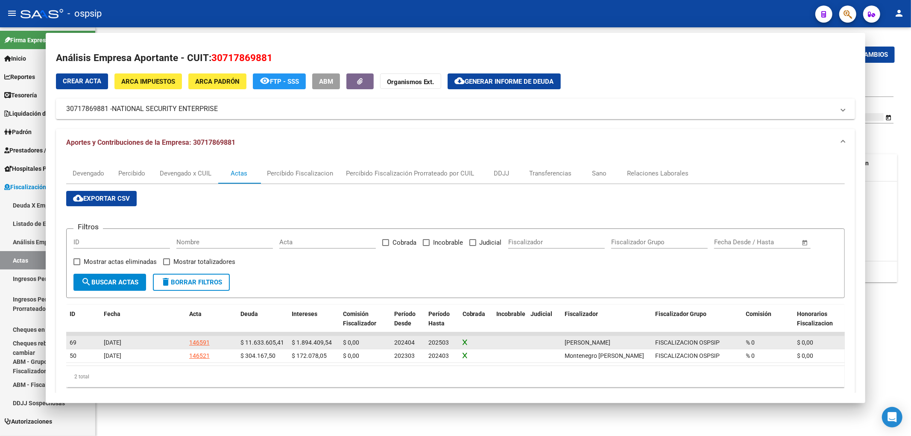
type input "146591"
type input "5017"
checkbox input "true"
type input "CONV 48 CTAS"
type input "[DATE]"
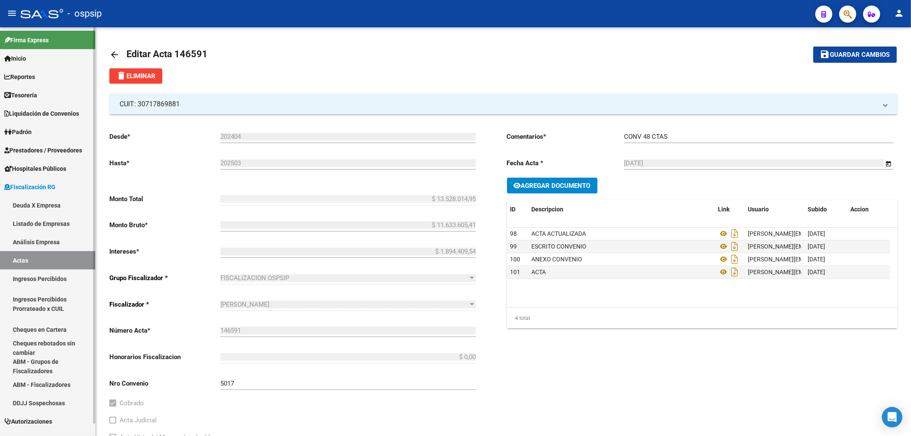
click at [18, 258] on link "Actas" at bounding box center [47, 260] width 95 height 18
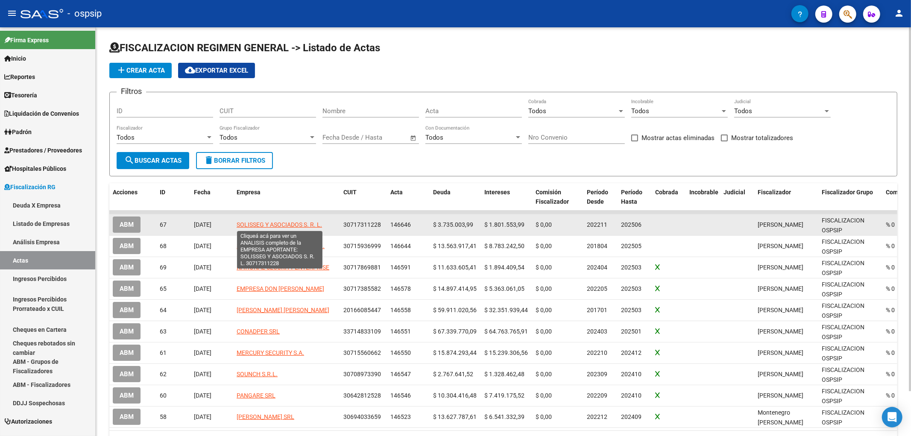
click at [253, 222] on span "SOLISSEG Y ASOCIADOS S. R. L." at bounding box center [279, 224] width 85 height 7
type textarea "30717311228"
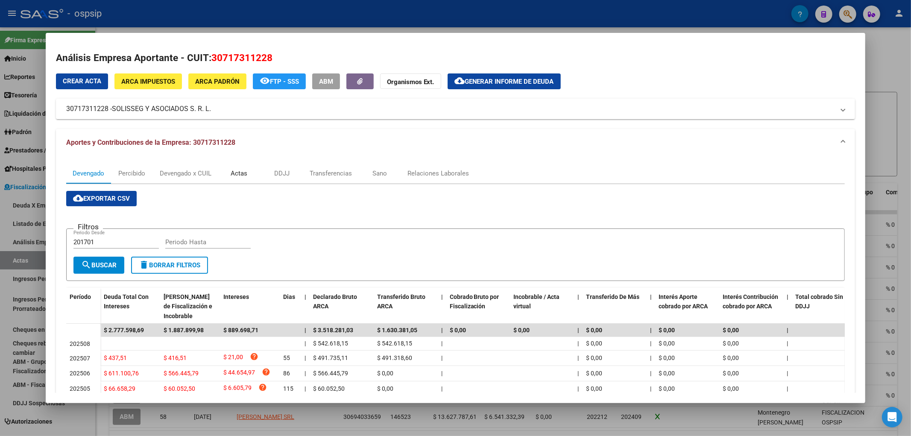
click at [236, 170] on div "Actas" at bounding box center [239, 173] width 17 height 9
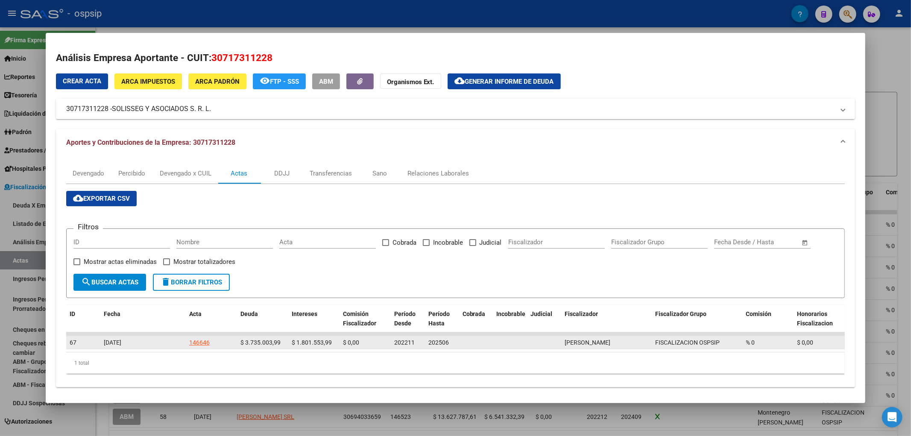
click at [203, 339] on div "146646" at bounding box center [199, 343] width 21 height 10
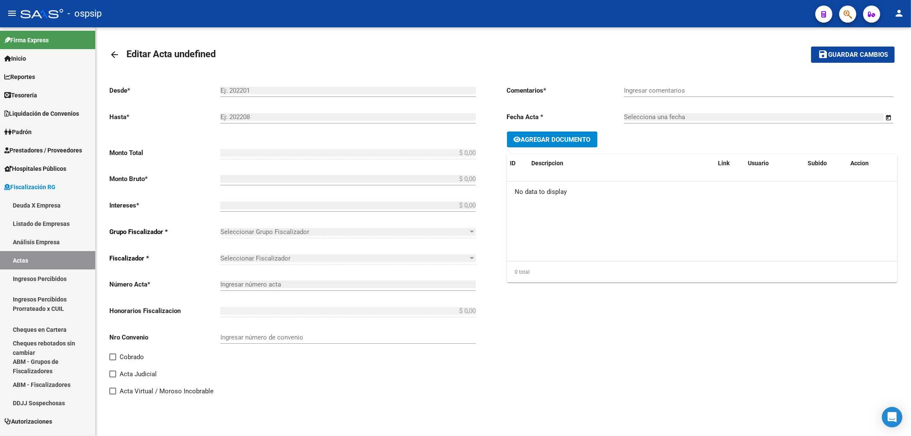
type input "202211"
type input "202506"
type input "$ 5.536.557,98"
type input "$ 3.735.003,99"
type input "$ 1.801.553,99"
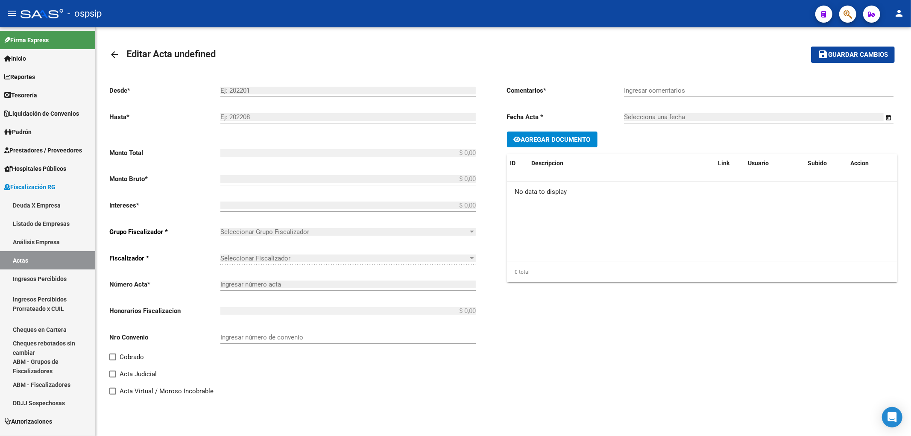
type input "146646"
type input "5018"
type input "Conv de 24 ctas"
type input "[DATE]"
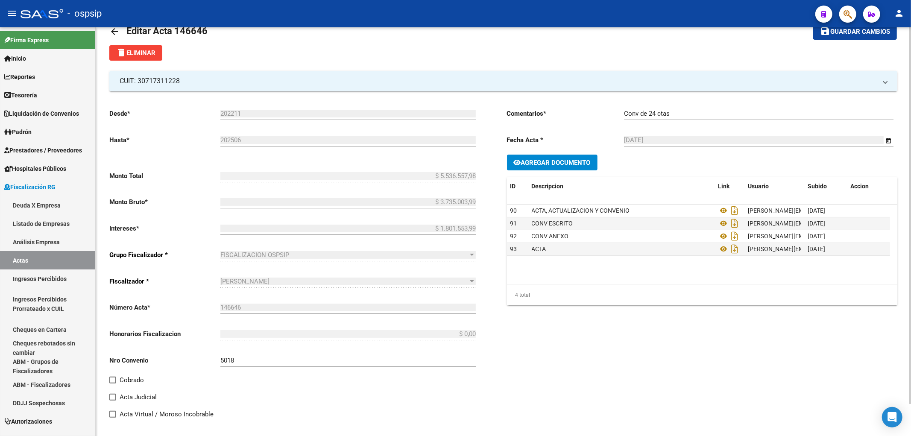
scroll to position [35, 0]
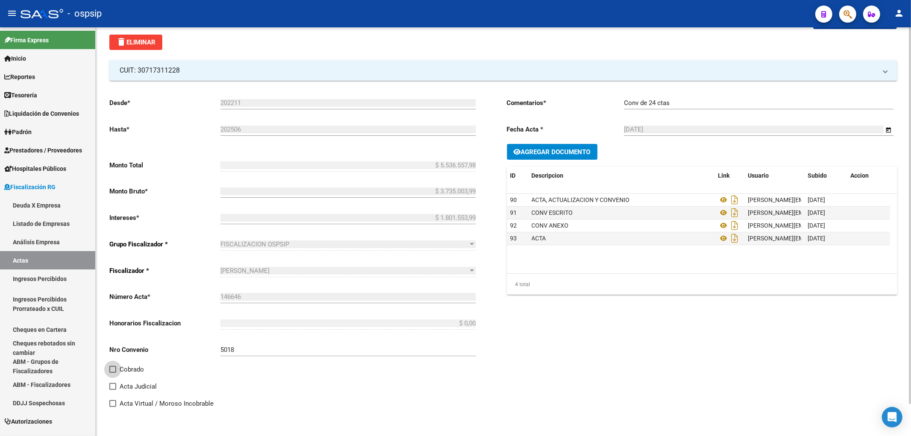
click at [121, 370] on span "Cobrado" at bounding box center [132, 369] width 24 height 10
click at [113, 373] on input "Cobrado" at bounding box center [112, 373] width 0 height 0
checkbox input "true"
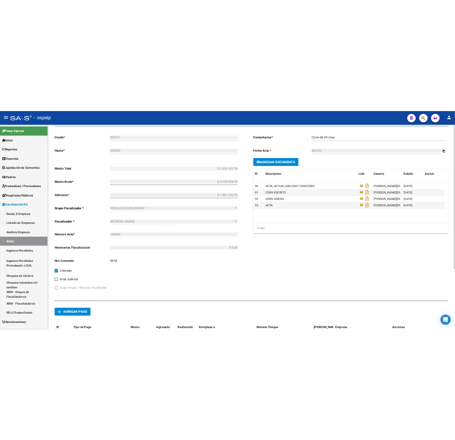
scroll to position [169, 0]
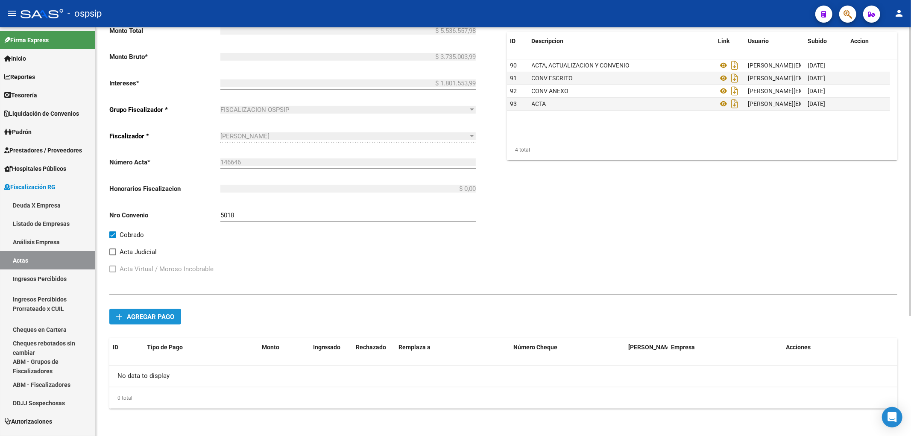
click at [151, 318] on span "Agregar pago" at bounding box center [150, 317] width 47 height 8
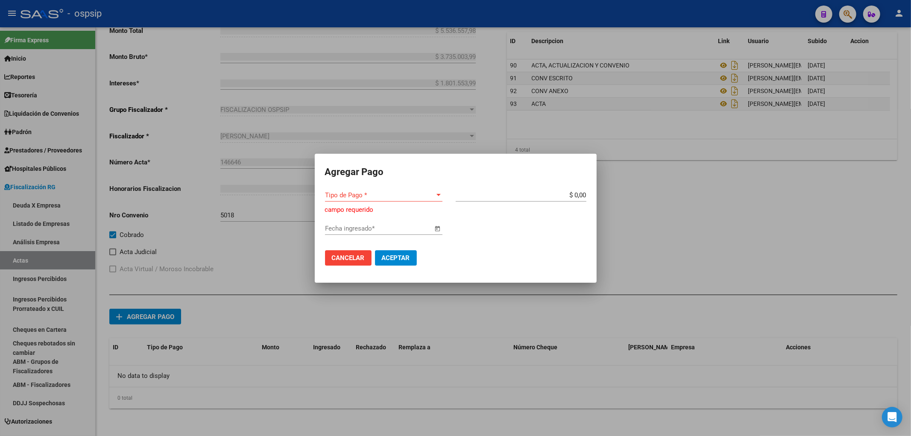
click at [347, 258] on span "Cancelar" at bounding box center [348, 258] width 33 height 8
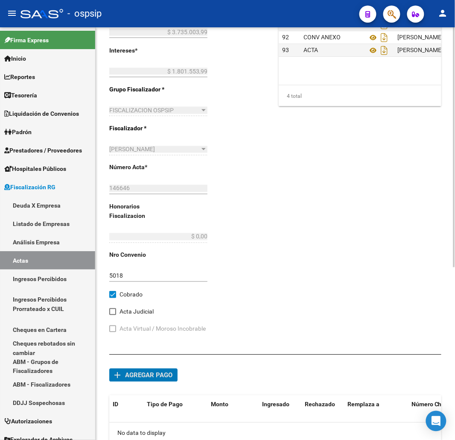
scroll to position [296, 0]
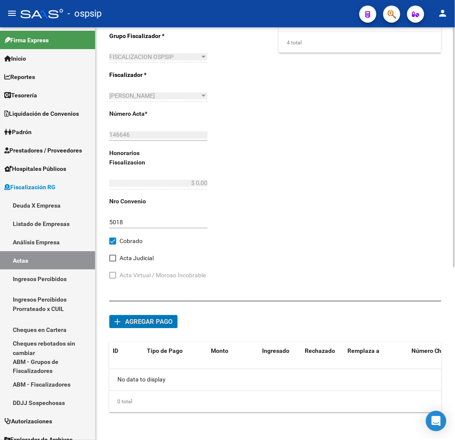
click at [142, 321] on span "Agregar pago" at bounding box center [148, 322] width 47 height 8
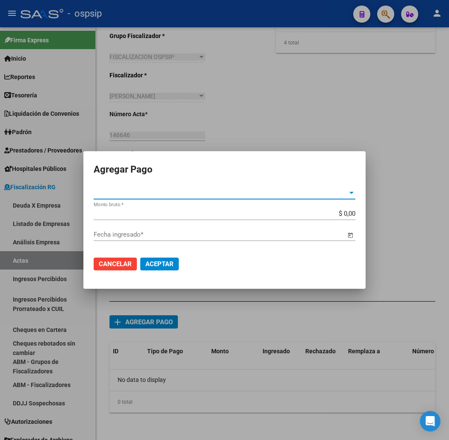
click at [347, 191] on span "Tipo de Pago *" at bounding box center [221, 193] width 254 height 8
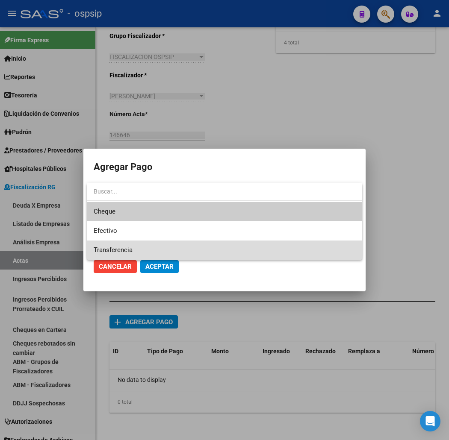
click at [159, 243] on span "Transferencia" at bounding box center [224, 250] width 261 height 19
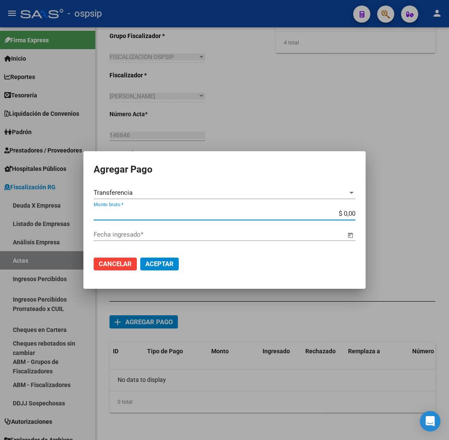
click at [348, 213] on input "$ 0,00" at bounding box center [224, 214] width 261 height 8
type input "$ 341.421,00"
click at [349, 234] on span "Open calendar" at bounding box center [350, 235] width 21 height 21
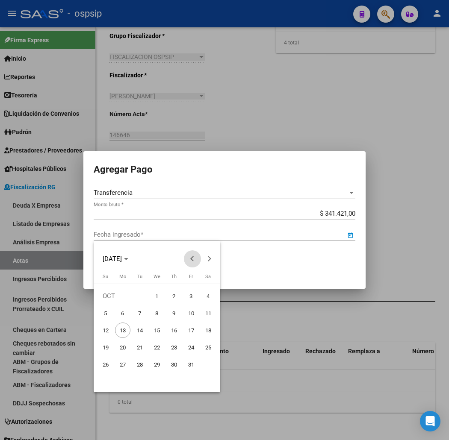
click at [189, 258] on span "Previous month" at bounding box center [192, 258] width 17 height 17
click at [122, 345] on span "18" at bounding box center [122, 347] width 15 height 15
type input "[DATE]"
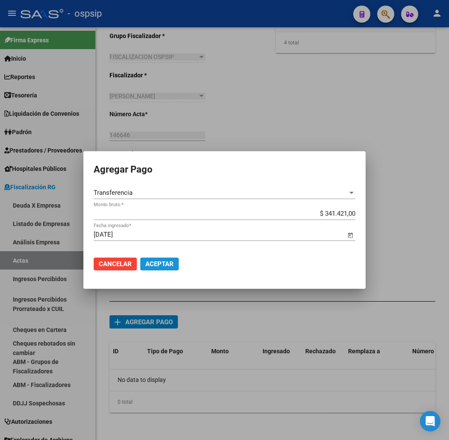
click at [157, 261] on span "Aceptar" at bounding box center [159, 264] width 28 height 8
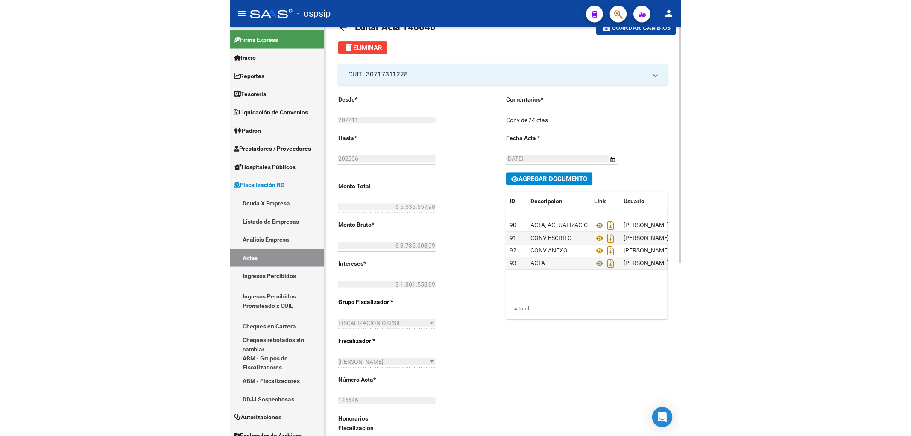
scroll to position [0, 0]
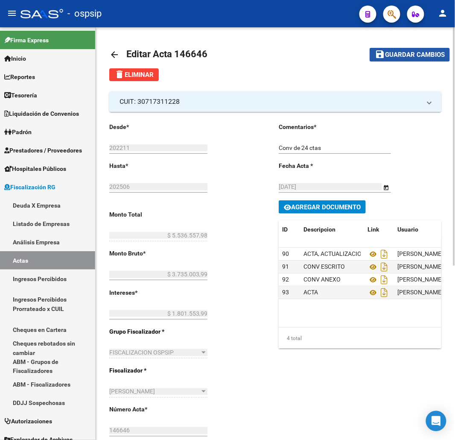
click at [404, 51] on span "Guardar cambios" at bounding box center [415, 55] width 60 height 8
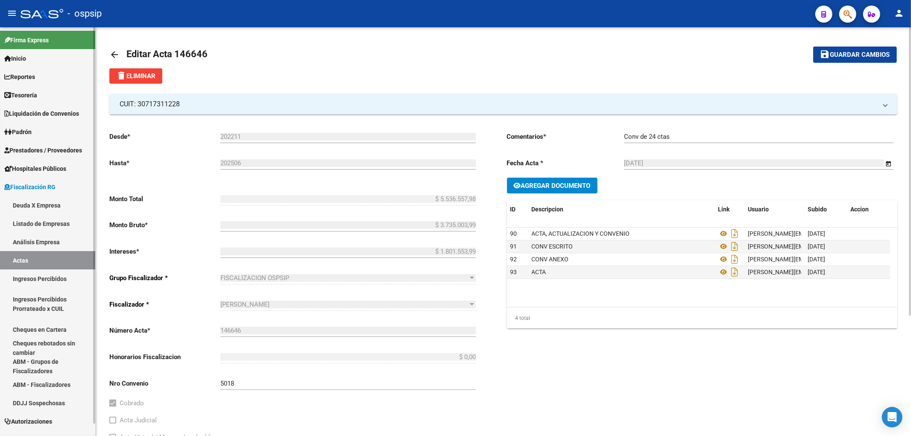
click at [29, 257] on link "Actas" at bounding box center [47, 260] width 95 height 18
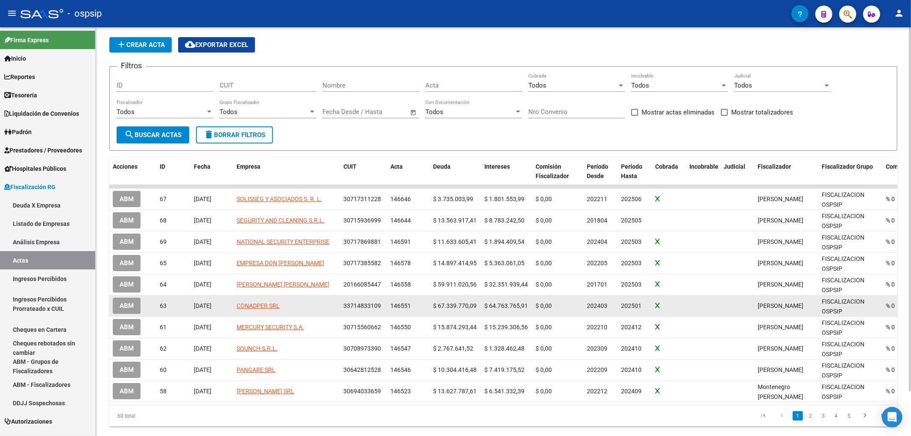
scroll to position [47, 0]
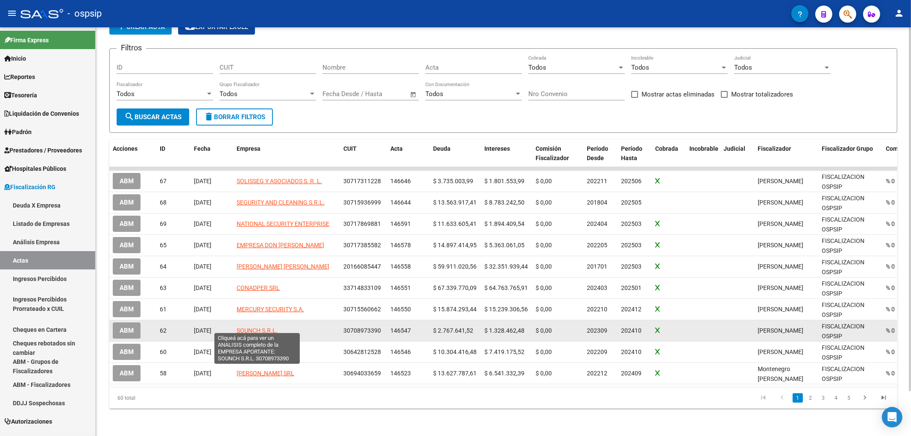
click at [245, 327] on span "SOUNCH S.R.L." at bounding box center [257, 330] width 41 height 7
type textarea "30708973390"
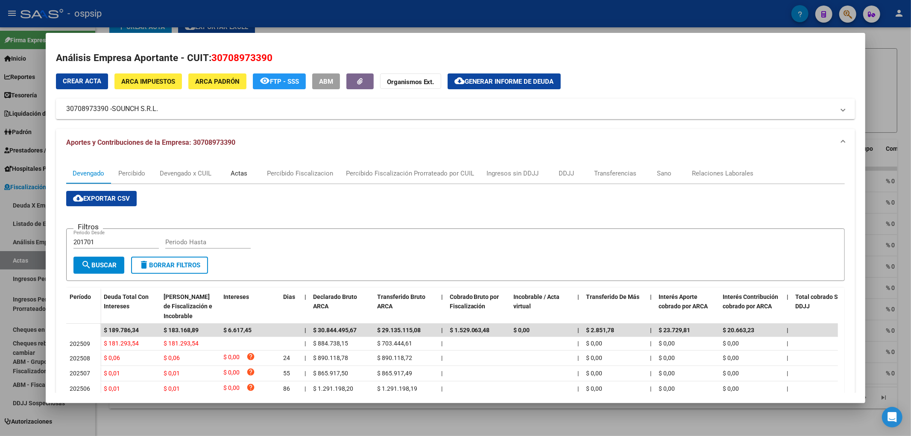
click at [235, 172] on div "Actas" at bounding box center [239, 173] width 17 height 9
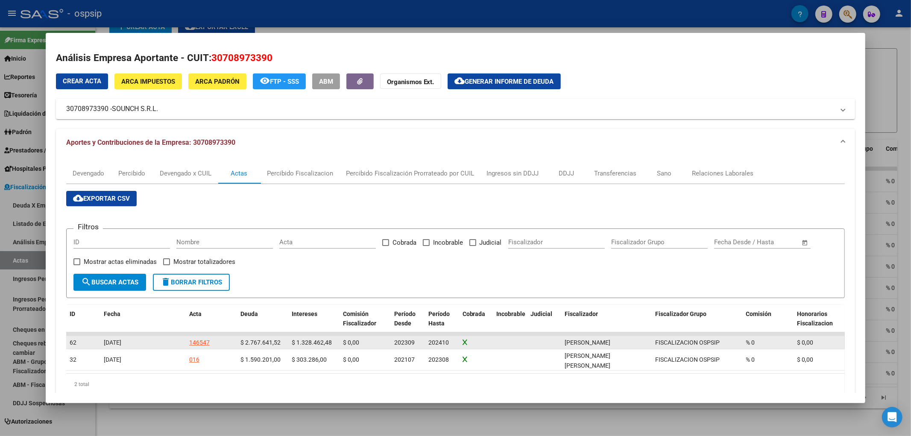
click at [194, 341] on div "146547" at bounding box center [199, 343] width 21 height 10
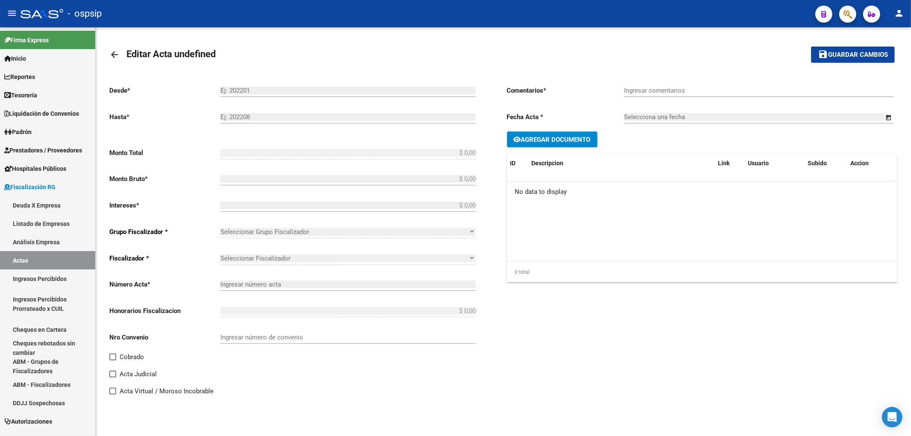
type input "202309"
type input "202410"
type input "$ 4.096.104,00"
type input "$ 2.767.641,52"
type input "$ 1.328.462,48"
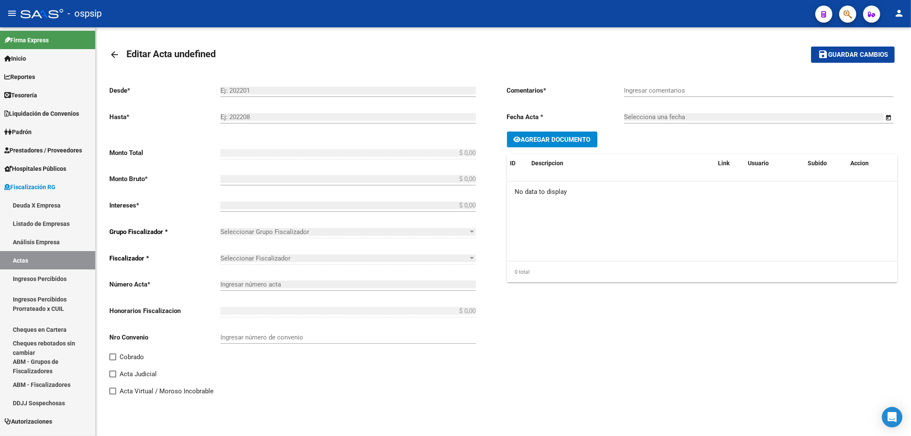
type input "146547"
type input "5011O"
checkbox input "true"
type input "Período REAL: 10/2022 a 10/2024 (el sistema no me deja cargarlo porque existe u…"
type input "[DATE]"
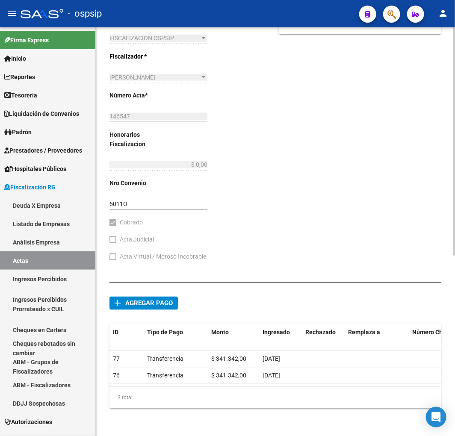
scroll to position [323, 0]
click at [147, 299] on span "Agregar pago" at bounding box center [148, 303] width 47 height 8
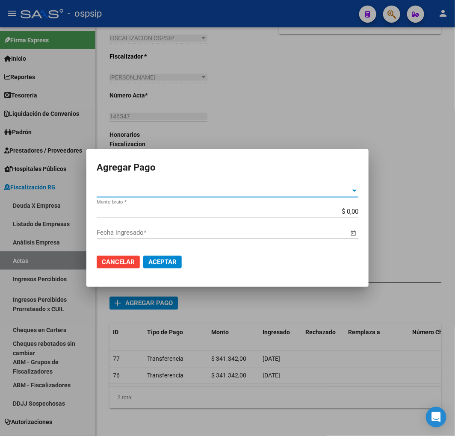
click at [356, 188] on div at bounding box center [354, 190] width 8 height 7
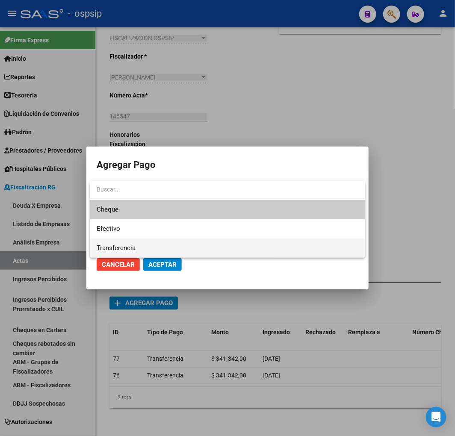
click at [148, 246] on span "Transferencia" at bounding box center [227, 247] width 261 height 19
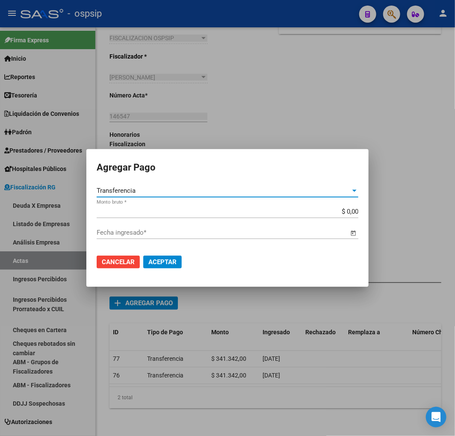
click at [353, 214] on input "$ 0,00" at bounding box center [227, 212] width 261 height 8
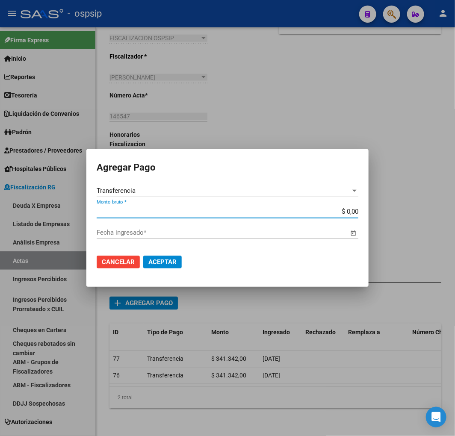
click at [353, 214] on input "$ 0,00" at bounding box center [227, 212] width 261 height 8
drag, startPoint x: 114, startPoint y: 259, endPoint x: 237, endPoint y: 264, distance: 123.1
click at [126, 261] on span "Cancelar" at bounding box center [118, 262] width 33 height 8
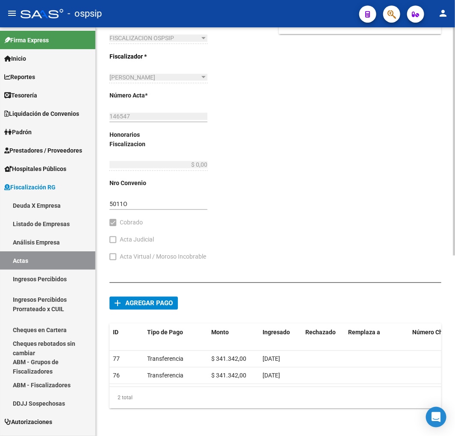
click at [136, 299] on span "Agregar pago" at bounding box center [148, 303] width 47 height 8
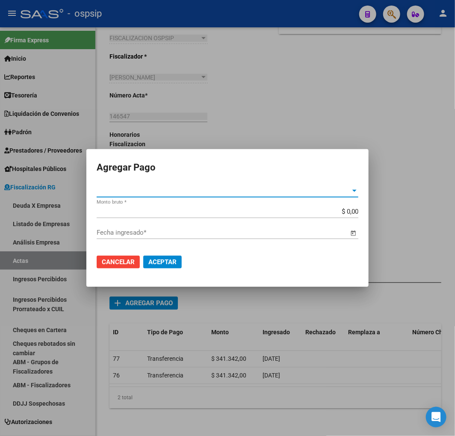
click at [350, 190] on span "Tipo de Pago *" at bounding box center [224, 191] width 254 height 8
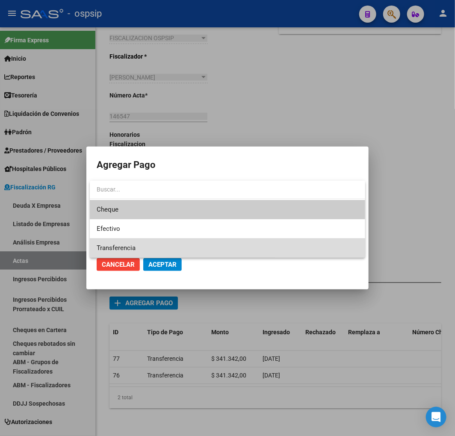
click at [211, 243] on span "Transferencia" at bounding box center [227, 247] width 261 height 19
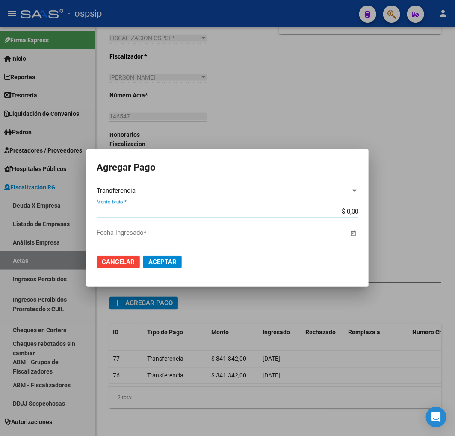
click at [352, 214] on input "$ 0,00" at bounding box center [227, 212] width 261 height 8
type input "$ 1.706.710,00"
click at [354, 232] on span "Open calendar" at bounding box center [353, 233] width 21 height 21
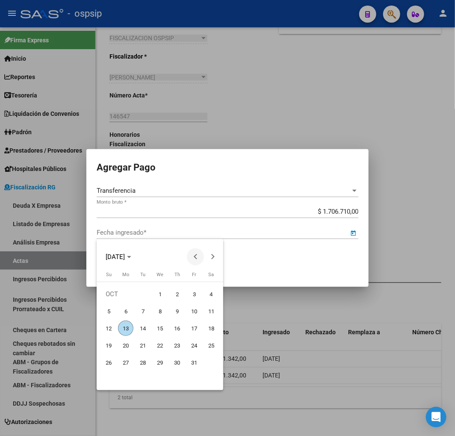
click at [196, 257] on button "Previous month" at bounding box center [195, 256] width 17 height 17
click at [174, 361] on span "28" at bounding box center [176, 362] width 15 height 15
type input "[DATE]"
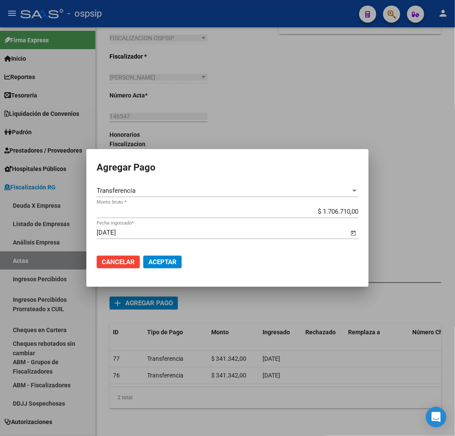
click at [161, 259] on span "Aceptar" at bounding box center [162, 262] width 28 height 8
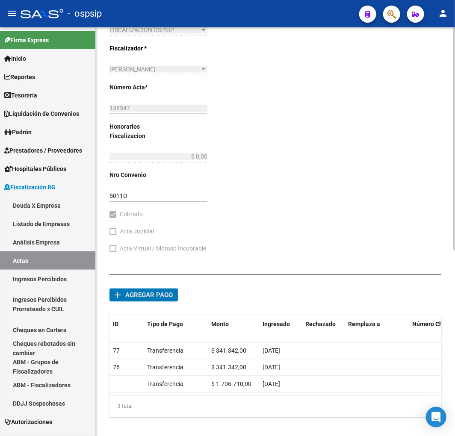
click at [137, 295] on span "Agregar pago" at bounding box center [148, 295] width 47 height 8
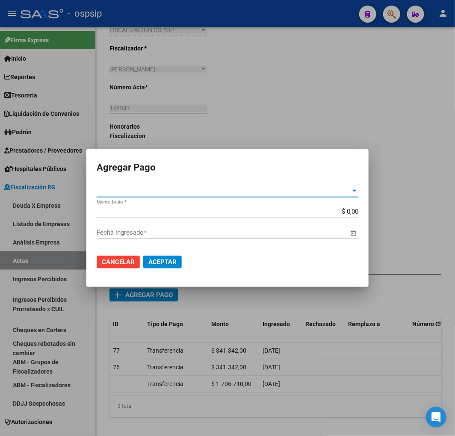
click at [358, 190] on div at bounding box center [354, 190] width 8 height 7
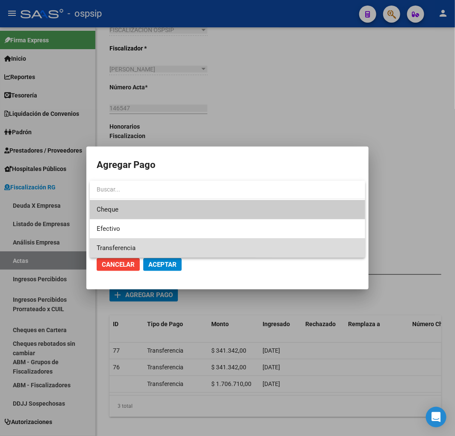
click at [202, 244] on span "Transferencia" at bounding box center [227, 247] width 261 height 19
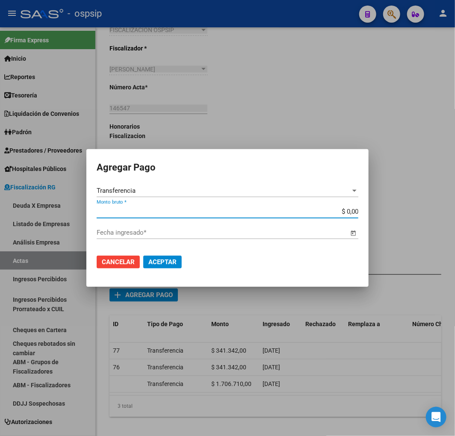
click at [349, 212] on input "$ 0,00" at bounding box center [227, 212] width 261 height 8
type input "$ 682.684,00"
click at [355, 233] on span "Open calendar" at bounding box center [353, 233] width 21 height 21
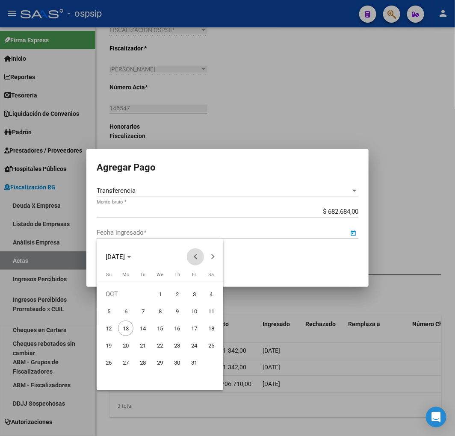
click at [193, 256] on span "Previous month" at bounding box center [195, 256] width 17 height 17
click at [191, 311] on span "5" at bounding box center [193, 310] width 15 height 15
type input "[DATE]"
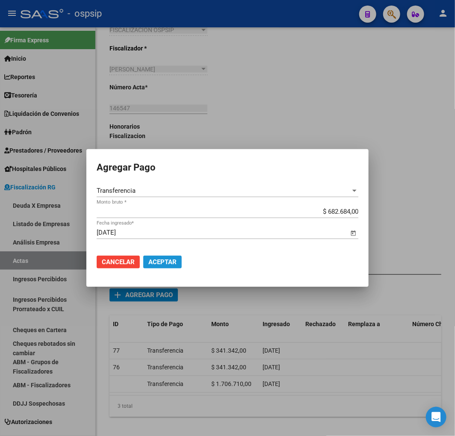
click at [156, 261] on span "Aceptar" at bounding box center [162, 262] width 28 height 8
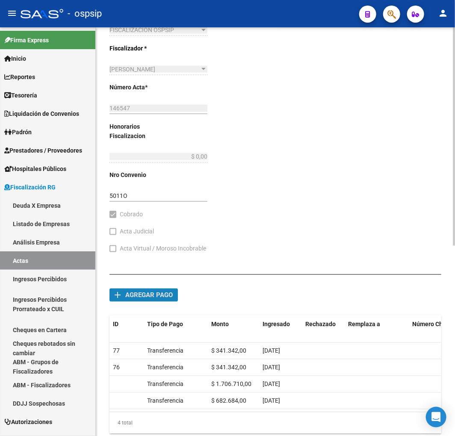
click at [134, 296] on span "Agregar pago" at bounding box center [148, 295] width 47 height 8
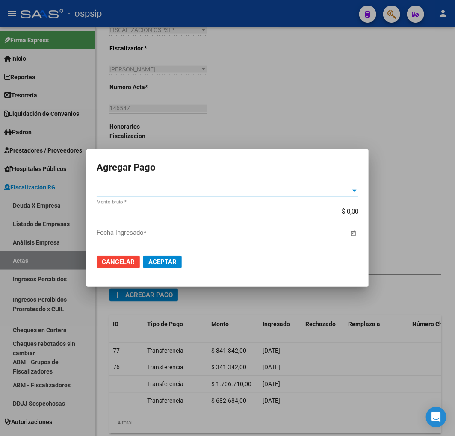
click at [355, 191] on div at bounding box center [354, 190] width 8 height 7
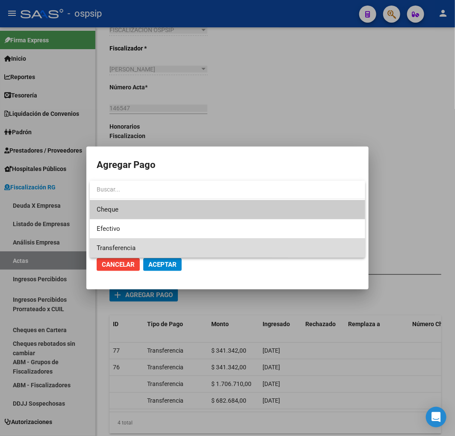
click at [218, 241] on span "Transferencia" at bounding box center [227, 247] width 261 height 19
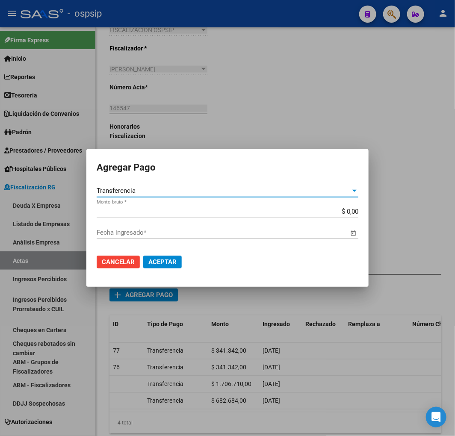
click at [350, 212] on input "$ 0,00" at bounding box center [227, 212] width 261 height 8
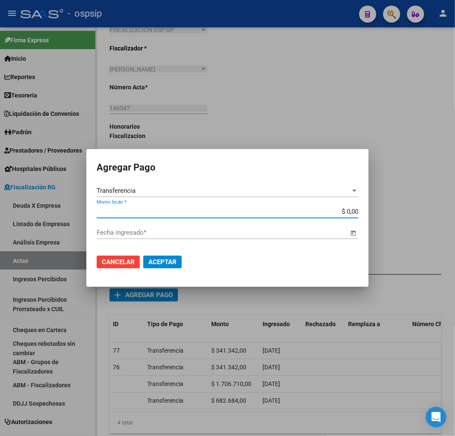
click at [351, 211] on input "$ 0,00" at bounding box center [227, 212] width 261 height 8
type input "$ 341.342,00"
click at [352, 233] on span "Open calendar" at bounding box center [353, 233] width 21 height 21
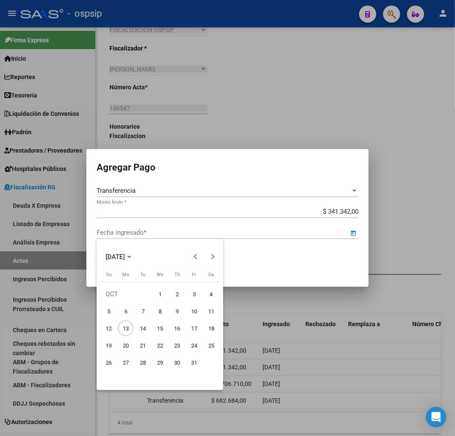
click at [124, 309] on span "6" at bounding box center [125, 310] width 15 height 15
type input "[DATE]"
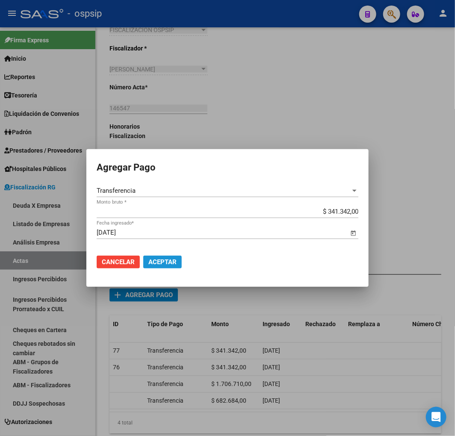
click at [157, 258] on span "Aceptar" at bounding box center [162, 262] width 28 height 8
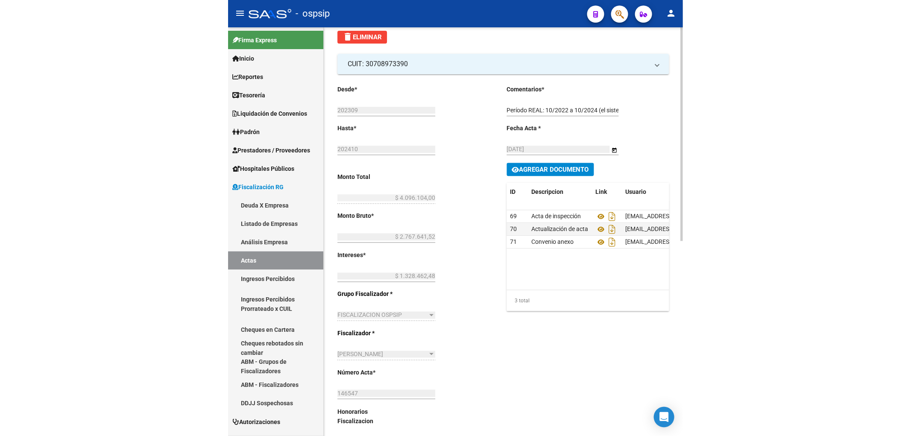
scroll to position [0, 0]
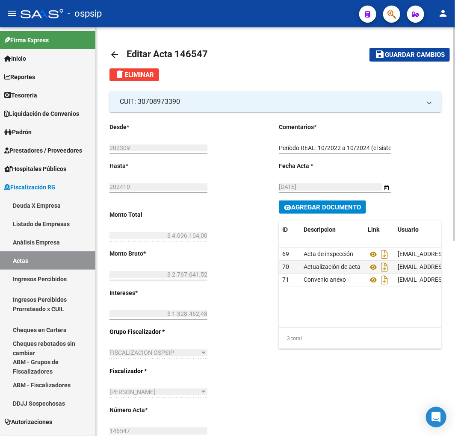
click at [402, 54] on span "Guardar cambios" at bounding box center [414, 55] width 60 height 8
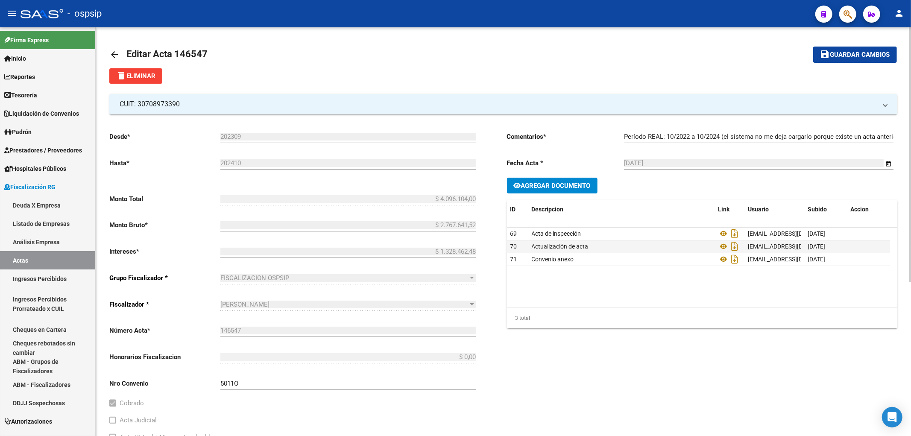
scroll to position [247, 0]
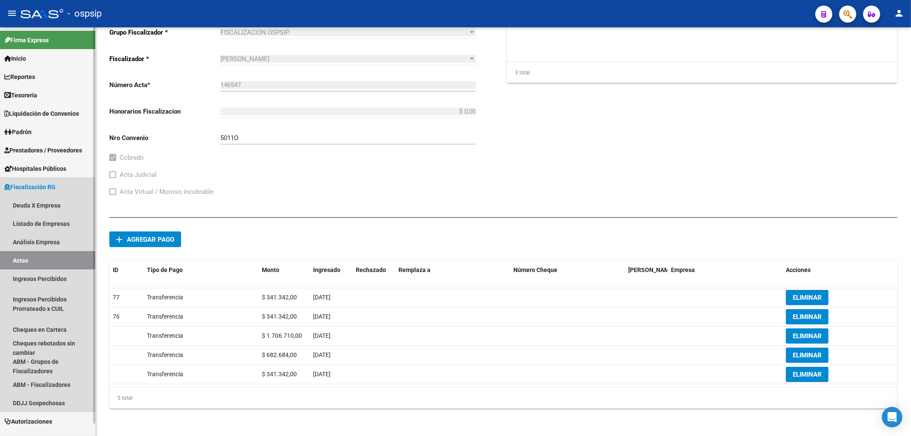
click at [28, 185] on span "Fiscalización RG" at bounding box center [29, 186] width 51 height 9
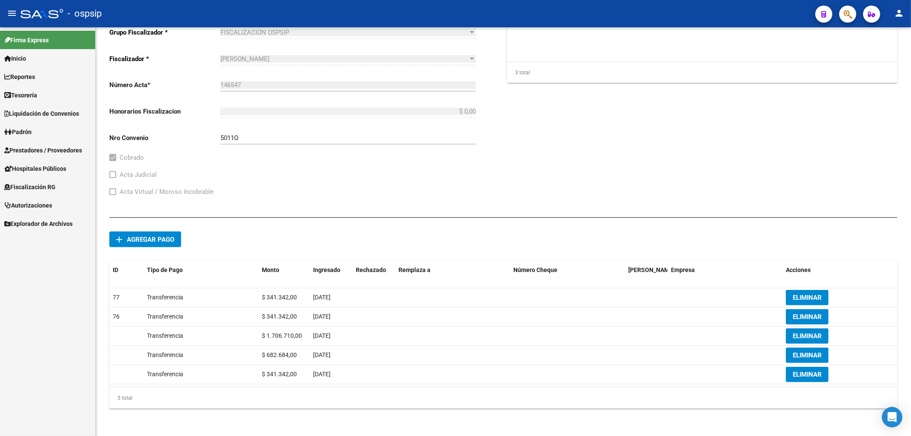
click at [31, 178] on link "Fiscalización RG" at bounding box center [47, 187] width 95 height 18
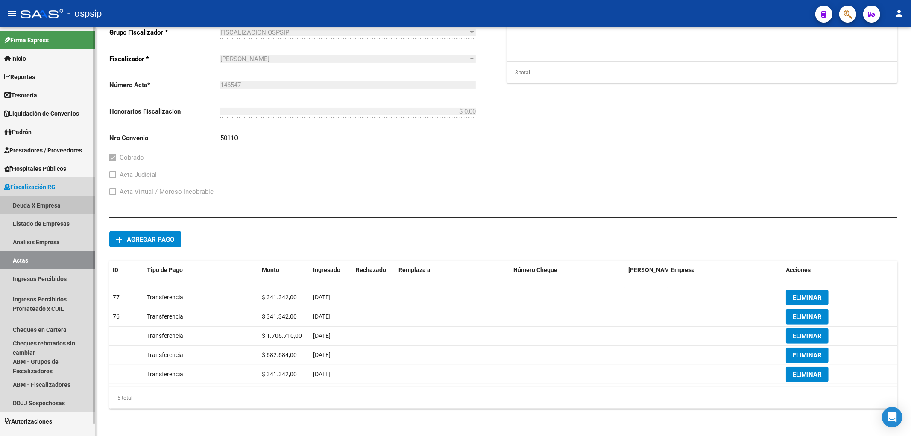
click at [29, 200] on link "Deuda X Empresa" at bounding box center [47, 205] width 95 height 18
